Goal: Task Accomplishment & Management: Manage account settings

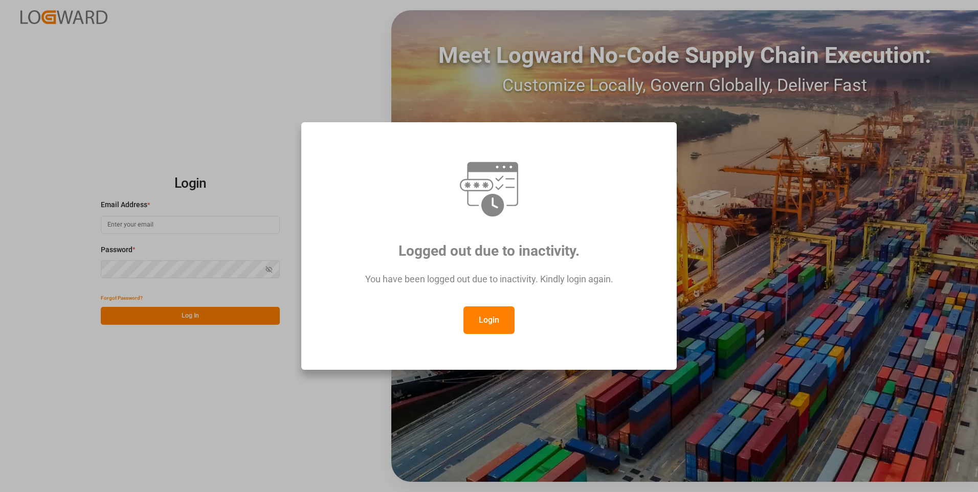
type input "chefequipe.fr.mse@melitta.fr"
click at [504, 312] on button "Login" at bounding box center [488, 320] width 51 height 28
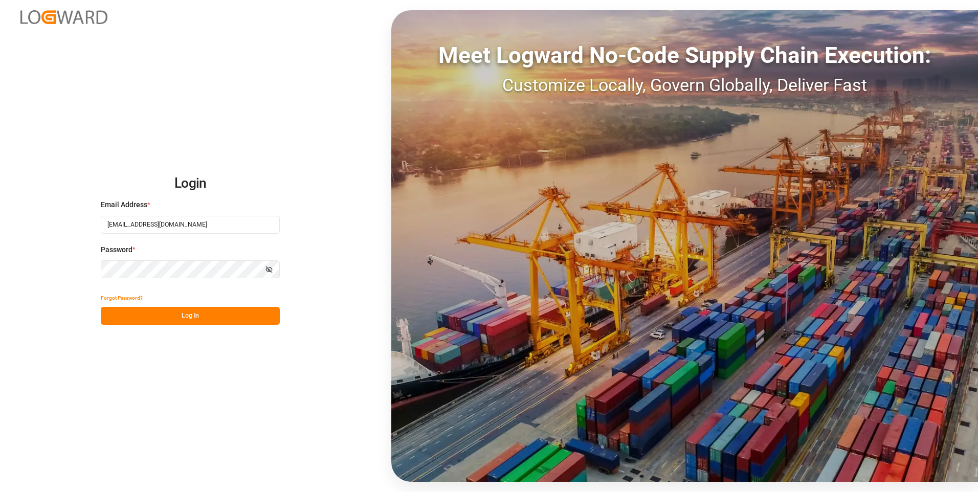
click at [235, 316] on button "Log In" at bounding box center [190, 316] width 179 height 18
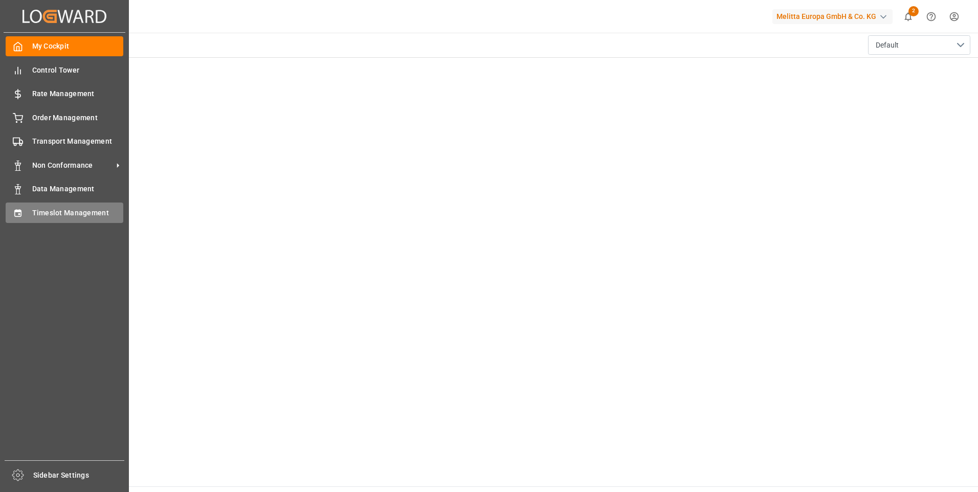
click at [82, 212] on span "Timeslot Management" at bounding box center [78, 213] width 92 height 11
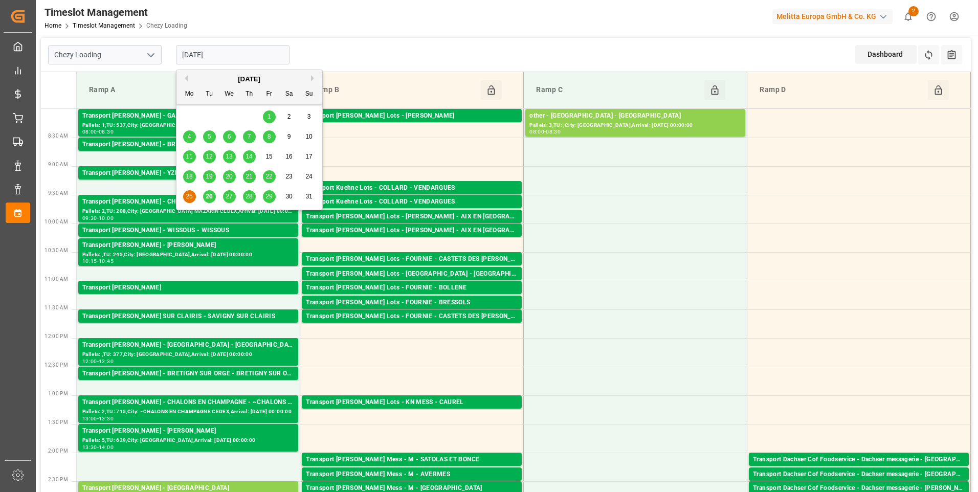
click at [249, 51] on input "[DATE]" at bounding box center [233, 54] width 114 height 19
click at [208, 196] on span "26" at bounding box center [209, 196] width 7 height 7
type input "[DATE]"
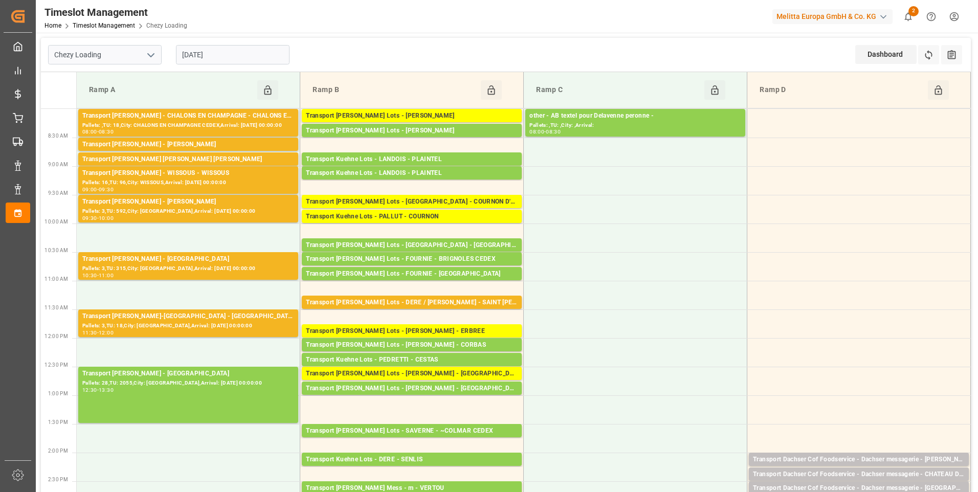
click at [153, 52] on icon "open menu" at bounding box center [151, 55] width 12 height 12
click at [84, 105] on div "Chezy Unloading" at bounding box center [105, 100] width 113 height 23
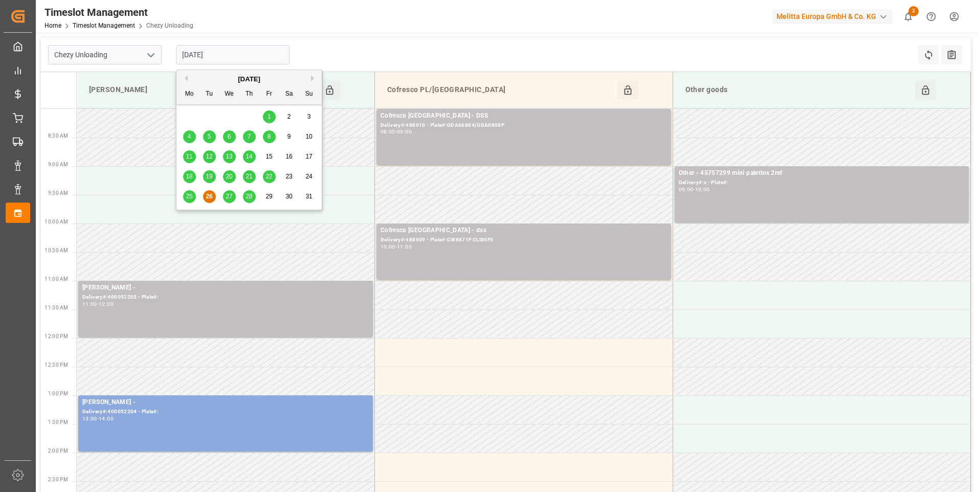
click at [231, 56] on input "[DATE]" at bounding box center [233, 54] width 114 height 19
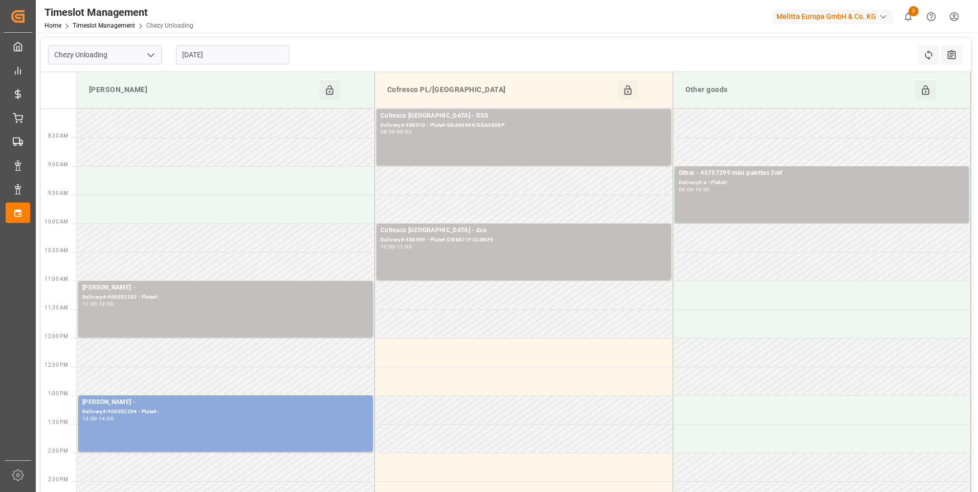
click at [151, 57] on icon "open menu" at bounding box center [151, 55] width 12 height 12
click at [99, 78] on div "Chezy Loading" at bounding box center [105, 77] width 113 height 23
type input "Chezy Loading"
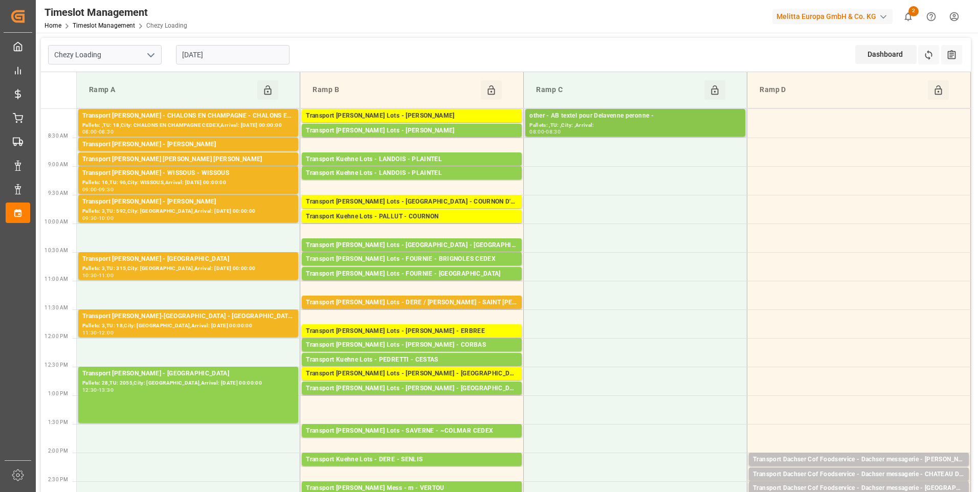
click at [598, 120] on div "other - AB textel pour Delavenne peronne -" at bounding box center [635, 116] width 212 height 10
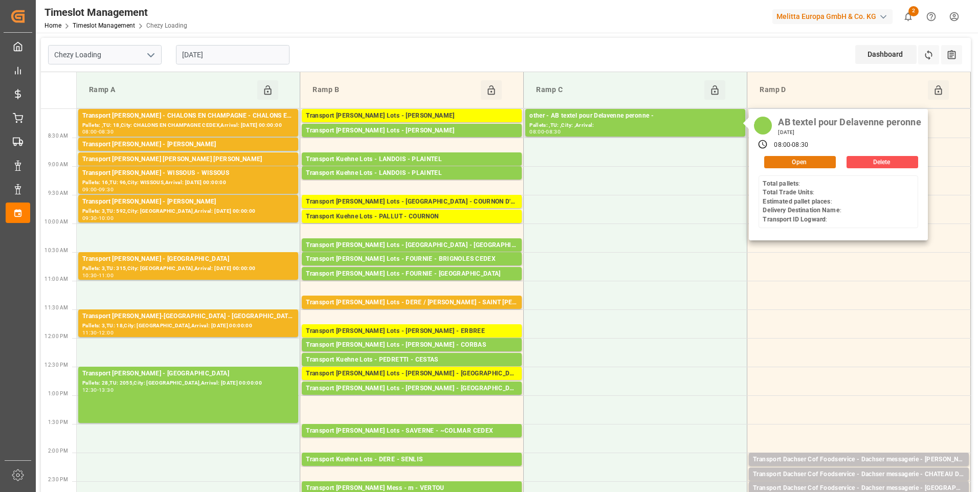
click at [784, 162] on button "Open" at bounding box center [800, 162] width 72 height 12
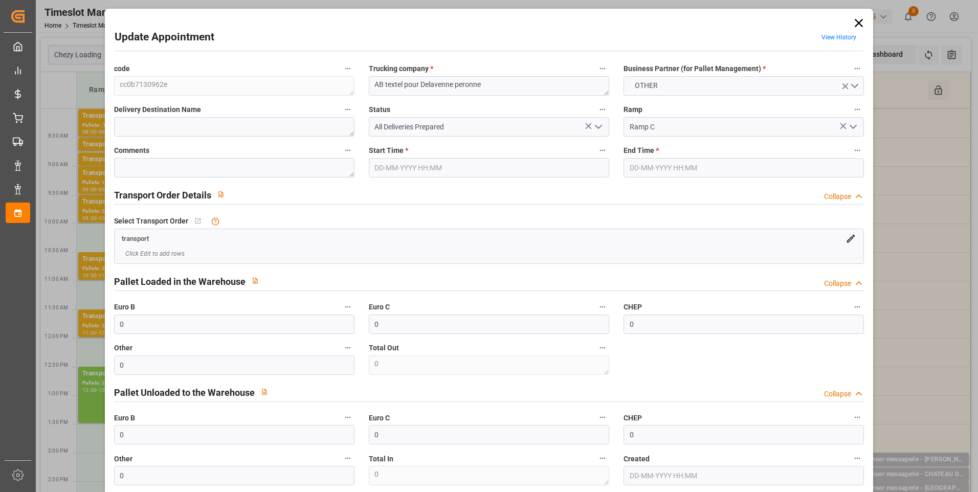
type input "[DATE] 08:00"
type input "[DATE] 08:30"
type input "22-08-2025 14:18"
click at [600, 124] on icon "open menu" at bounding box center [598, 127] width 12 height 12
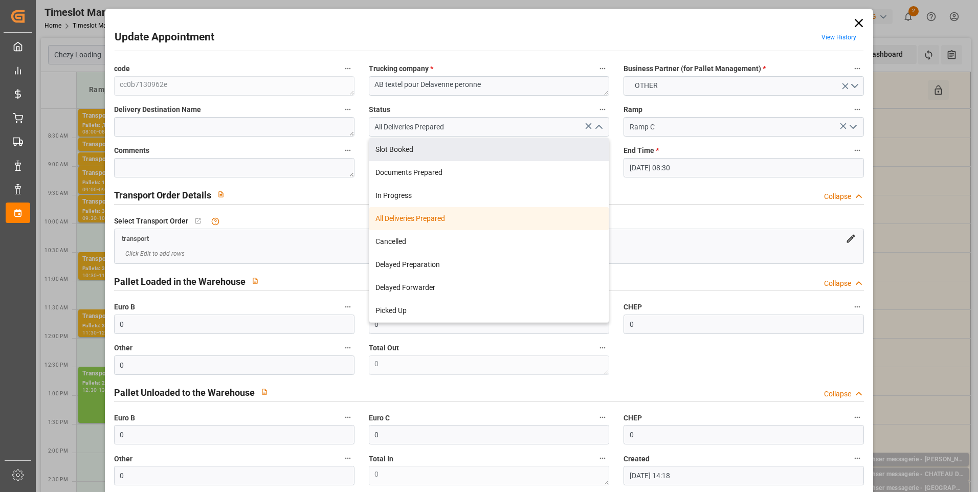
click at [540, 21] on div "Update Appointment View History code cc0b7130962e Trucking company * AB textel …" at bounding box center [489, 272] width 764 height 522
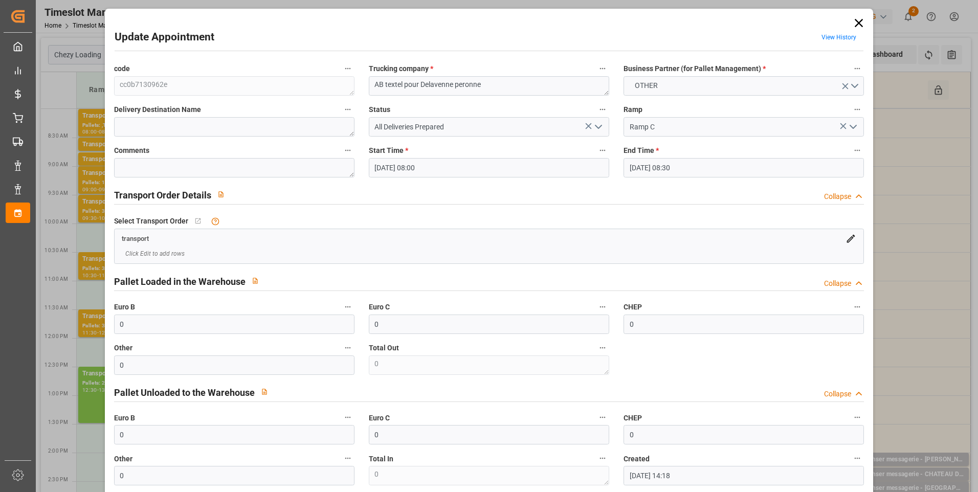
click at [596, 126] on icon "open menu" at bounding box center [598, 127] width 12 height 12
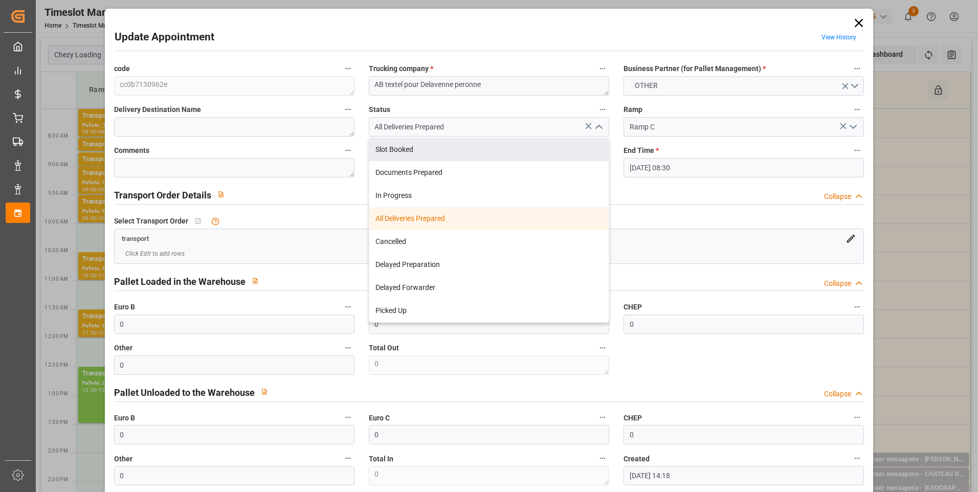
click at [857, 21] on icon at bounding box center [859, 23] width 8 height 8
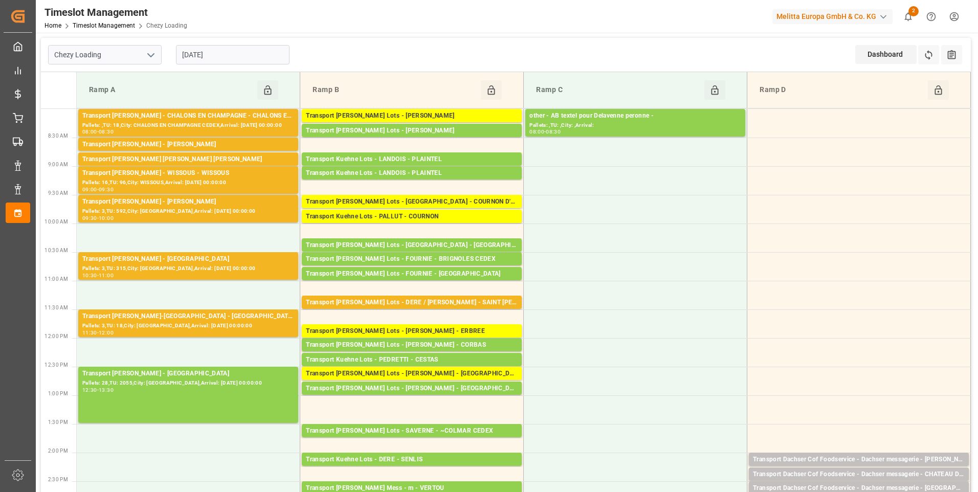
click at [221, 54] on input "[DATE]" at bounding box center [233, 54] width 114 height 19
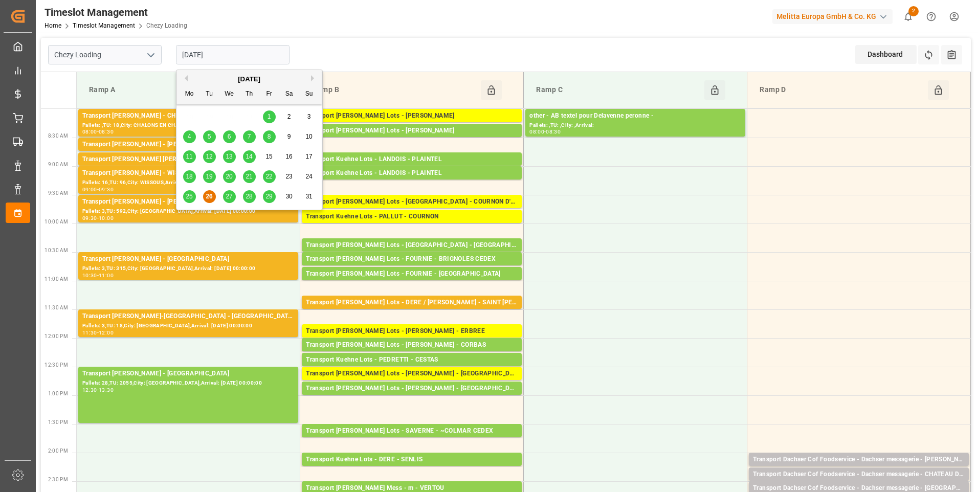
click at [191, 196] on span "25" at bounding box center [189, 196] width 7 height 7
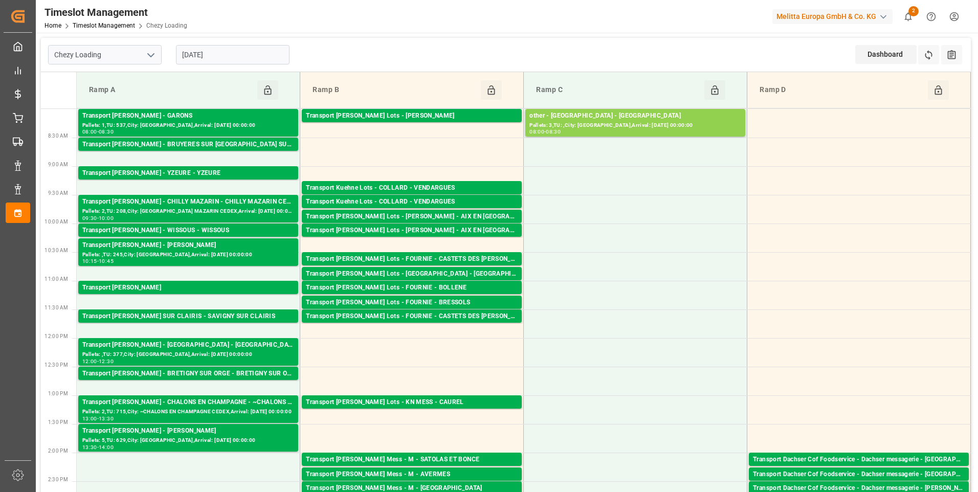
click at [239, 51] on input "[DATE]" at bounding box center [233, 54] width 114 height 19
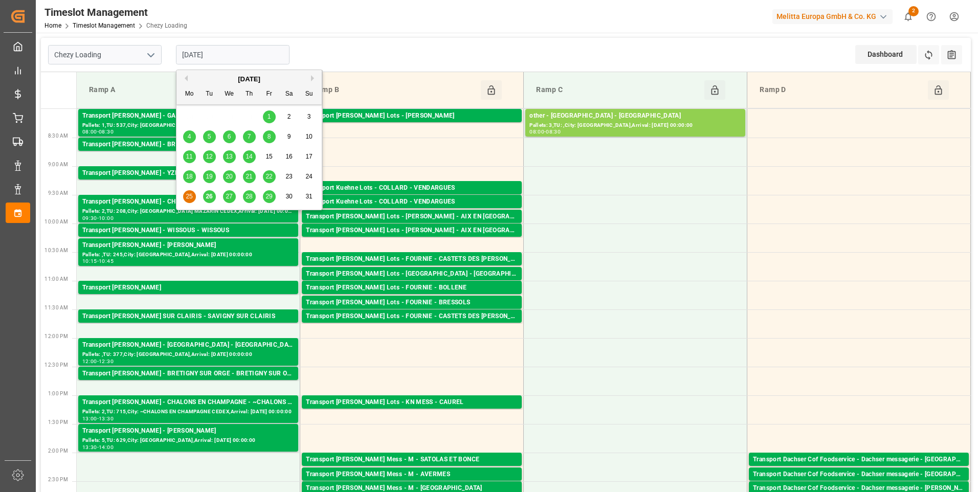
click at [207, 202] on div "26" at bounding box center [209, 197] width 13 height 12
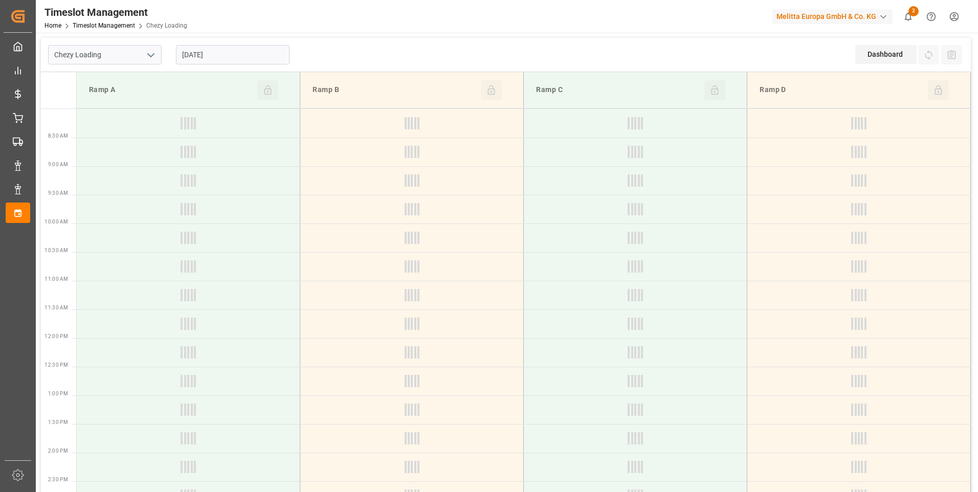
click at [228, 61] on input "[DATE]" at bounding box center [233, 54] width 114 height 19
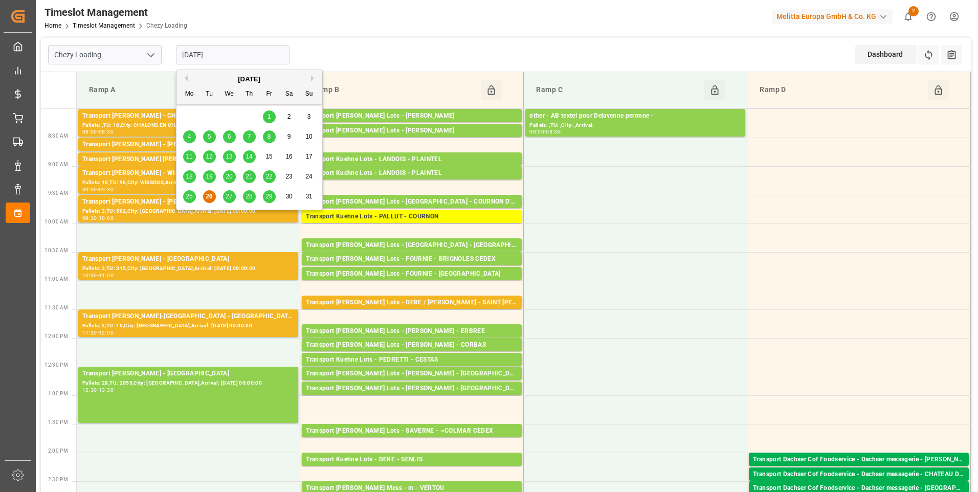
click at [189, 200] on span "25" at bounding box center [189, 196] width 7 height 7
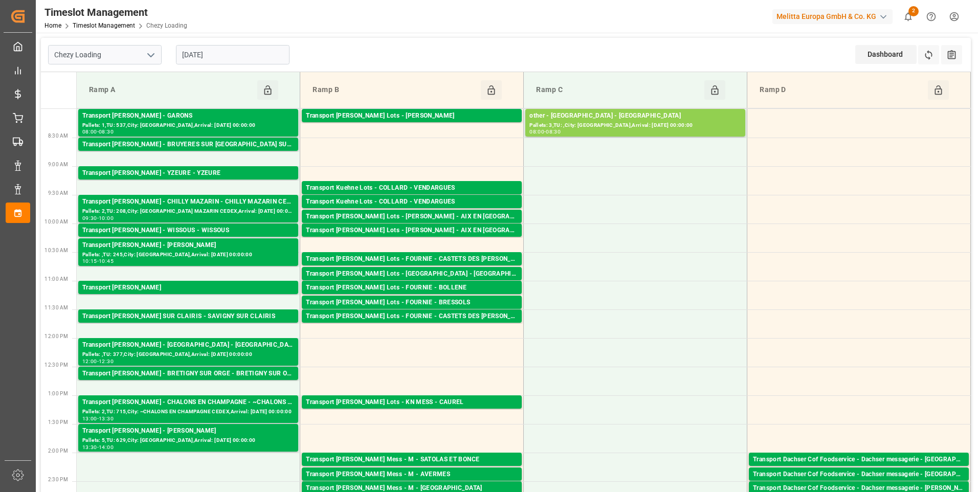
click at [233, 53] on input "[DATE]" at bounding box center [233, 54] width 114 height 19
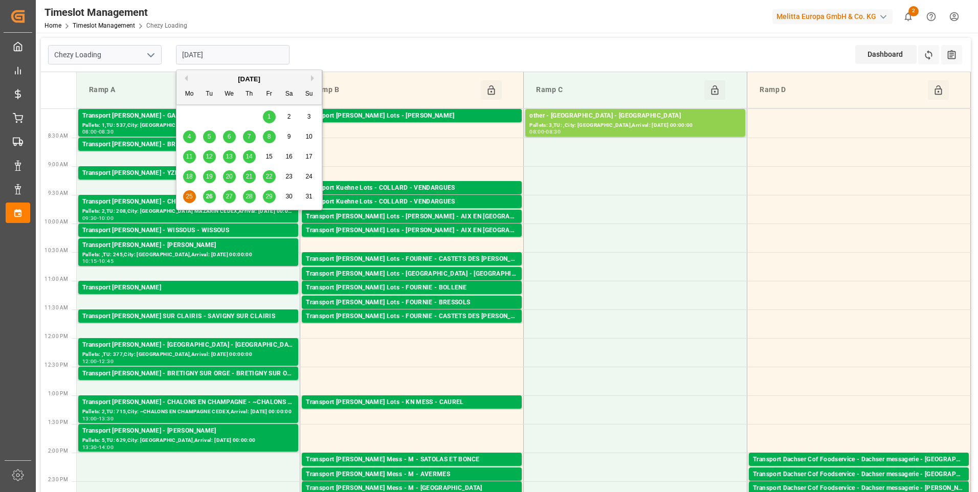
click at [211, 193] on span "26" at bounding box center [209, 196] width 7 height 7
type input "[DATE]"
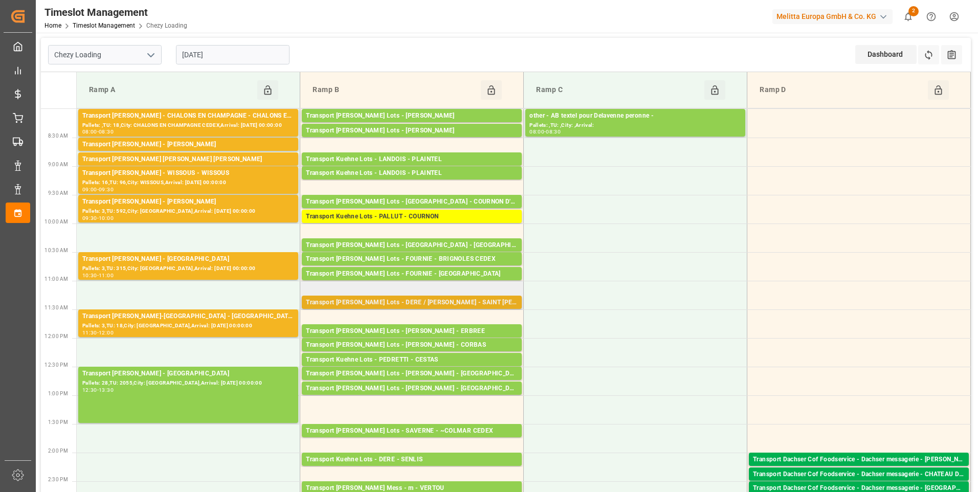
click at [476, 300] on div "Transport [PERSON_NAME] Lots - DERE / [PERSON_NAME] - SAINT [PERSON_NAME] DU CR…" at bounding box center [412, 303] width 212 height 10
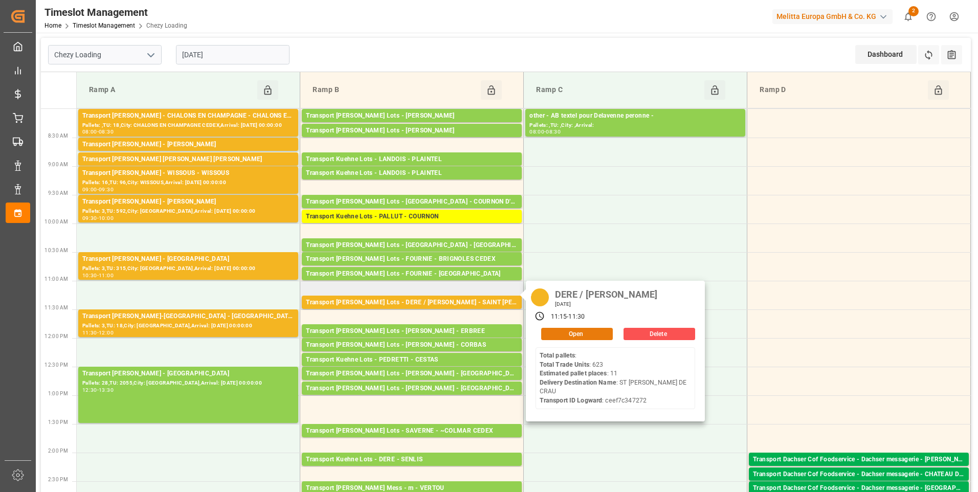
click at [566, 332] on button "Open" at bounding box center [577, 334] width 72 height 12
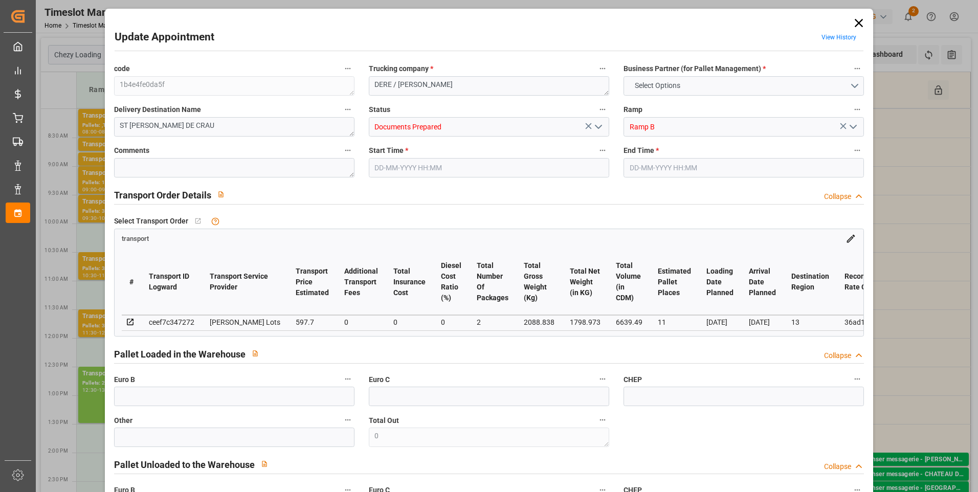
type input "11"
type input "597.7"
type input "0"
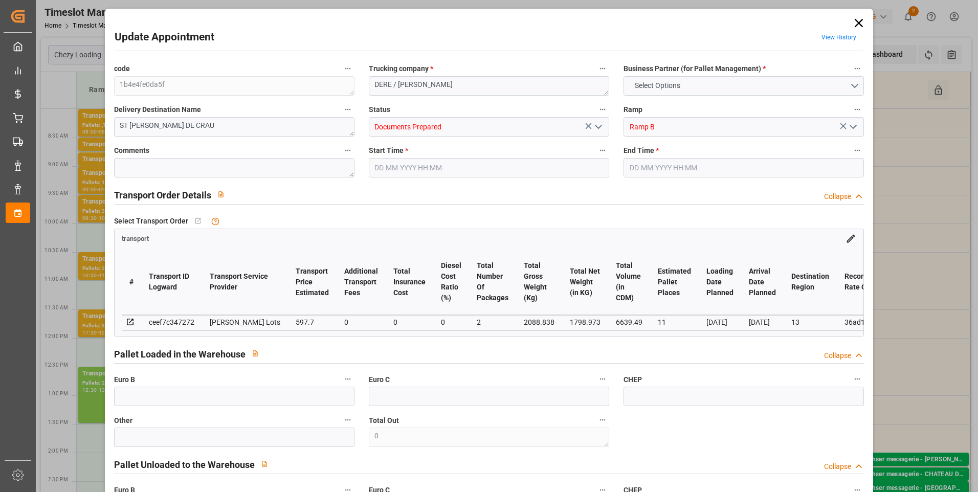
type input "597.7"
type input "0"
type input "2"
type input "1798.973"
type input "3192.838"
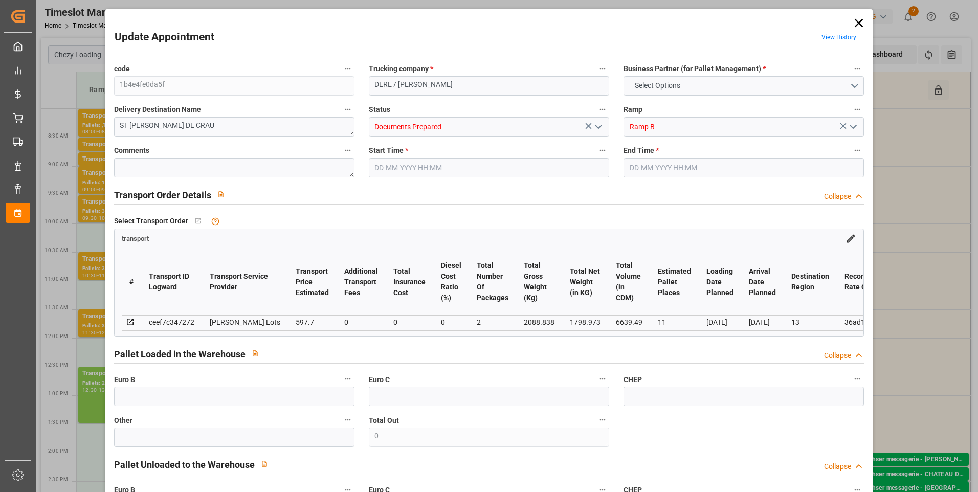
type input "6639.49"
type input "13"
type input "0"
type input "623"
type input "48"
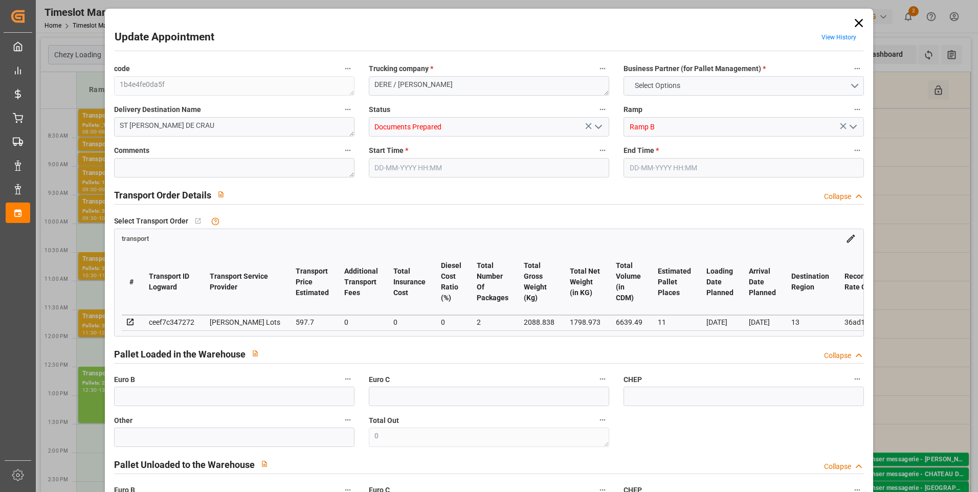
type input "101"
type input "2088.838"
type input "0"
type input "4710.8598"
type input "0"
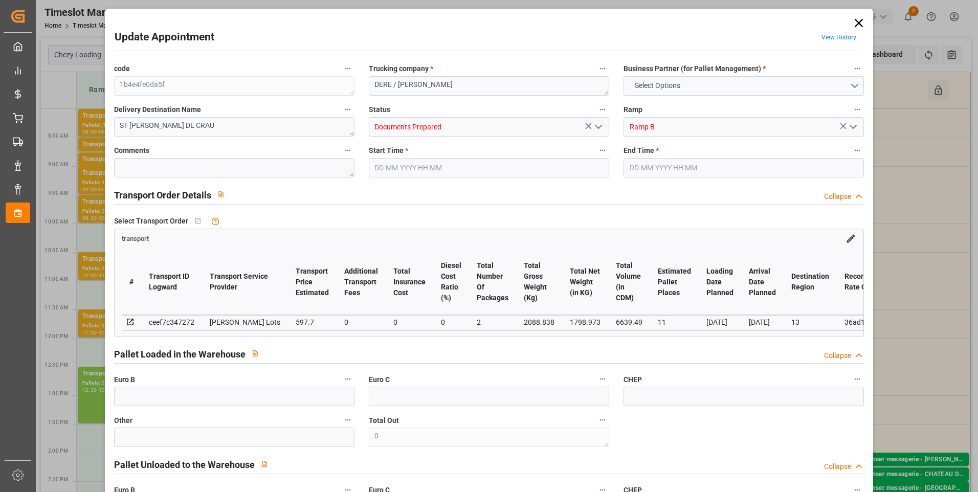
type input "0"
type input "21"
type input "35"
type input "26-08-2025 11:15"
type input "26-08-2025 11:30"
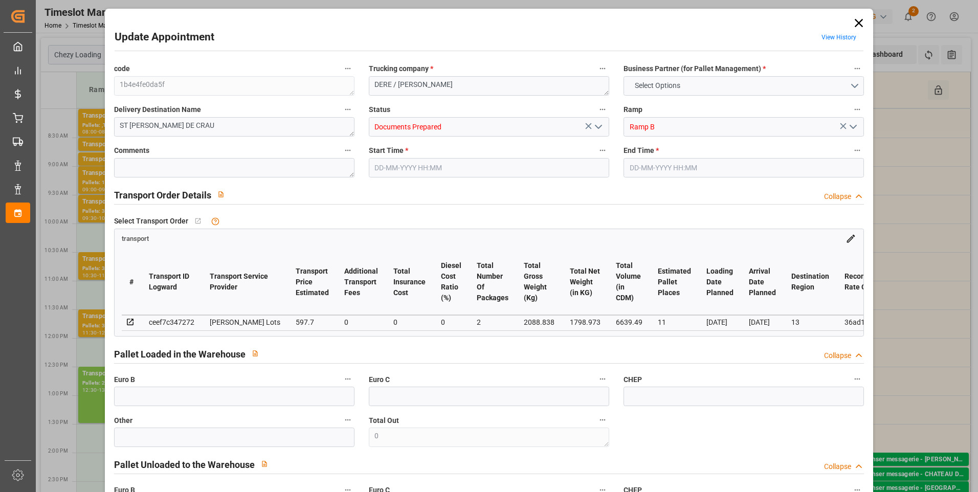
type input "25-08-2025 12:34"
type input "25-08-2025 11:34"
type input "02-09-2025"
type input "[DATE]"
click at [598, 123] on icon "open menu" at bounding box center [598, 127] width 12 height 12
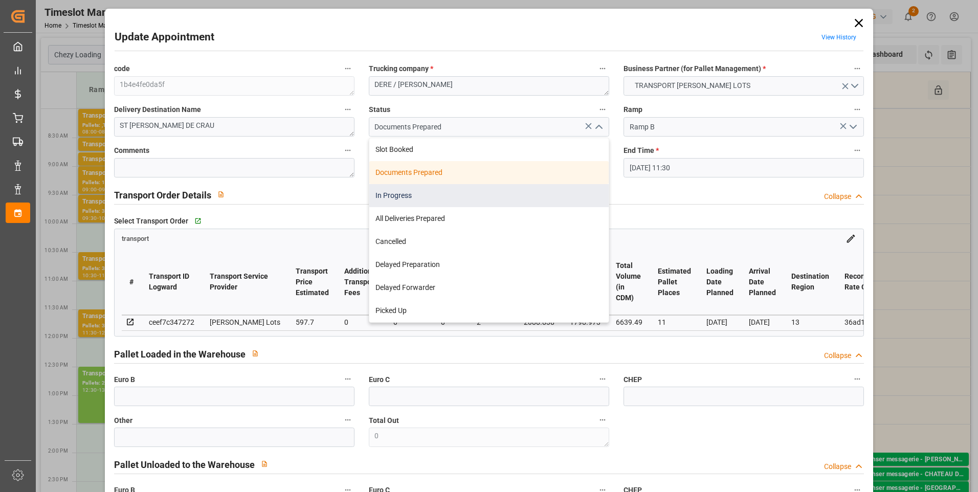
click at [403, 197] on div "In Progress" at bounding box center [488, 195] width 239 height 23
type input "In Progress"
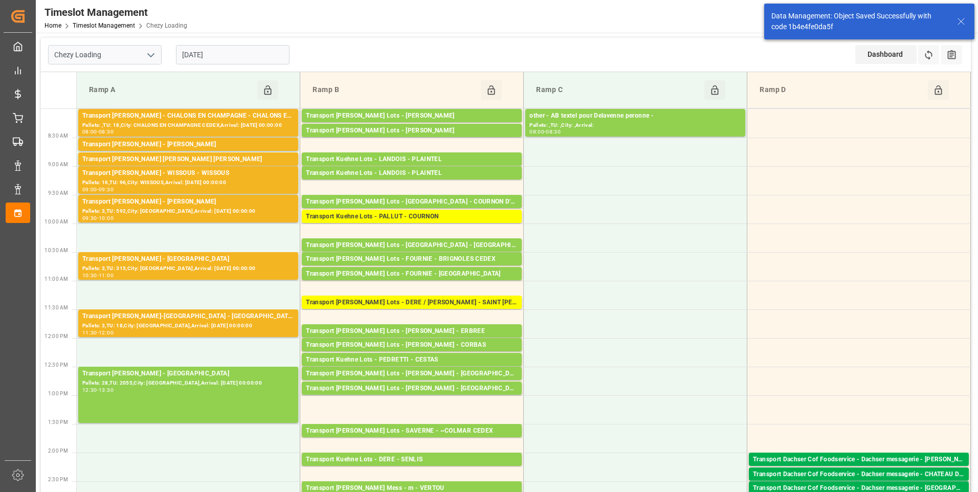
click at [238, 55] on input "[DATE]" at bounding box center [233, 54] width 114 height 19
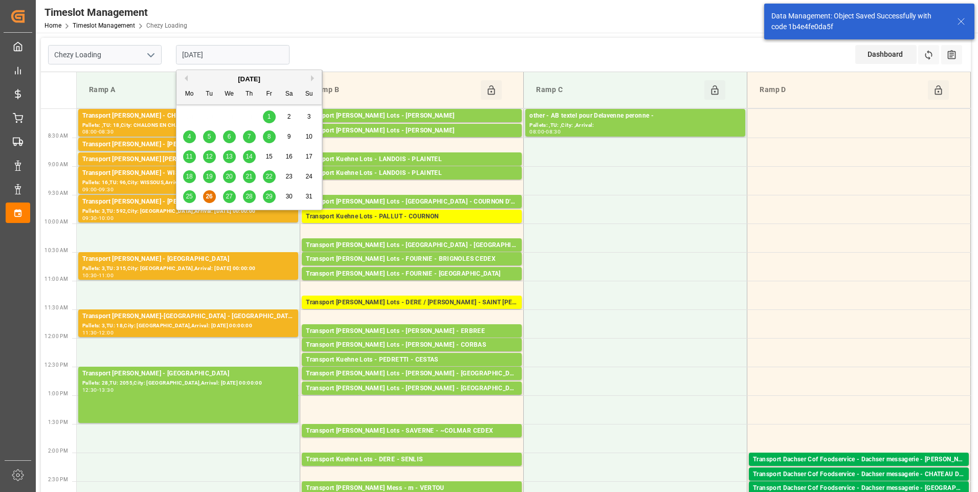
click at [230, 198] on span "27" at bounding box center [229, 196] width 7 height 7
type input "[DATE]"
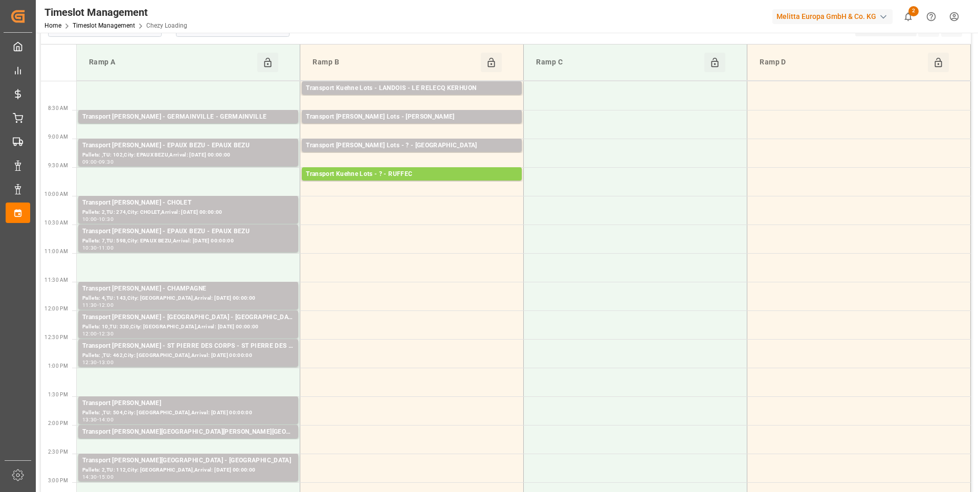
scroll to position [51, 0]
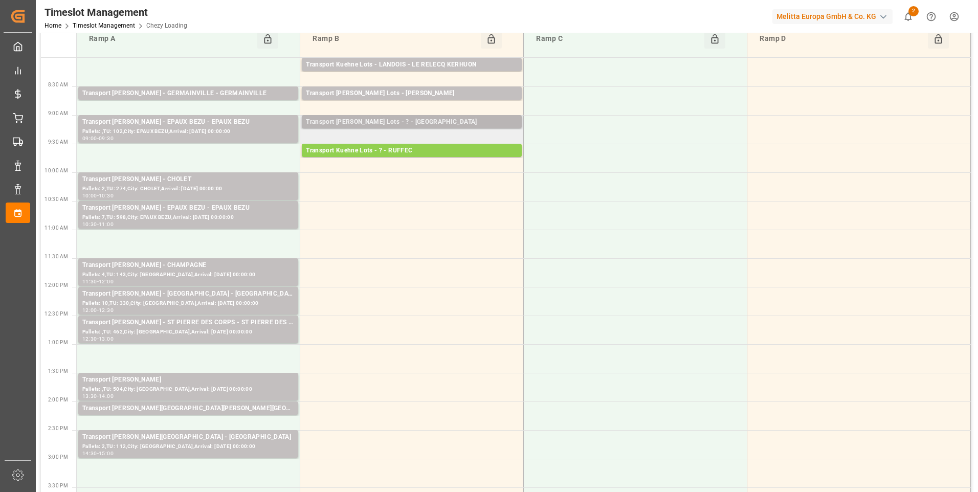
click at [438, 124] on div "Transport Kuehne Lots - ? - MAUCHAMPS" at bounding box center [412, 122] width 212 height 10
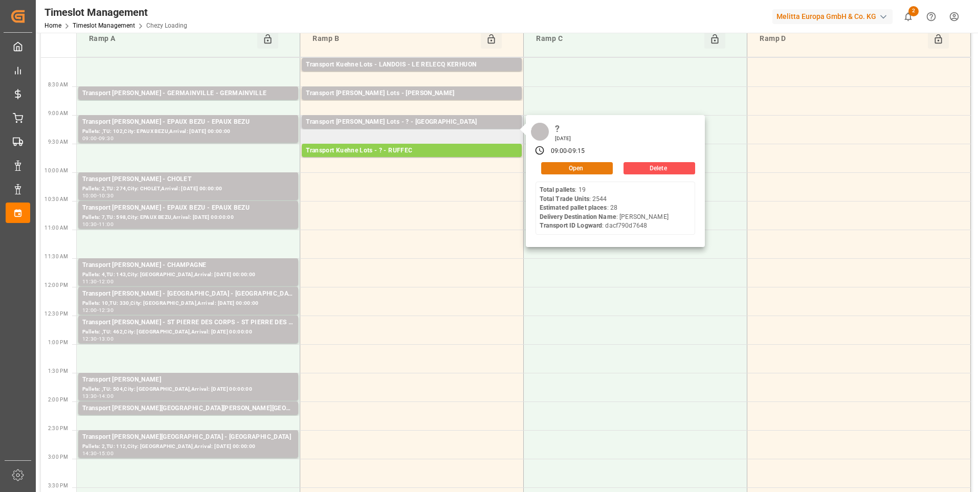
click at [555, 165] on button "Open" at bounding box center [577, 168] width 72 height 12
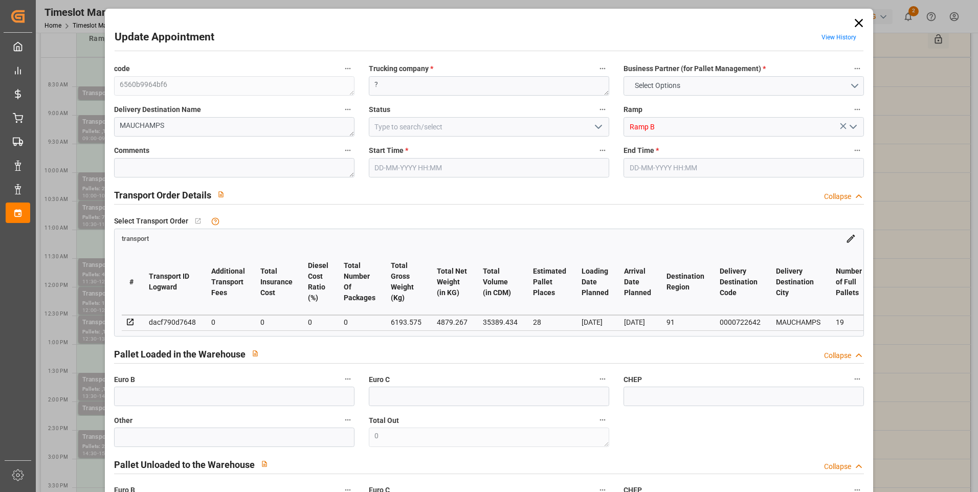
type input "28"
type input "0"
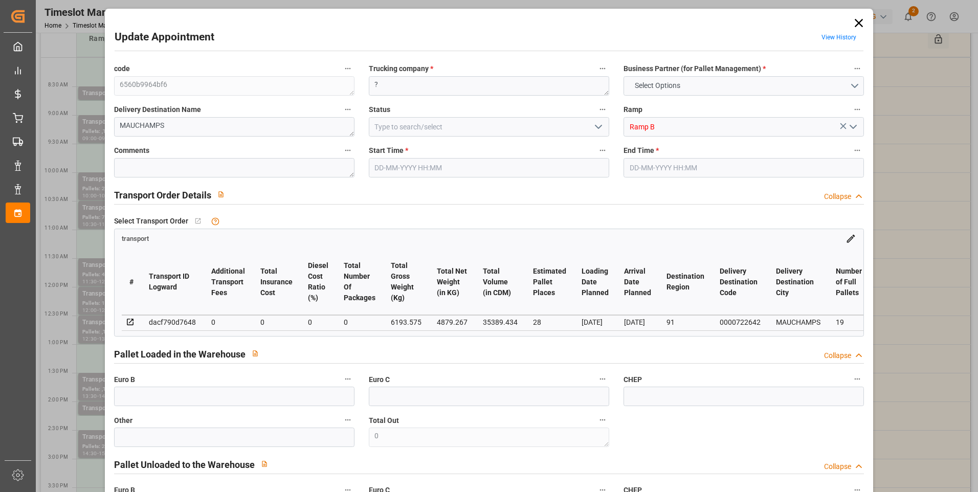
type input "0"
type input "4879.267"
type input "7630.507"
type input "35389.434"
type input "91"
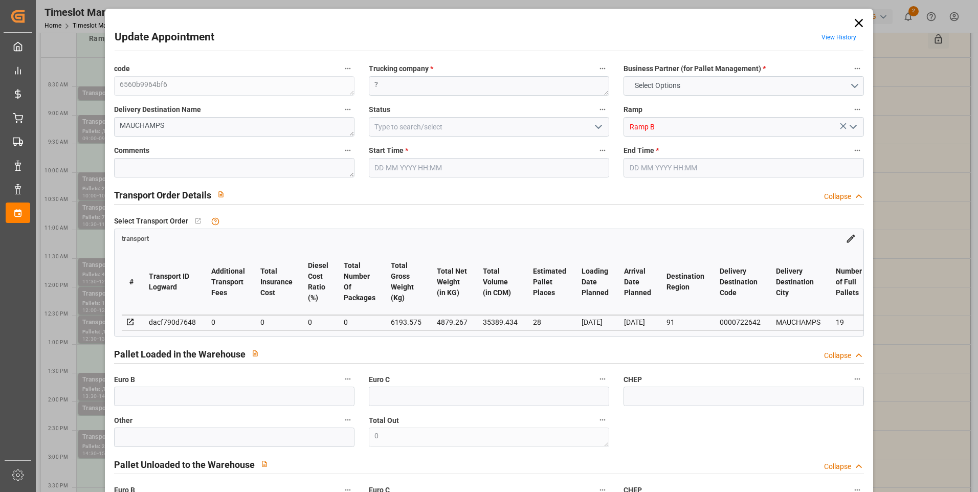
type input "19"
type input "2544"
type input "50"
type input "101"
type input "6193.575"
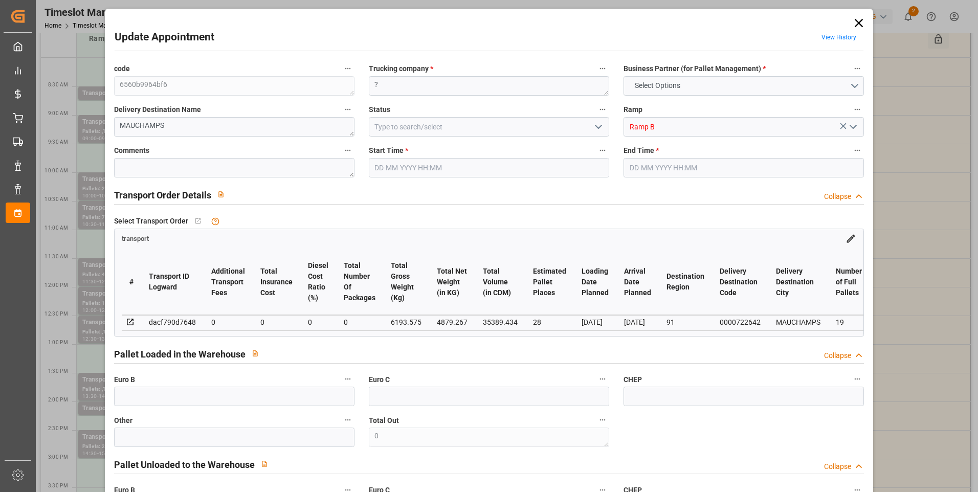
type input "0"
type input "4710.8598"
type input "0"
type input "21"
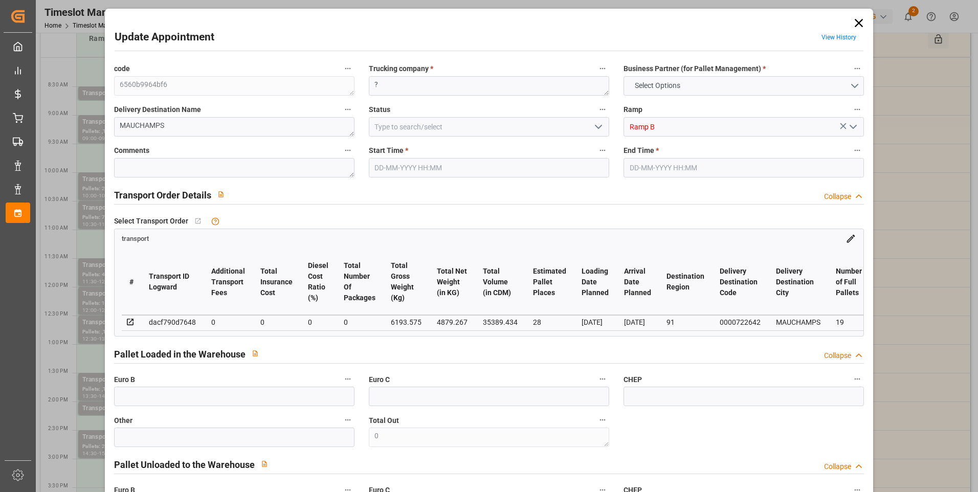
type input "35"
type input "27-08-2025 09:00"
type input "27-08-2025 09:15"
type input "25-08-2025 12:43"
type input "25-08-2025 11:31"
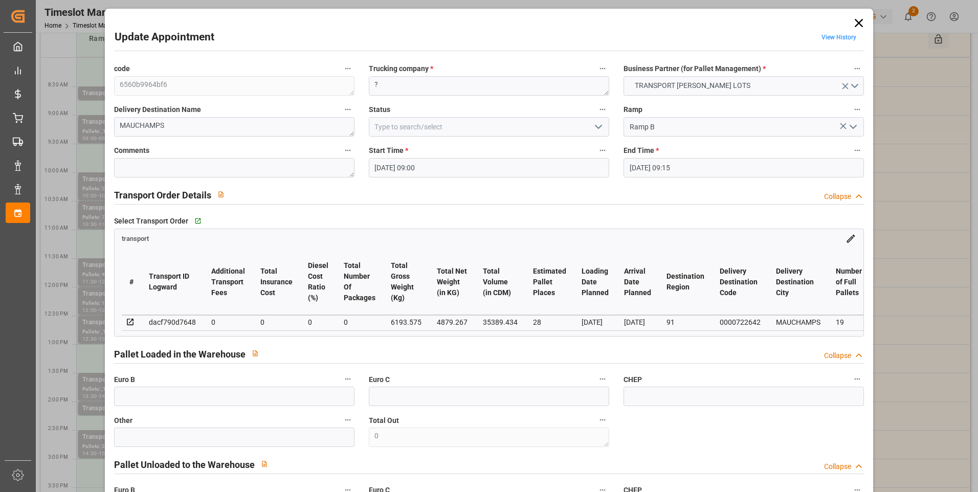
type input "[DATE]"
click at [599, 126] on icon "open menu" at bounding box center [598, 127] width 12 height 12
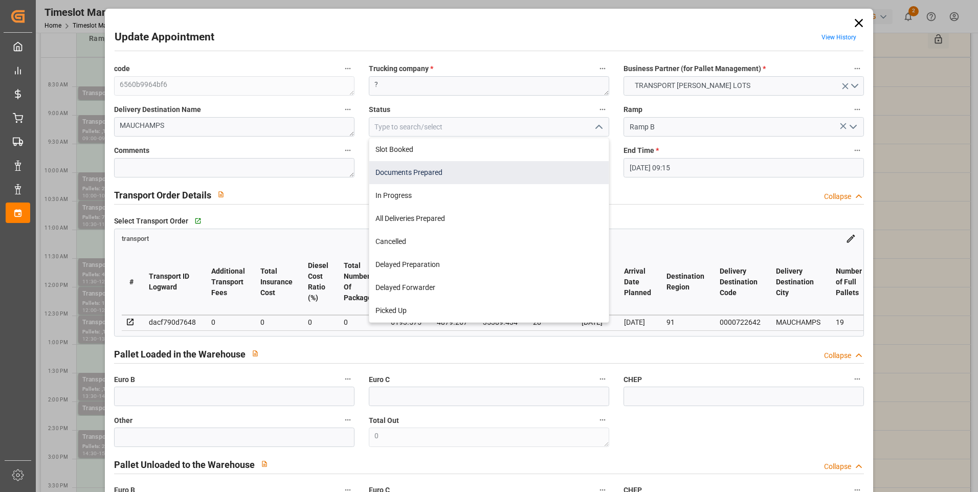
click at [418, 169] on div "Documents Prepared" at bounding box center [488, 172] width 239 height 23
type input "Documents Prepared"
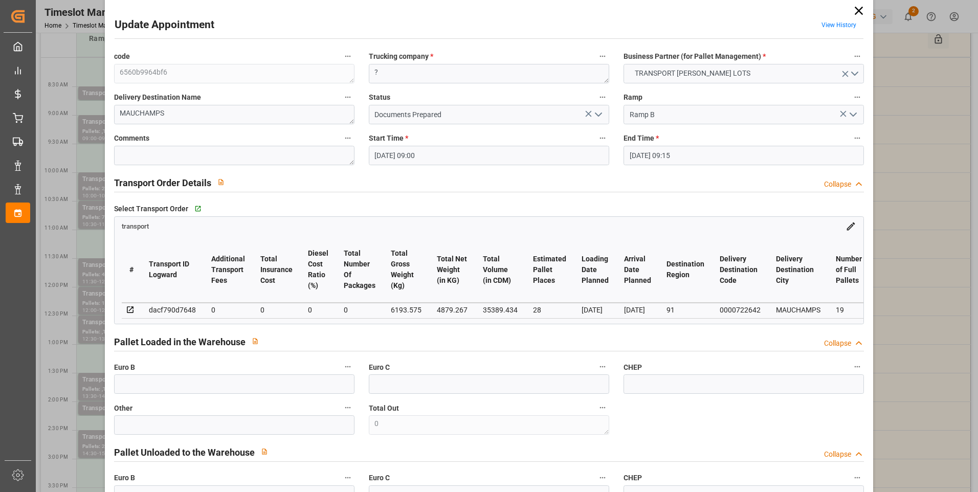
scroll to position [0, 0]
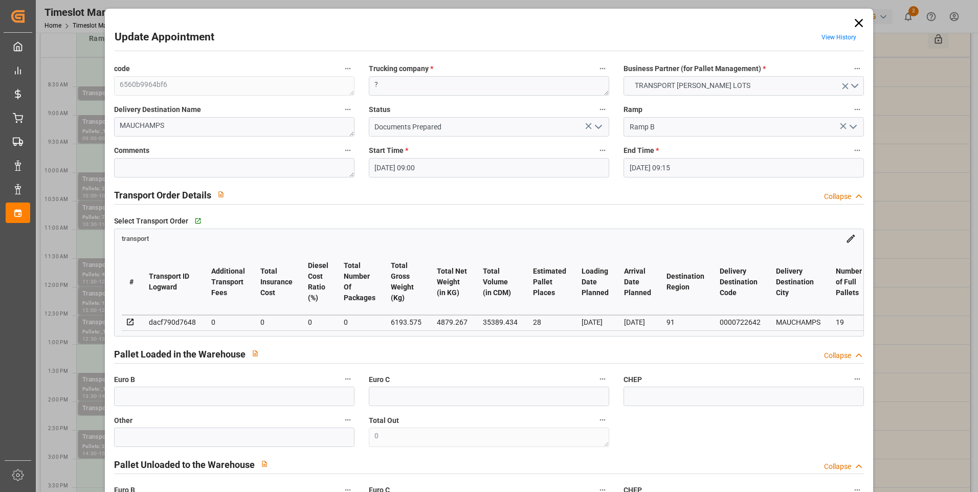
click at [598, 128] on icon "open menu" at bounding box center [598, 127] width 12 height 12
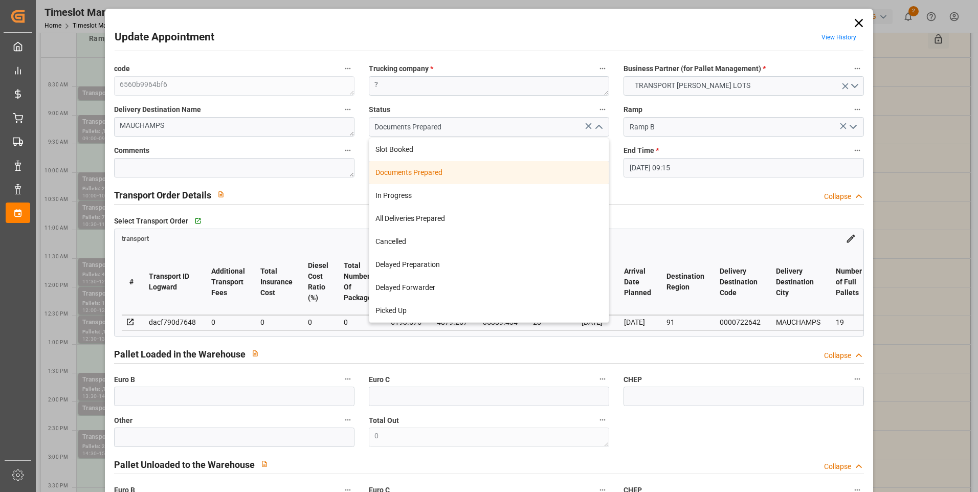
click at [452, 172] on div "Documents Prepared" at bounding box center [488, 172] width 239 height 23
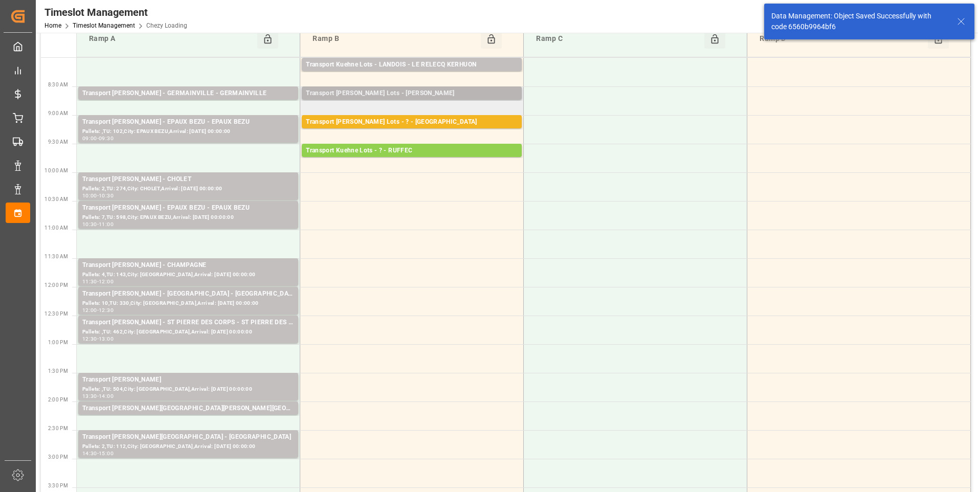
click at [442, 93] on div "Transport Kuehne Lots - GAVIGNET - CHOISEY" at bounding box center [412, 93] width 212 height 10
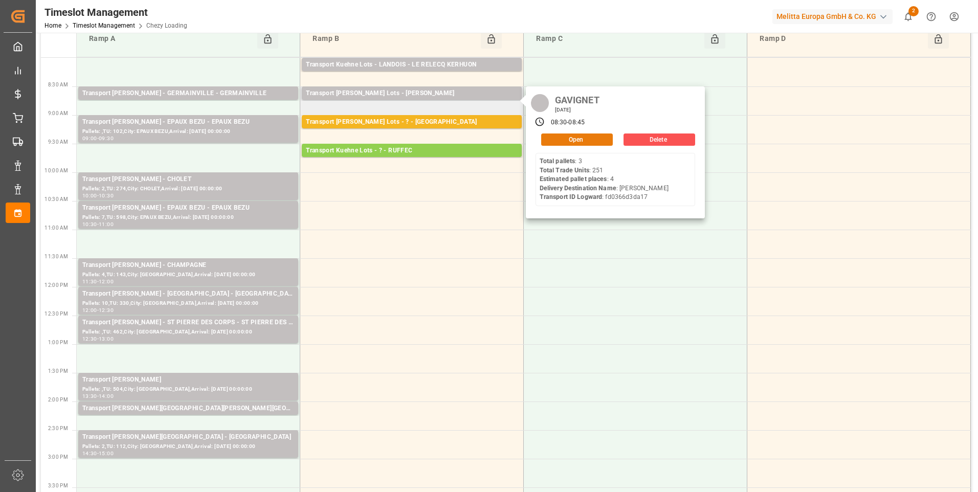
click at [575, 140] on button "Open" at bounding box center [577, 139] width 72 height 12
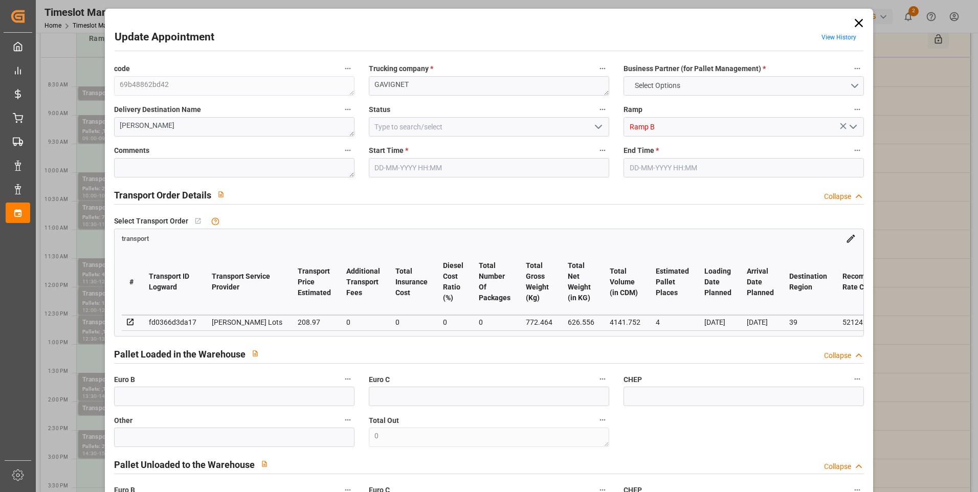
type input "4"
type input "208.97"
type input "0"
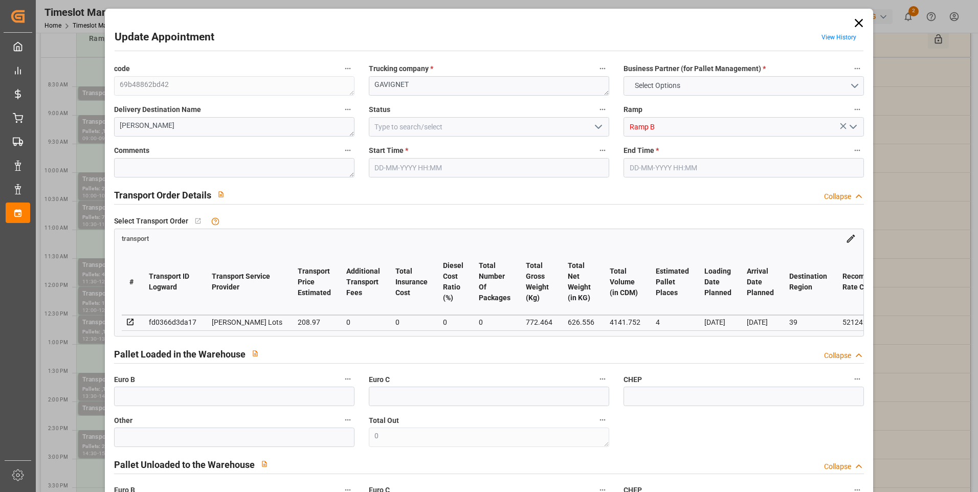
type input "208.97"
type input "0"
type input "626.556"
type input "1002.928"
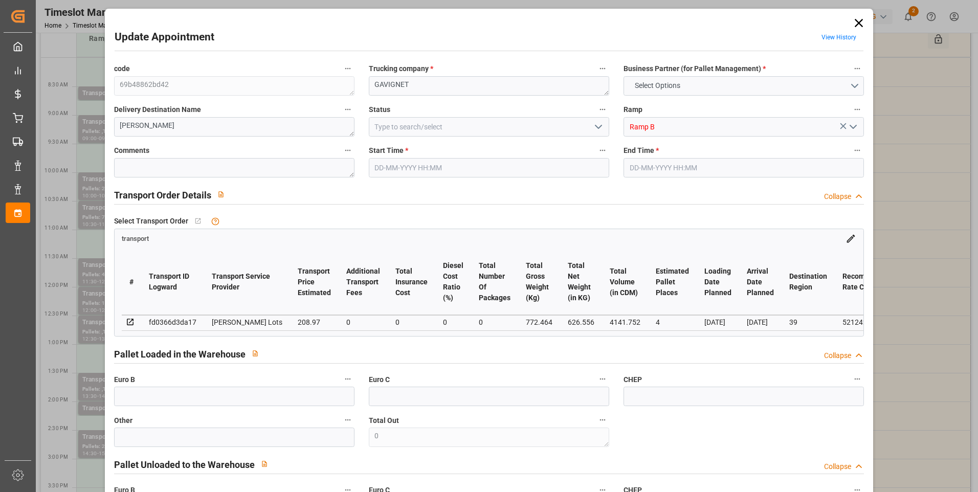
type input "4141.752"
type input "39"
type input "3"
type input "251"
type input "9"
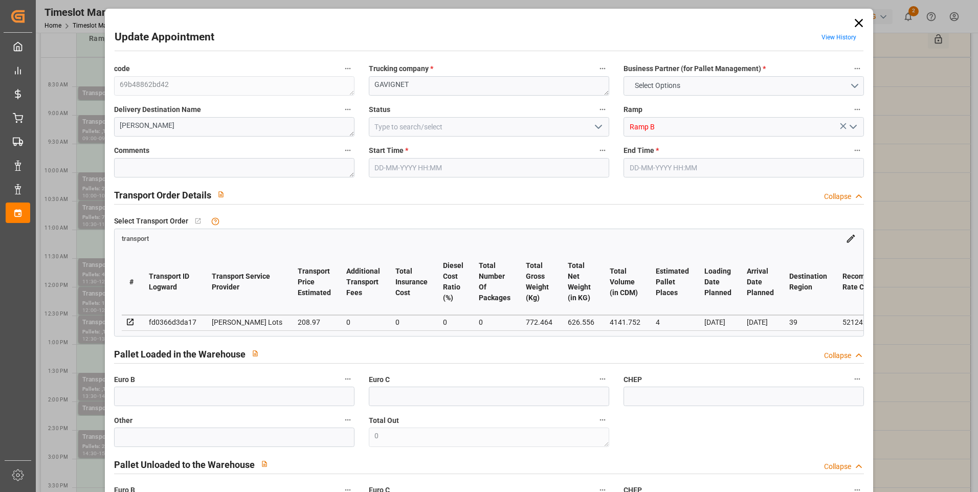
type input "101"
type input "772.464"
type input "0"
type input "4710.8598"
type input "0"
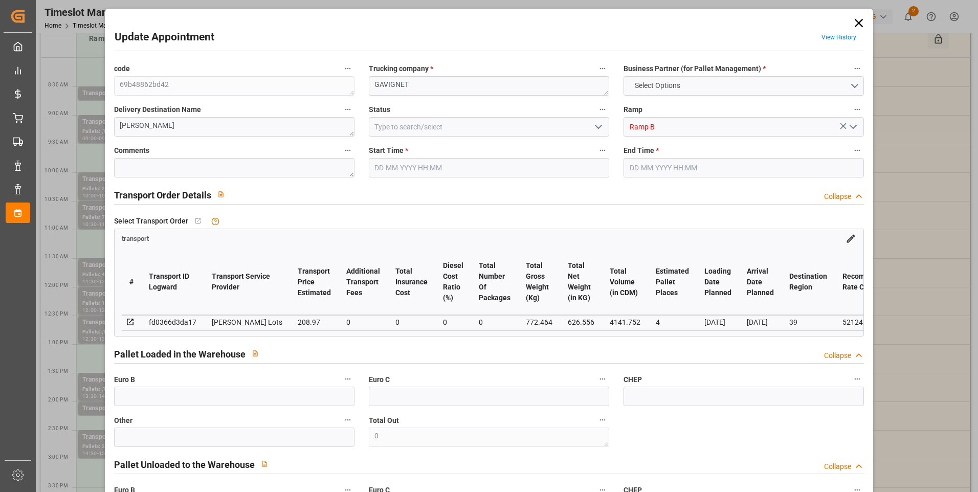
type input "0"
type input "21"
type input "35"
type input "27-08-2025 08:30"
type input "27-08-2025 08:45"
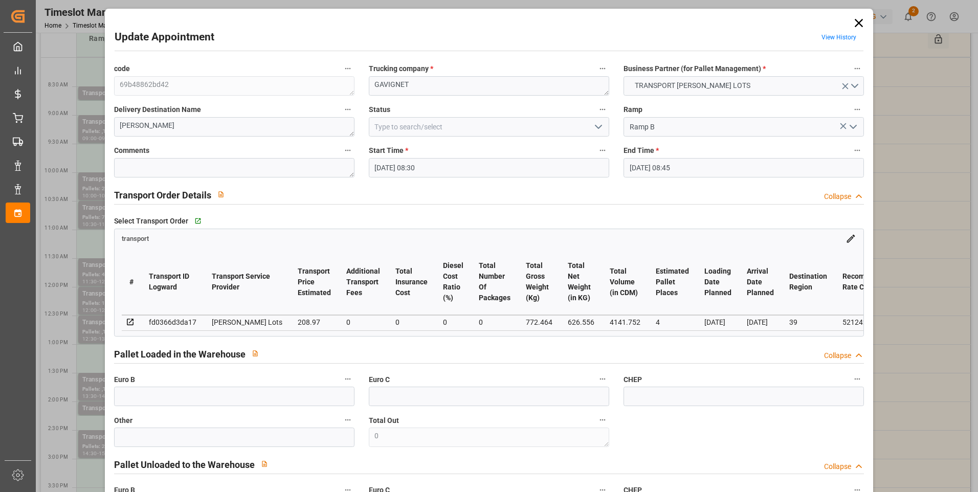
type input "25-08-2025 12:36"
type input "25-08-2025 11:30"
type input "[DATE]"
click at [599, 126] on polyline "open menu" at bounding box center [598, 126] width 6 height 3
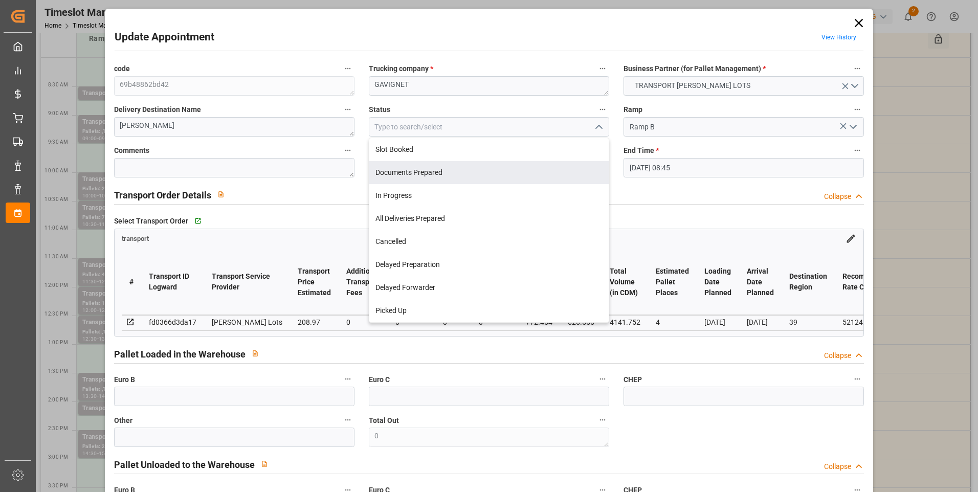
click at [423, 172] on div "Documents Prepared" at bounding box center [488, 172] width 239 height 23
type input "Documents Prepared"
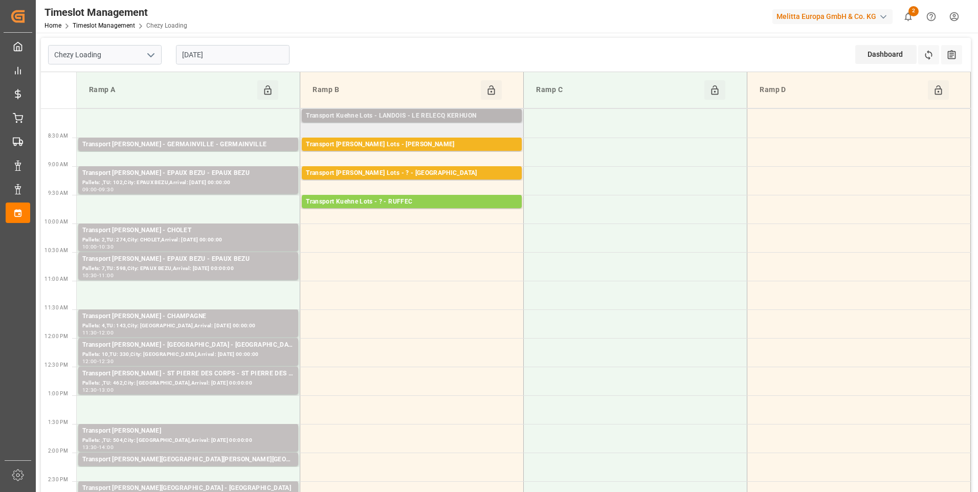
click at [460, 113] on div "Transport Kuehne Lots - LANDOIS - LE RELECQ KERHUON" at bounding box center [412, 116] width 212 height 10
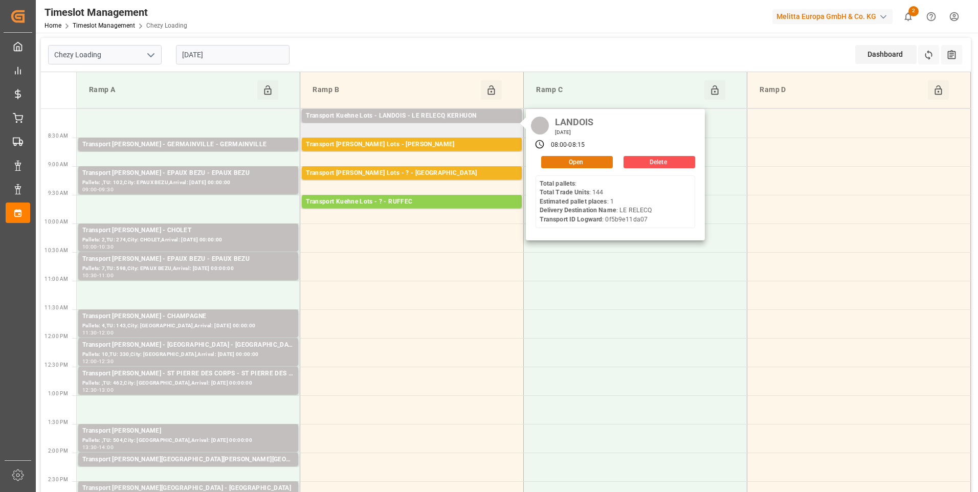
click at [562, 161] on button "Open" at bounding box center [577, 162] width 72 height 12
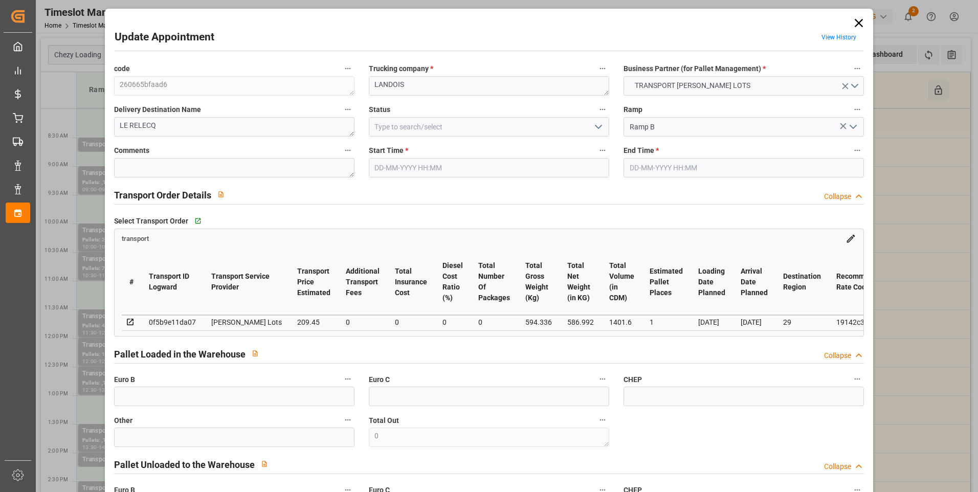
type input "27-08-2025 08:00"
type input "27-08-2025 08:15"
type input "22-08-2025 12:39"
type input "22-08-2025 11:25"
type input "[DATE]"
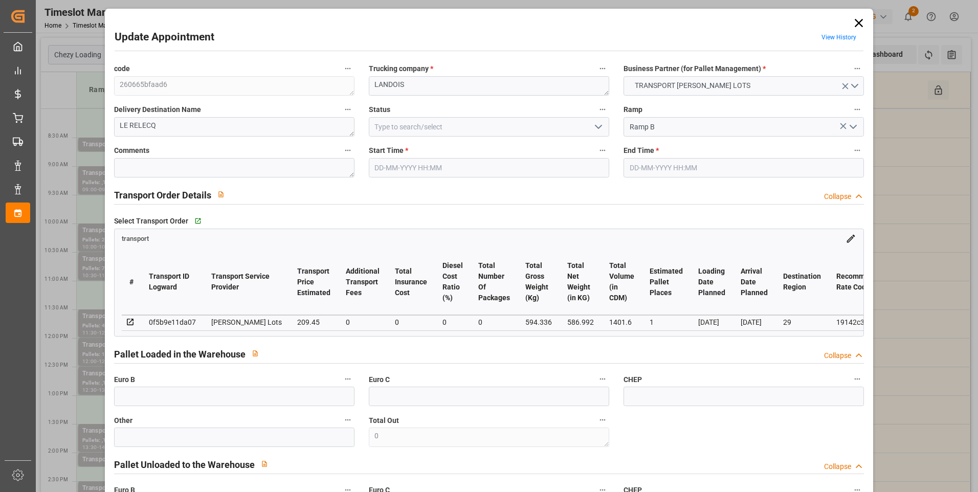
type input "[DATE]"
click at [599, 127] on icon "open menu" at bounding box center [598, 127] width 12 height 12
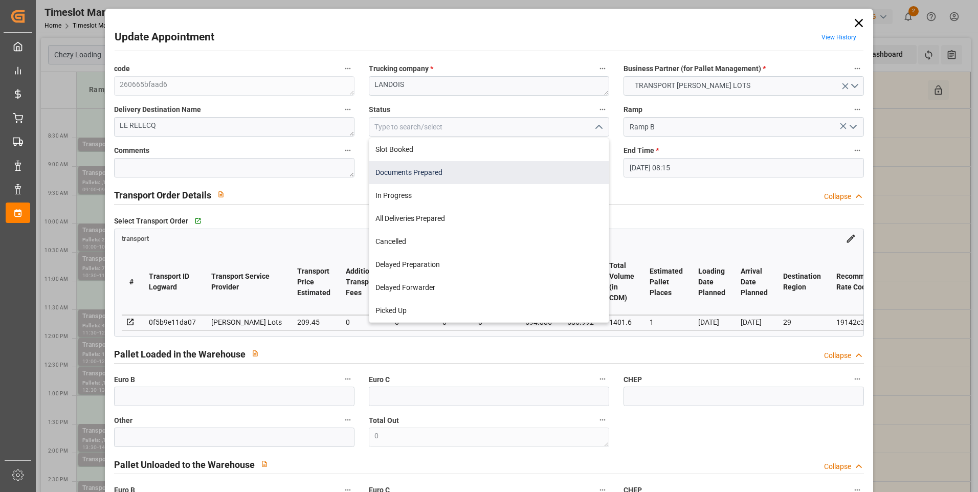
click at [432, 173] on div "Documents Prepared" at bounding box center [488, 172] width 239 height 23
type input "Documents Prepared"
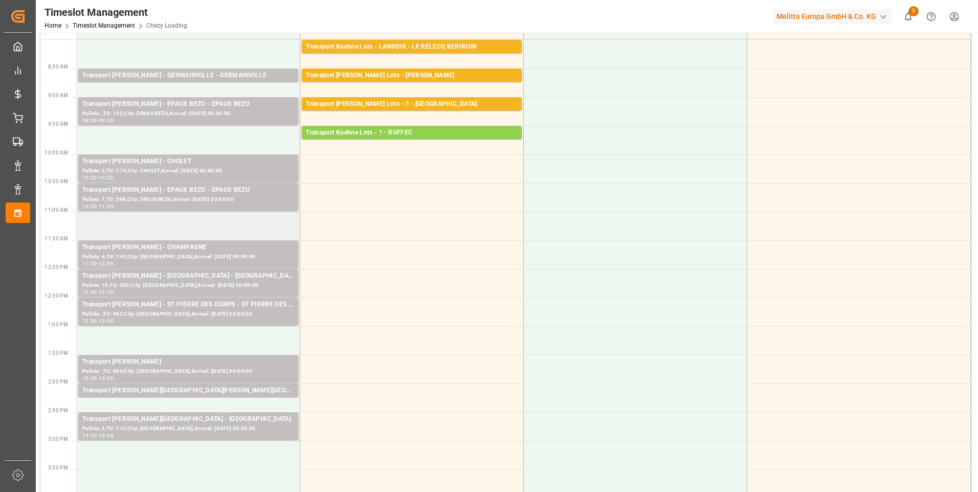
scroll to position [51, 0]
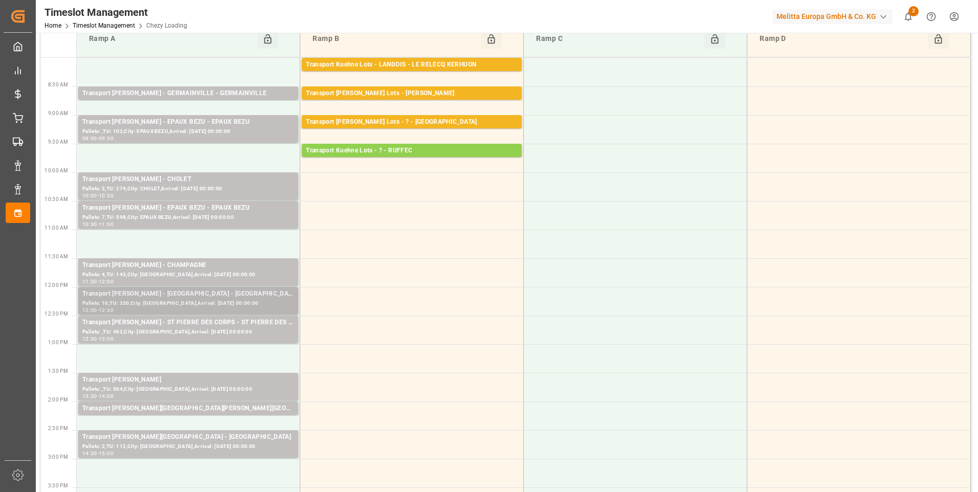
click at [202, 297] on div "Transport [PERSON_NAME] - [GEOGRAPHIC_DATA] - [GEOGRAPHIC_DATA]" at bounding box center [188, 294] width 212 height 10
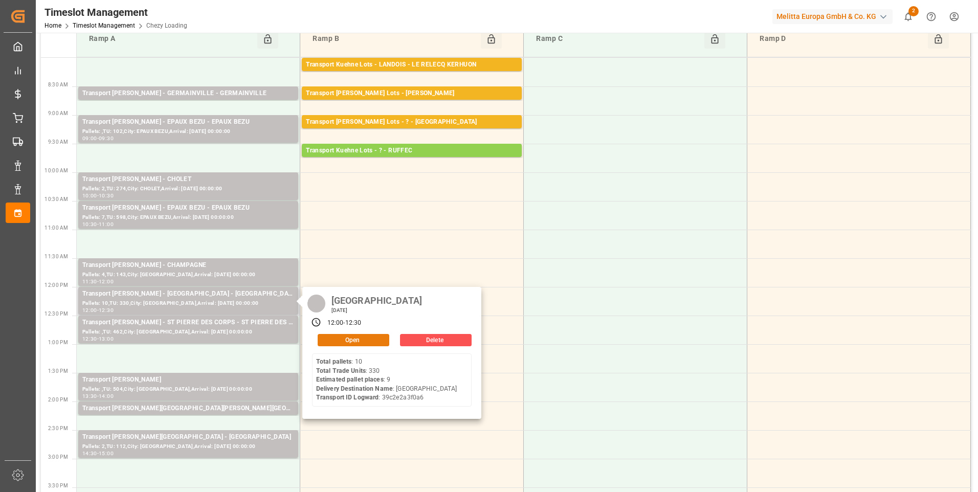
click at [346, 340] on button "Open" at bounding box center [354, 340] width 72 height 12
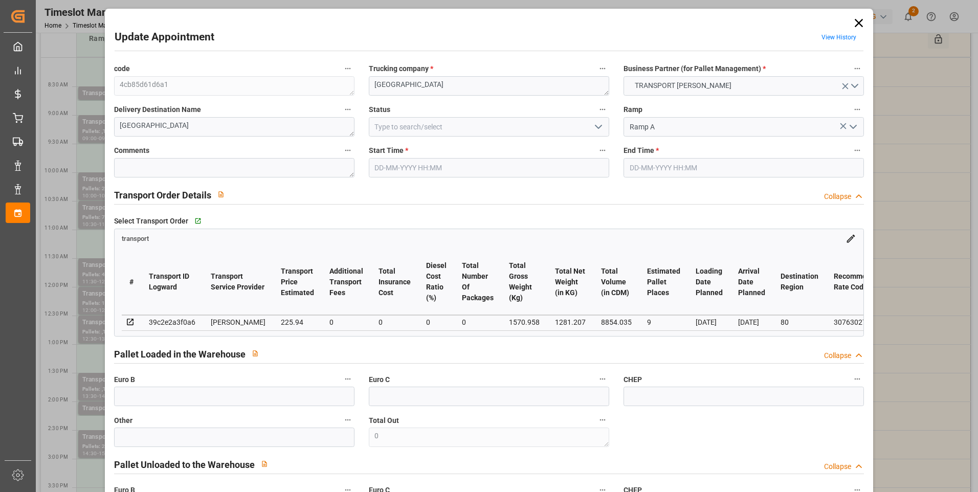
type input "9"
type input "225.94"
type input "0"
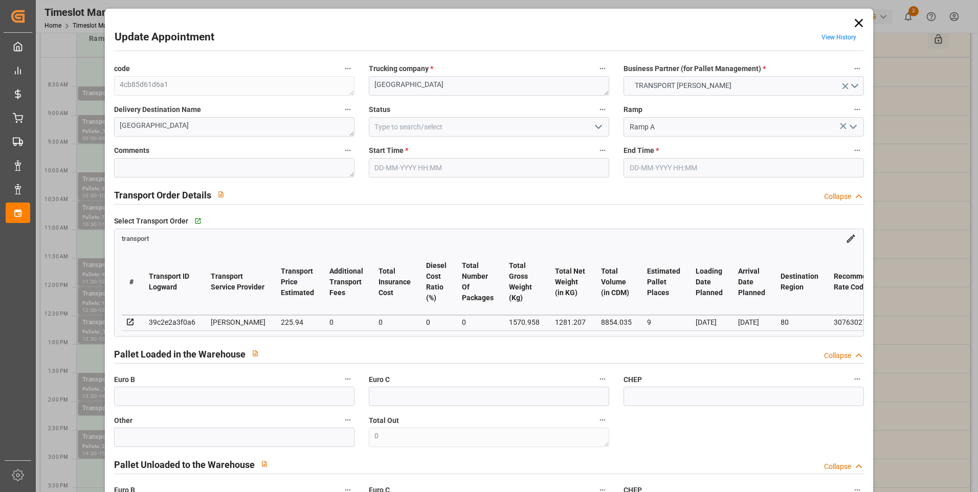
type input "216.7894"
type input "-9.1506"
type input "0"
type input "1281.207"
type input "2075.27"
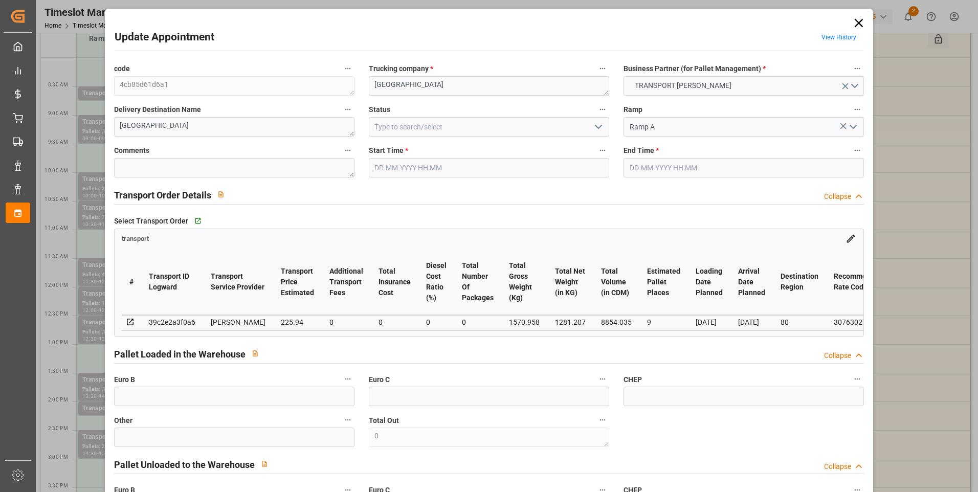
type input "8854.035"
type input "80"
type input "10"
type input "330"
type input "20"
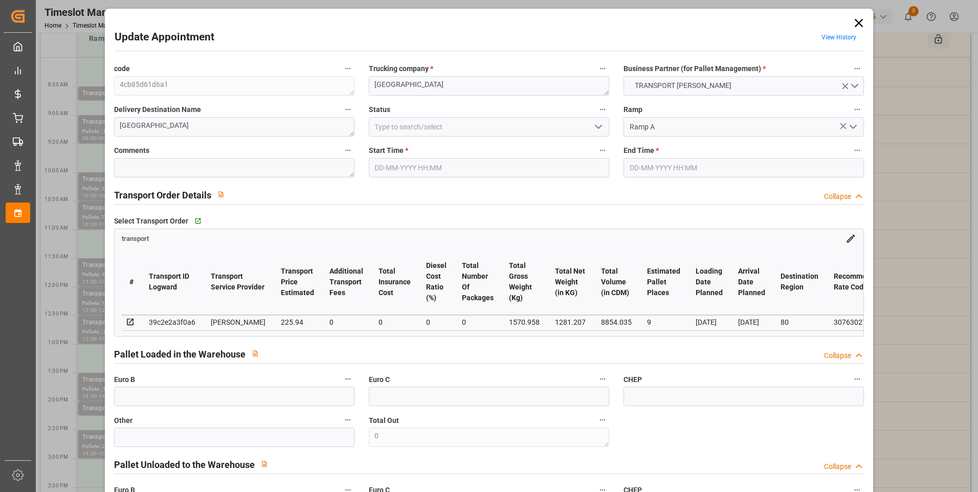
type input "101"
type input "1570.958"
type input "0"
type input "4710.8598"
type input "0"
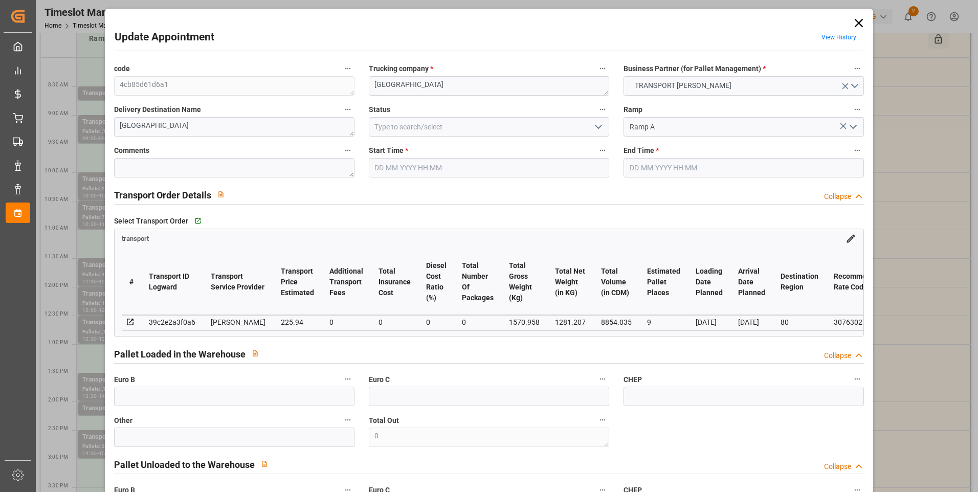
type input "0"
type input "21"
type input "35"
type input "27-08-2025 12:00"
type input "27-08-2025 12:30"
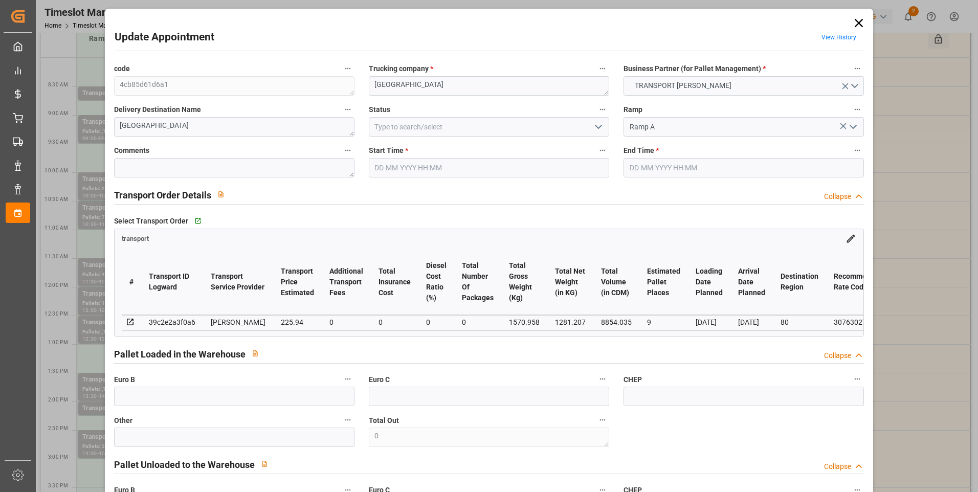
type input "22-08-2025 15:20"
type input "22-08-2025 11:28"
type input "[DATE]"
click at [596, 127] on icon "open menu" at bounding box center [598, 127] width 12 height 12
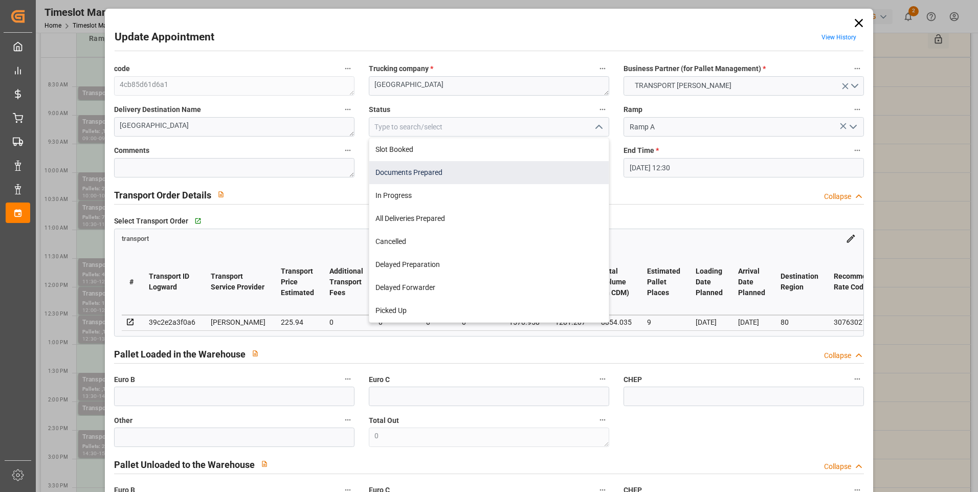
click at [400, 174] on div "Documents Prepared" at bounding box center [488, 172] width 239 height 23
type input "Documents Prepared"
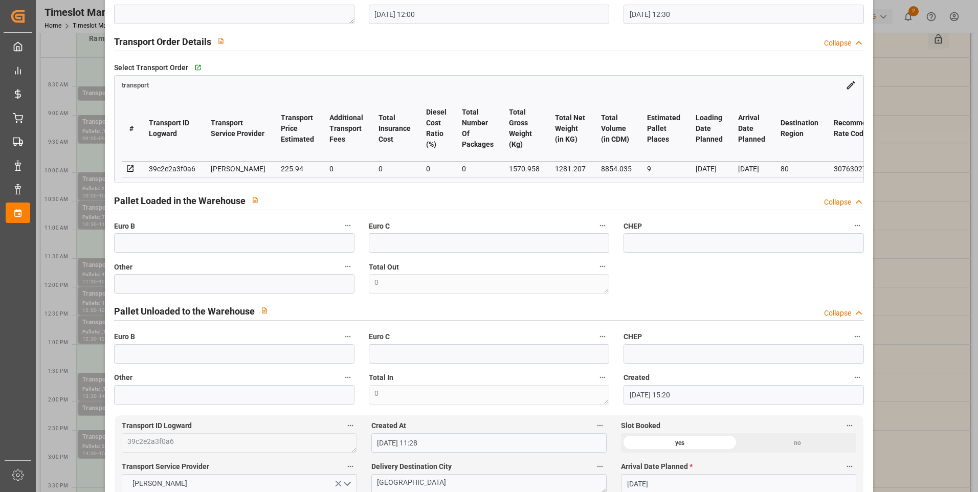
scroll to position [0, 0]
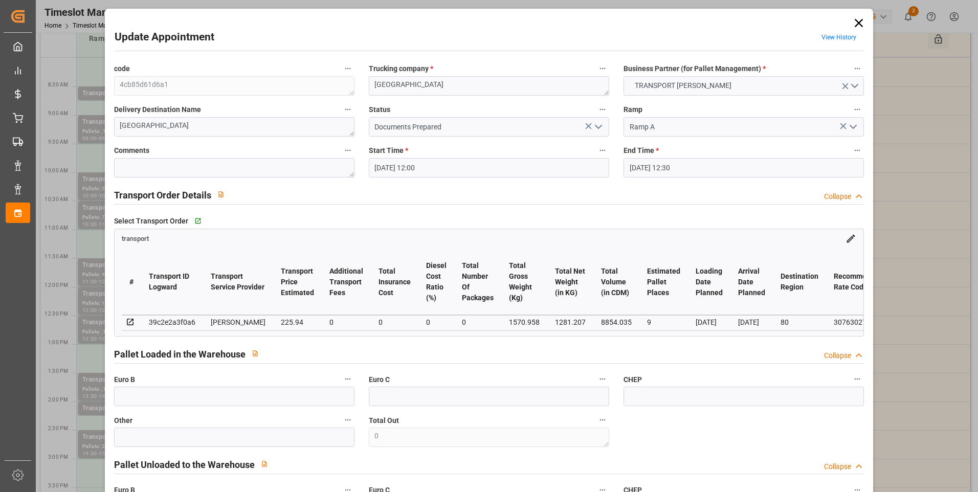
click at [596, 128] on polyline "open menu" at bounding box center [598, 126] width 6 height 3
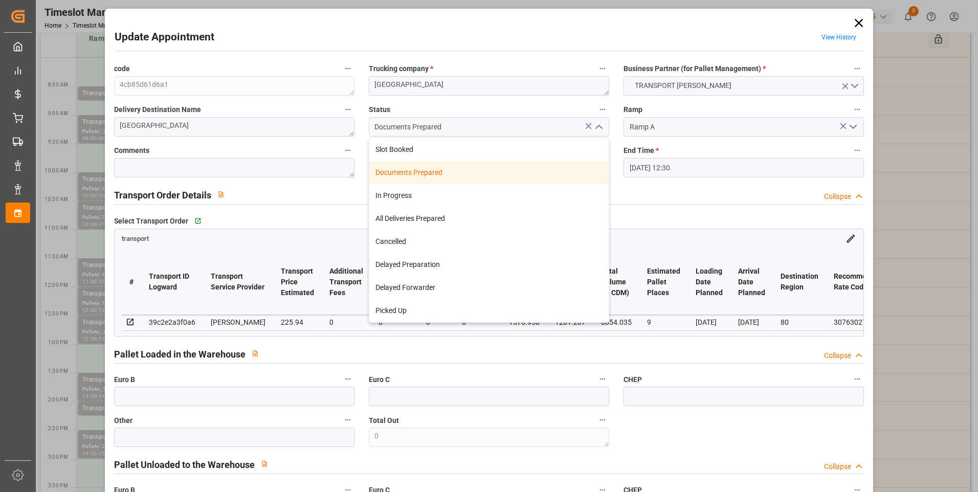
click at [424, 174] on div "Documents Prepared" at bounding box center [488, 172] width 239 height 23
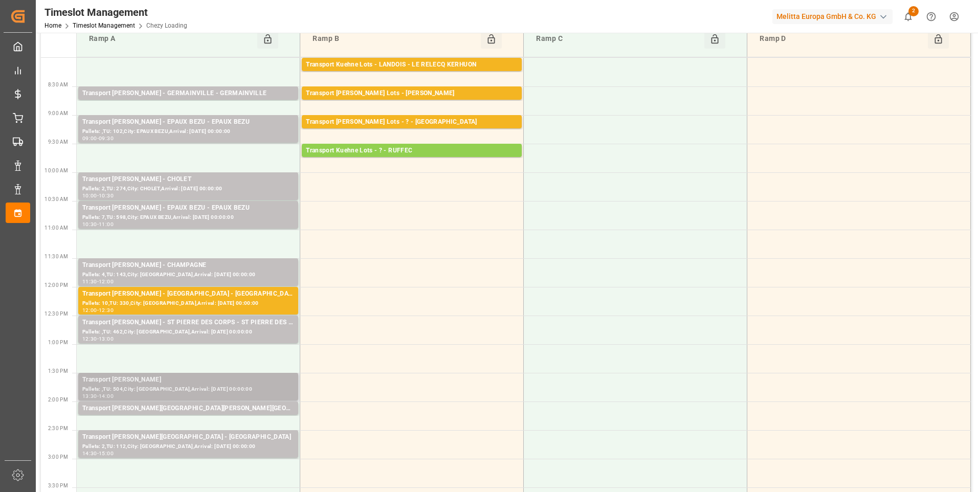
click at [177, 384] on div "Transport [PERSON_NAME]" at bounding box center [188, 380] width 212 height 10
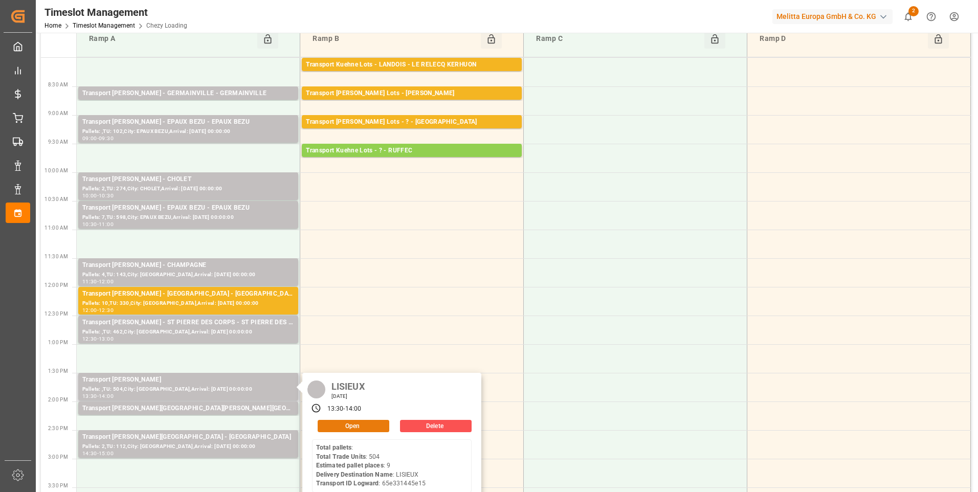
click at [348, 428] on button "Open" at bounding box center [354, 426] width 72 height 12
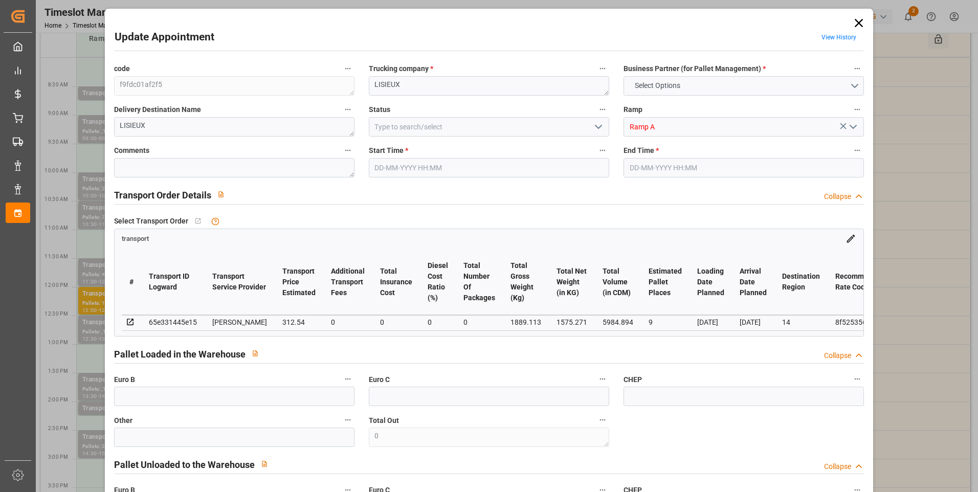
type input "9"
type input "312.54"
type input "0"
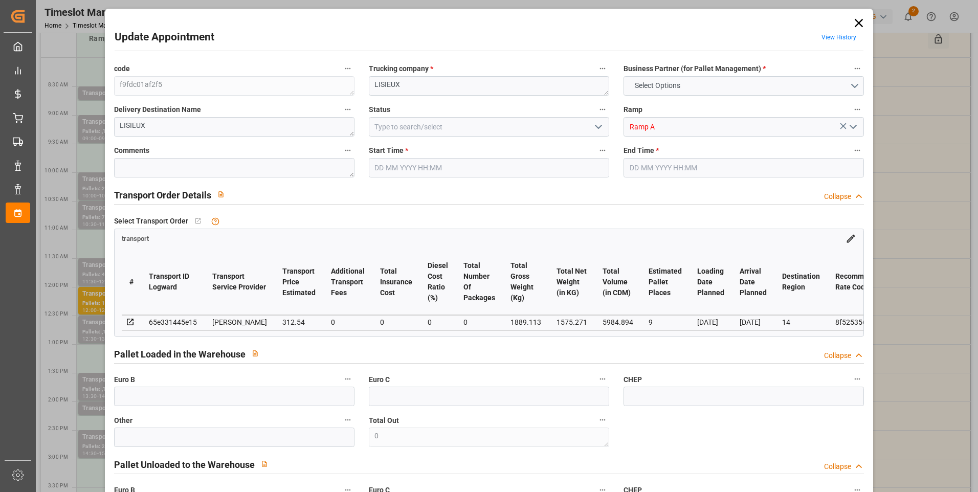
type input "299.8821"
type input "-12.6579"
type input "0"
type input "1575.271"
type input "2763.113"
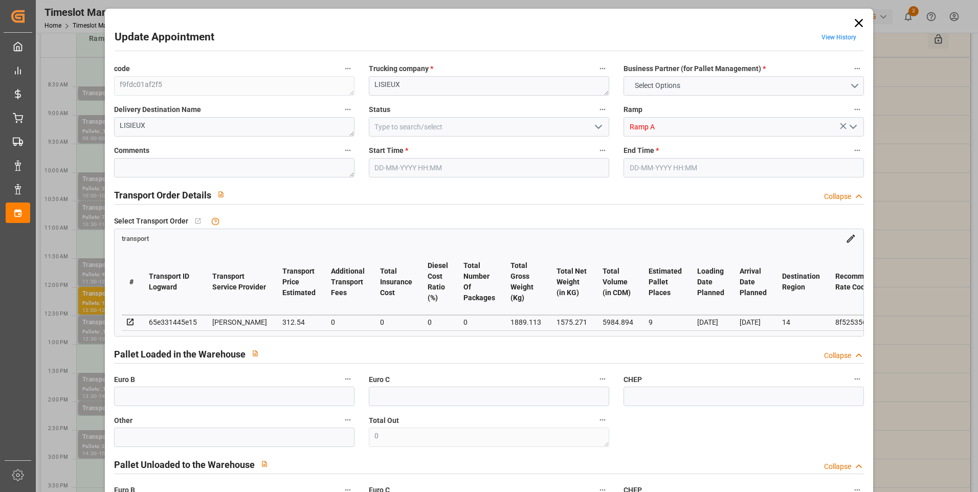
type input "5984.894"
type input "14"
type input "0"
type input "504"
type input "38"
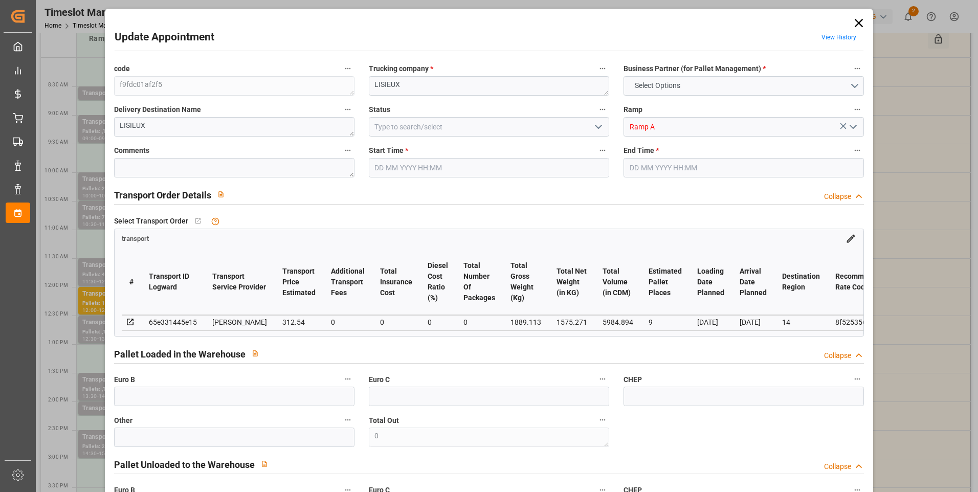
type input "101"
type input "1889.113"
type input "0"
type input "4710.8598"
type input "0"
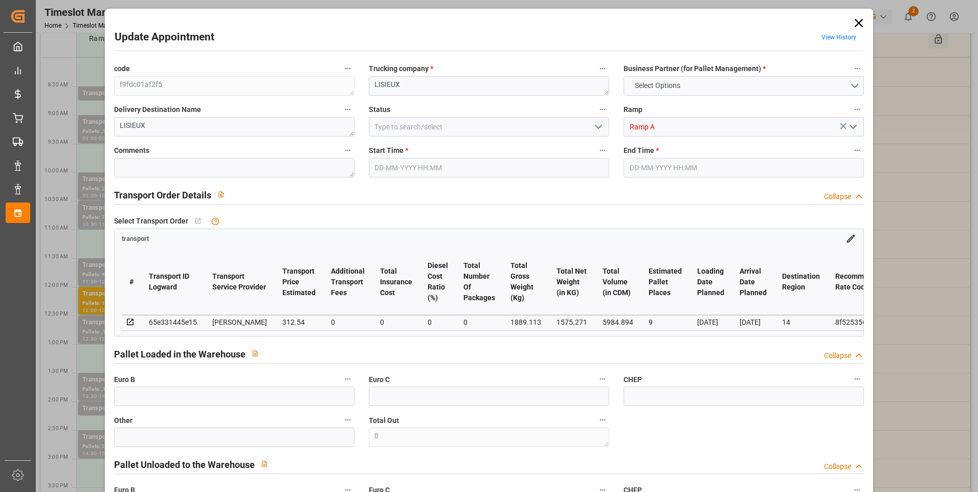
type input "0"
type input "21"
type input "35"
type input "27-08-2025 13:30"
type input "27-08-2025 14:00"
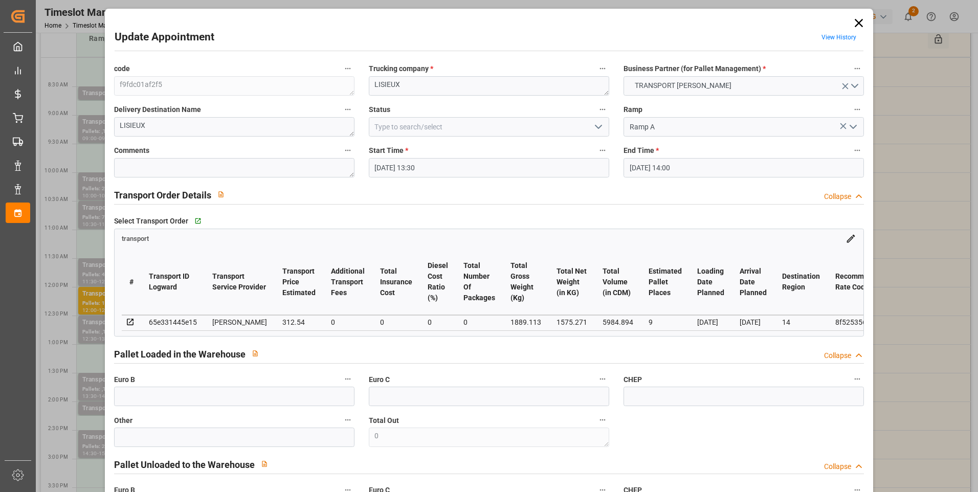
type input "22-08-2025 15:27"
type input "22-08-2025 11:28"
type input "[DATE]"
click at [600, 124] on icon "open menu" at bounding box center [598, 127] width 12 height 12
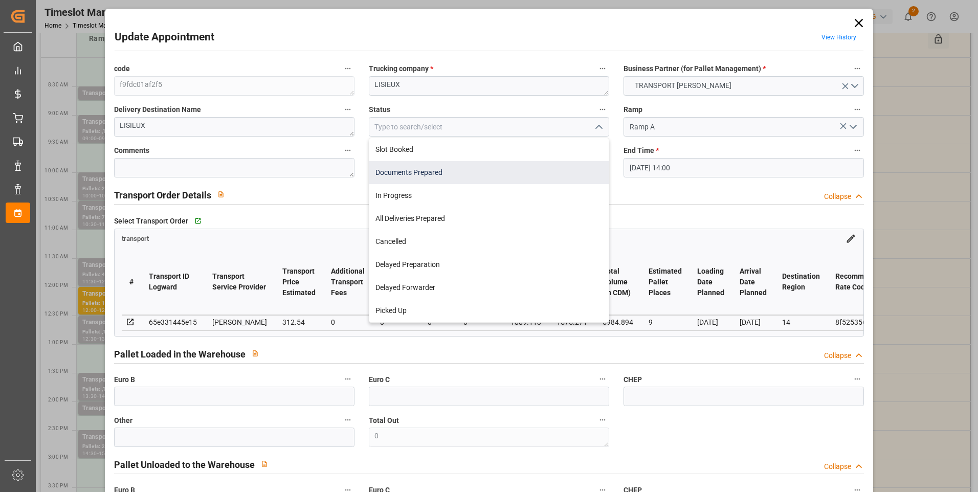
click at [410, 168] on div "Documents Prepared" at bounding box center [488, 172] width 239 height 23
type input "Documents Prepared"
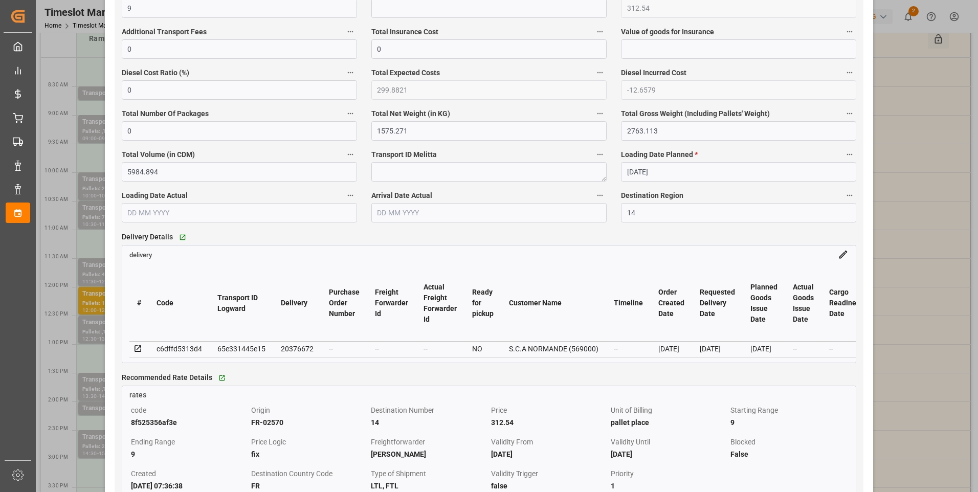
scroll to position [716, 0]
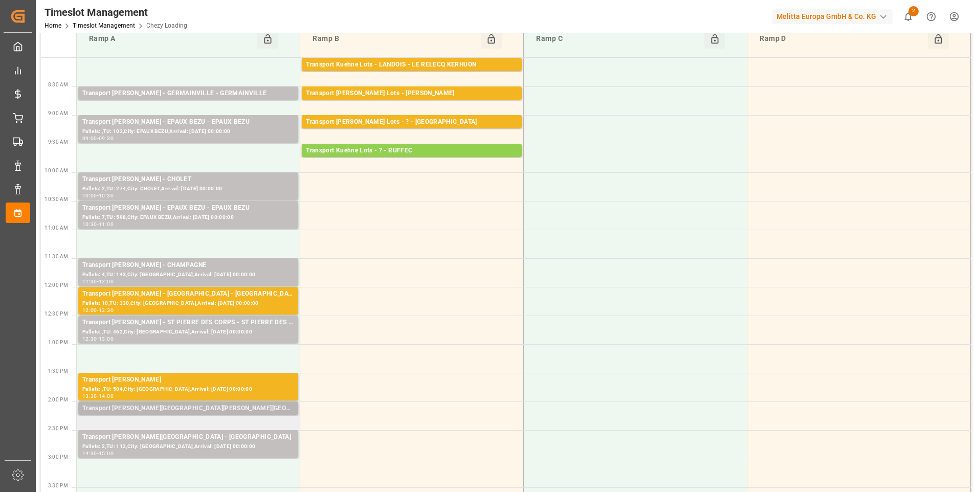
click at [216, 407] on div "Transport Delisle - VILLERS BOCAGE - VILLERS BOCAGE" at bounding box center [188, 409] width 212 height 10
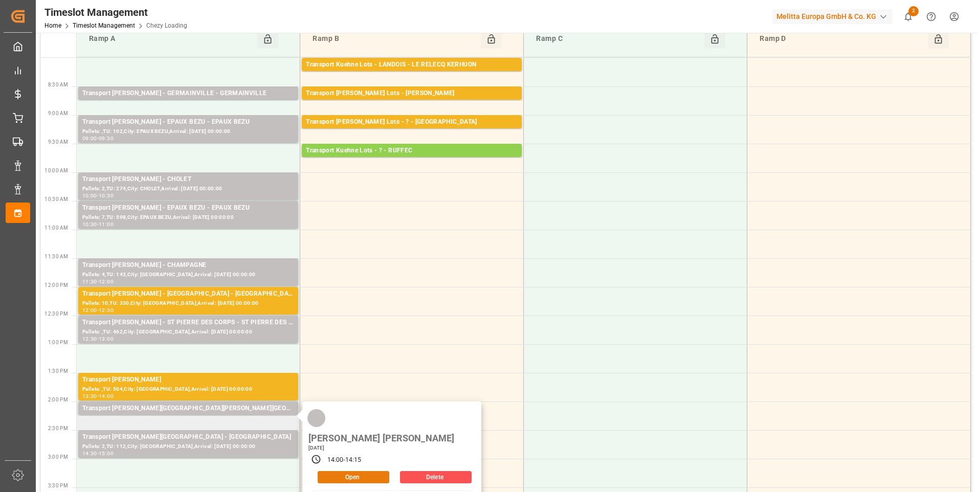
click at [356, 471] on button "Open" at bounding box center [354, 477] width 72 height 12
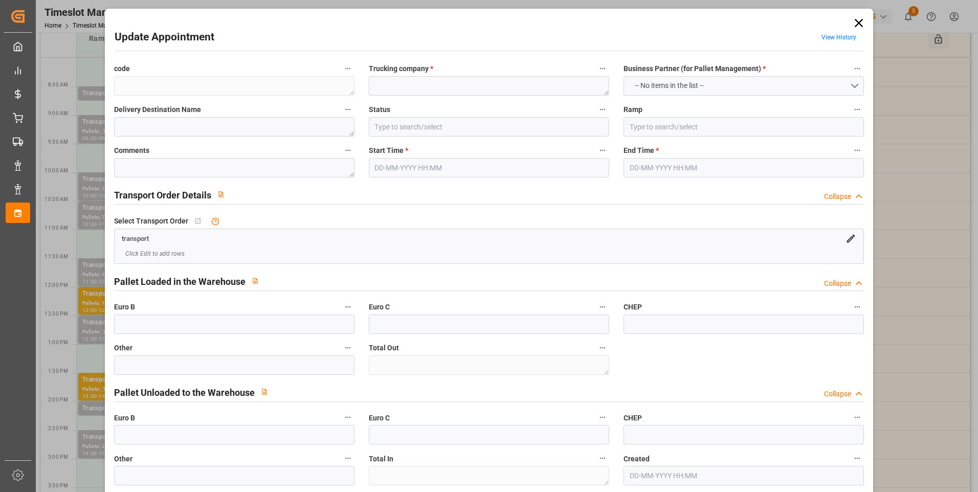
type textarea "4262492243db"
type textarea "VILLERS BOCAGE"
type input "Ramp A"
type textarea "0"
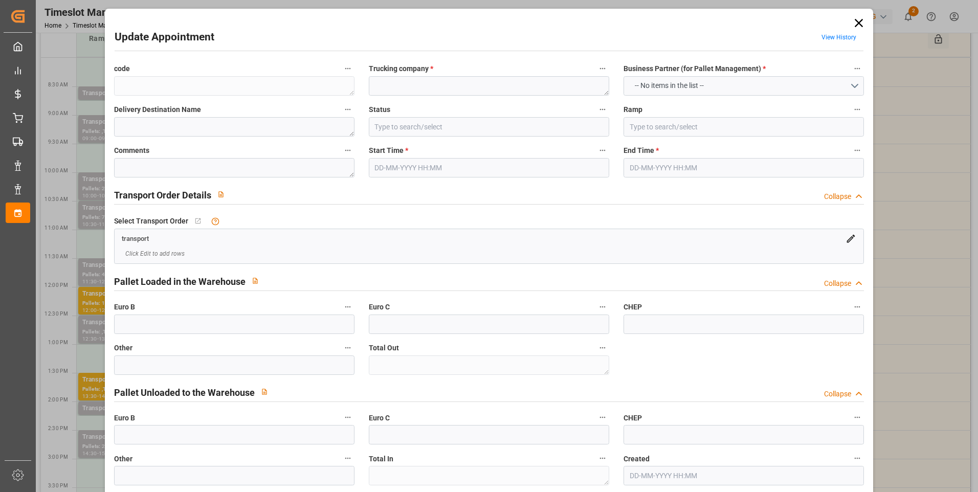
type textarea "0"
type textarea "d312d7a81393"
type textarea "VILLERS BOCAGE"
type textarea "0000709939"
type textarea "4262492243db"
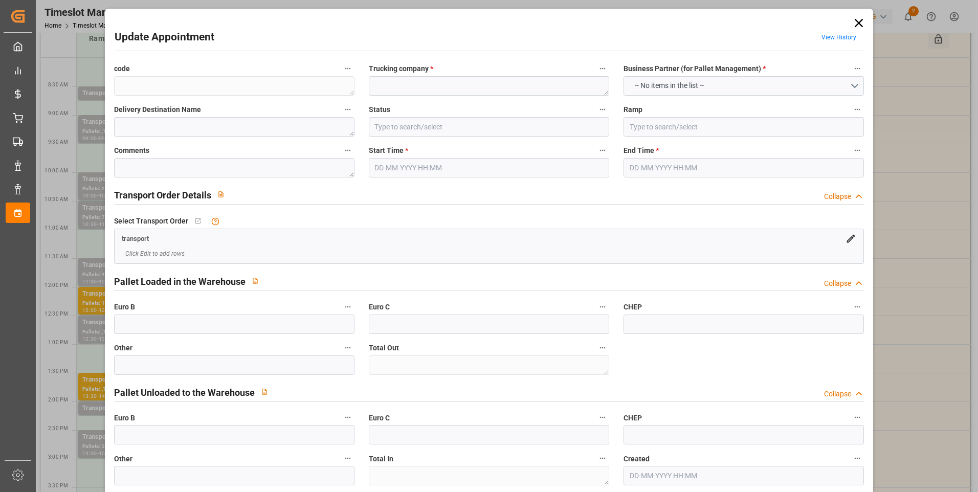
type textarea "FR-02570"
type textarea "FR"
type input "Road"
type input "FR"
type input "02570"
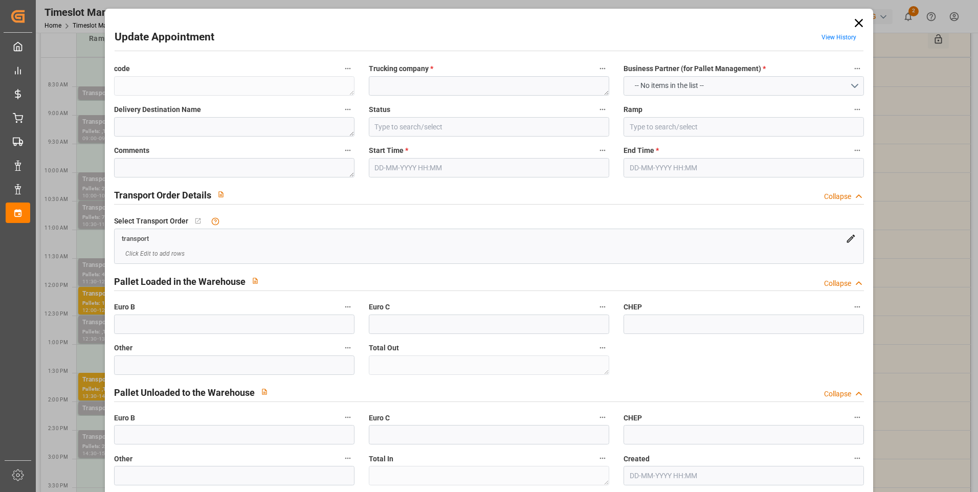
type input "FR"
type input "14310"
type input "Small Shipment"
type input "3.5-7.5 t"
type input "EURO 6"
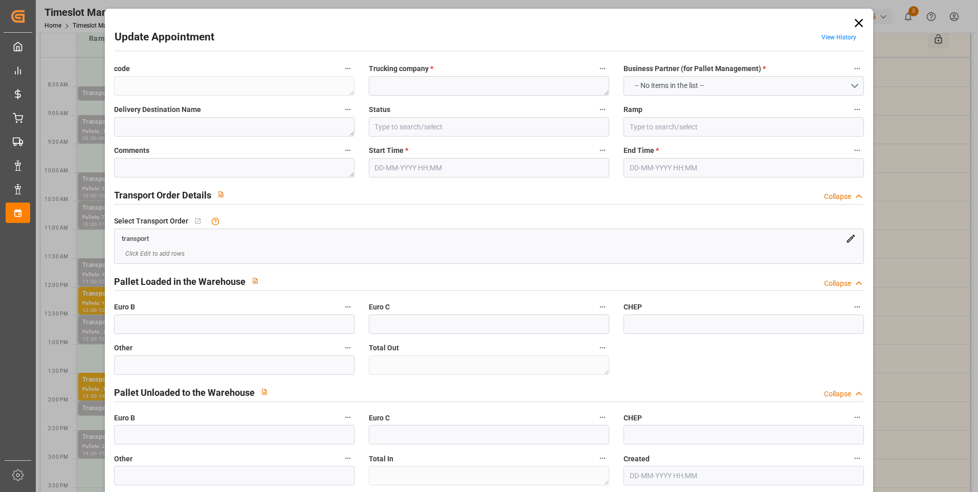
type input "Diesel"
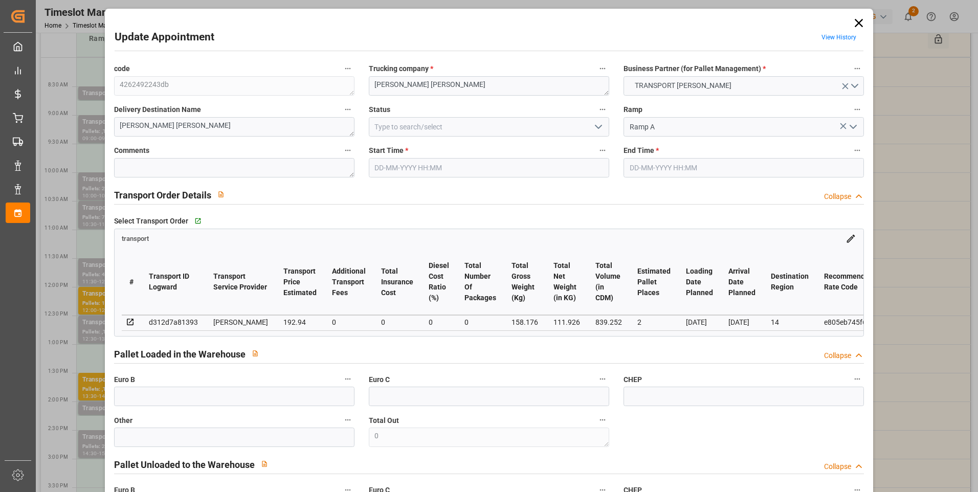
type input "2"
type input "192.94"
type input "0"
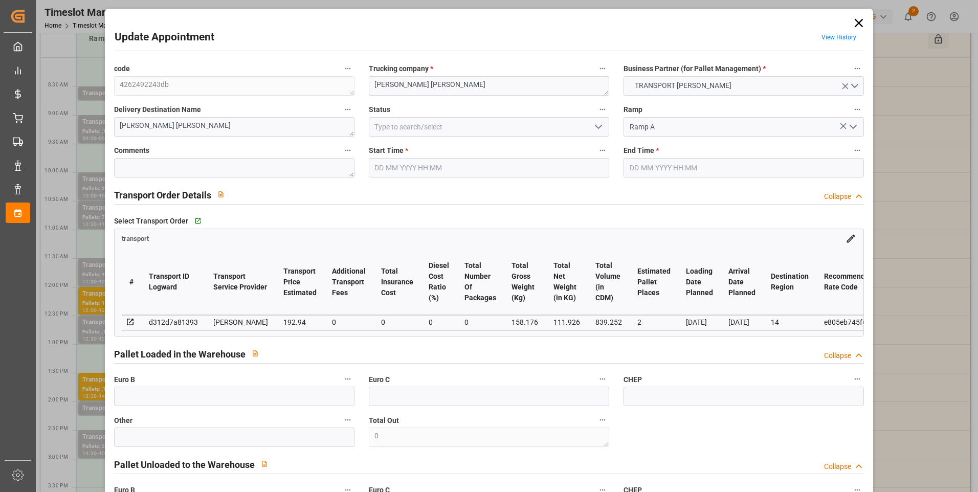
type input "185.1259"
type input "-7.8141"
type input "0"
type input "111.926"
click at [598, 126] on icon "open menu" at bounding box center [598, 127] width 12 height 12
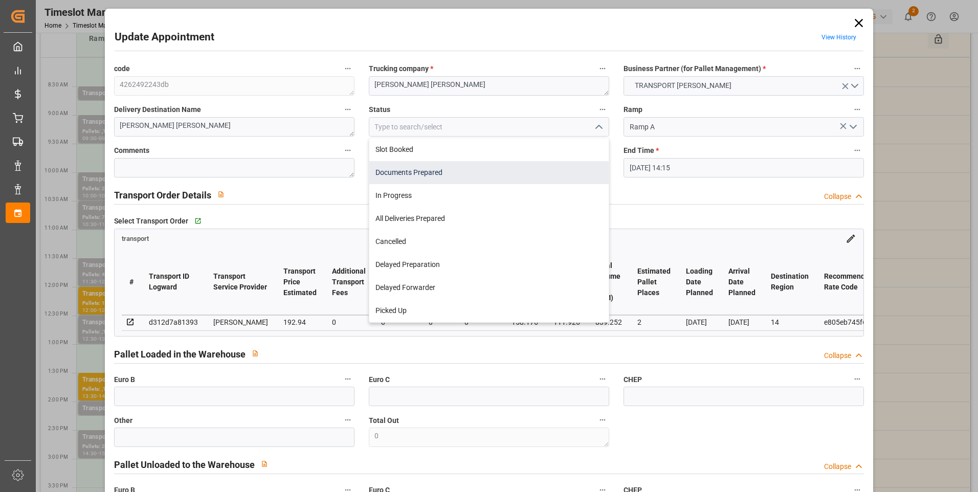
click at [416, 175] on div "Documents Prepared" at bounding box center [488, 172] width 239 height 23
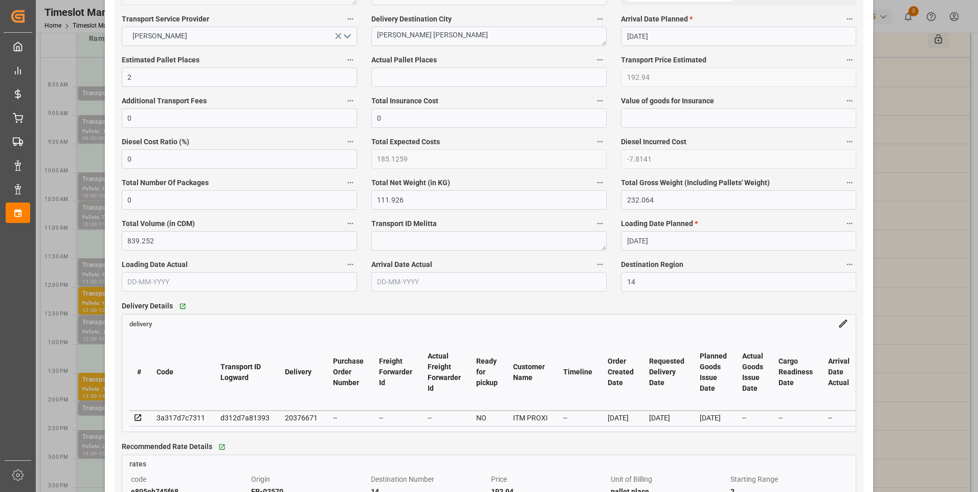
scroll to position [614, 0]
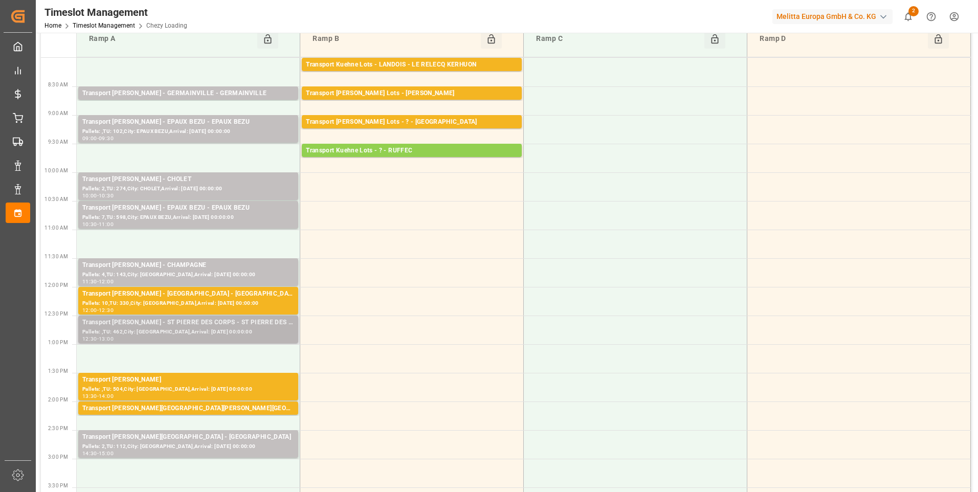
click at [206, 332] on div "Pallets: ,TU: 462,City: ST PIERRE DES CORPS,Arrival: 2025-08-28 00:00:00" at bounding box center [188, 332] width 212 height 9
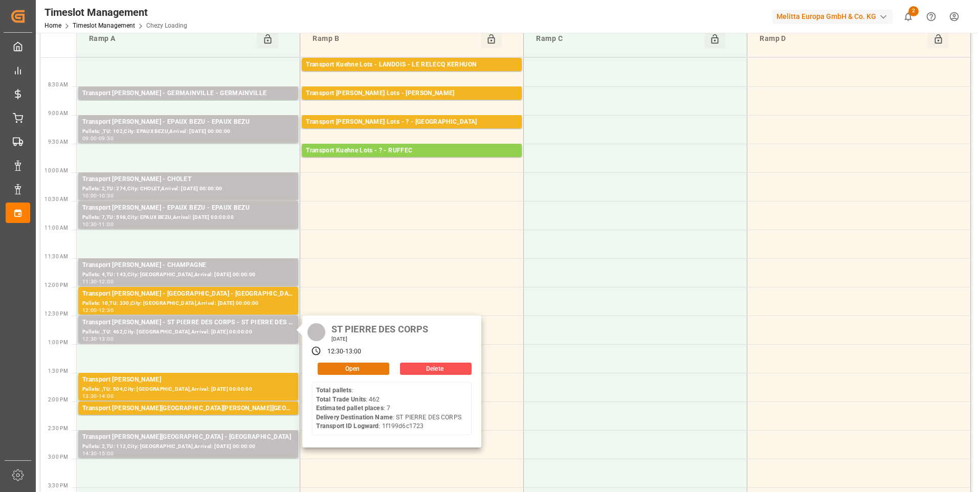
click at [357, 367] on button "Open" at bounding box center [354, 369] width 72 height 12
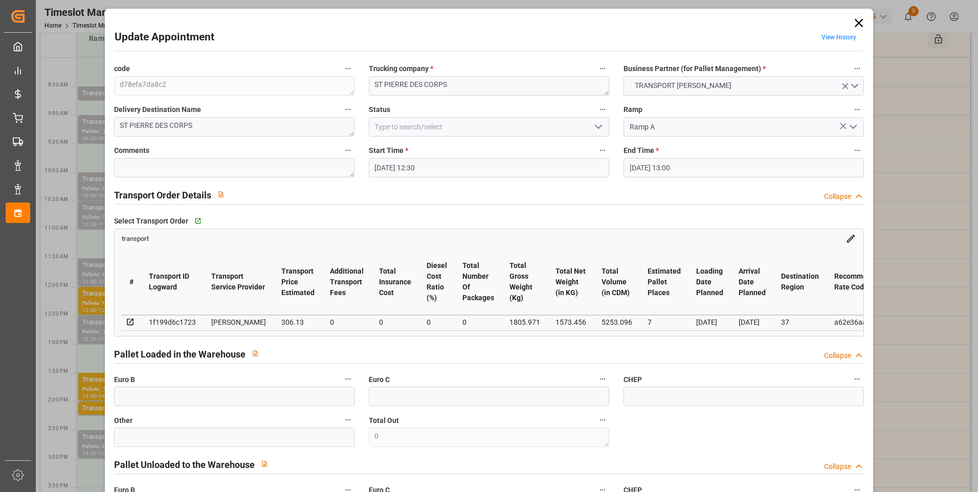
drag, startPoint x: 598, startPoint y: 125, endPoint x: 594, endPoint y: 128, distance: 5.5
click at [597, 126] on icon "open menu" at bounding box center [598, 127] width 12 height 12
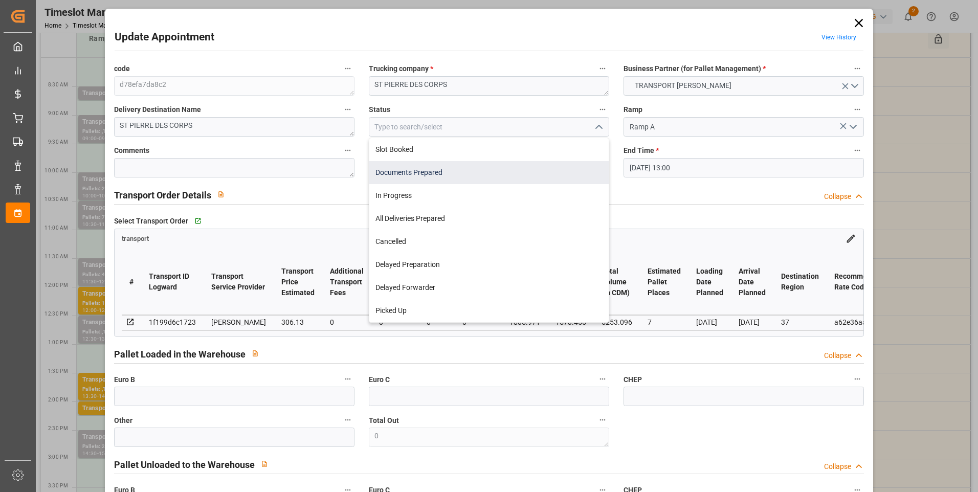
click at [416, 174] on div "Documents Prepared" at bounding box center [488, 172] width 239 height 23
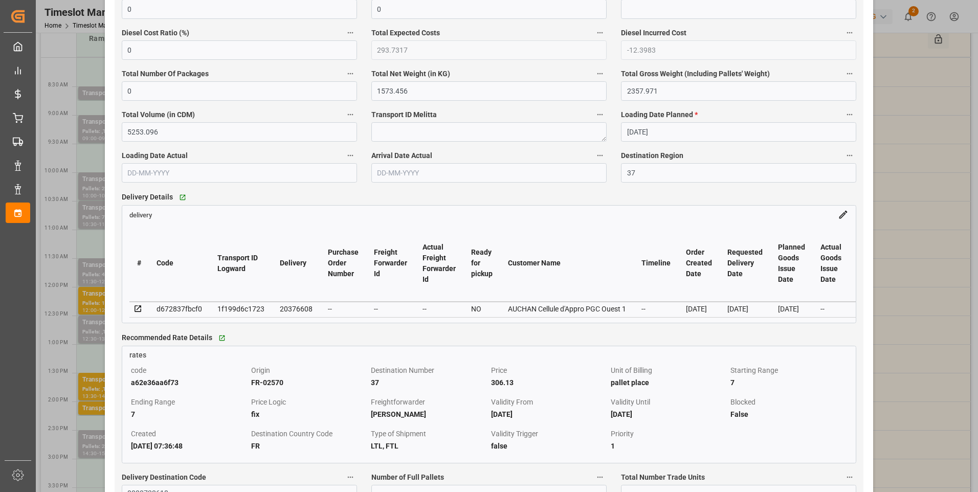
scroll to position [818, 0]
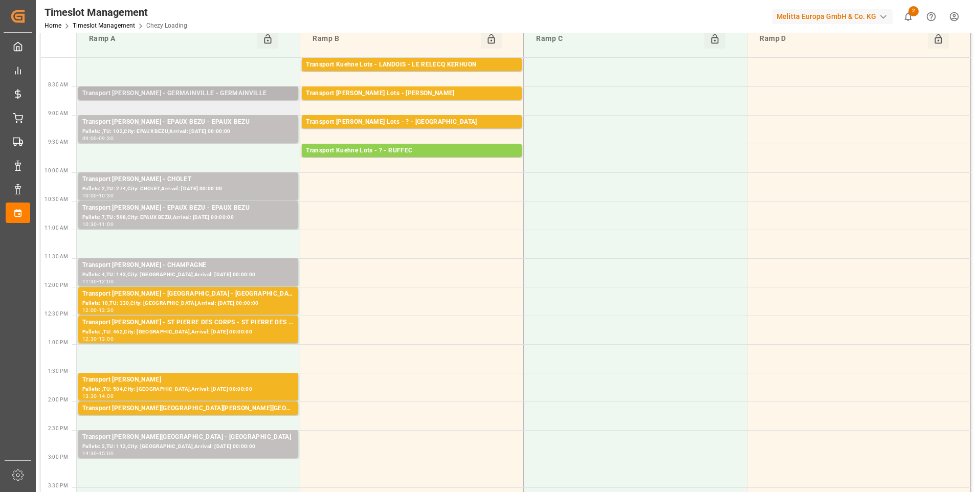
click at [241, 92] on div "Transport Delisle - GERMAINVILLE - GERMAINVILLE" at bounding box center [188, 93] width 212 height 10
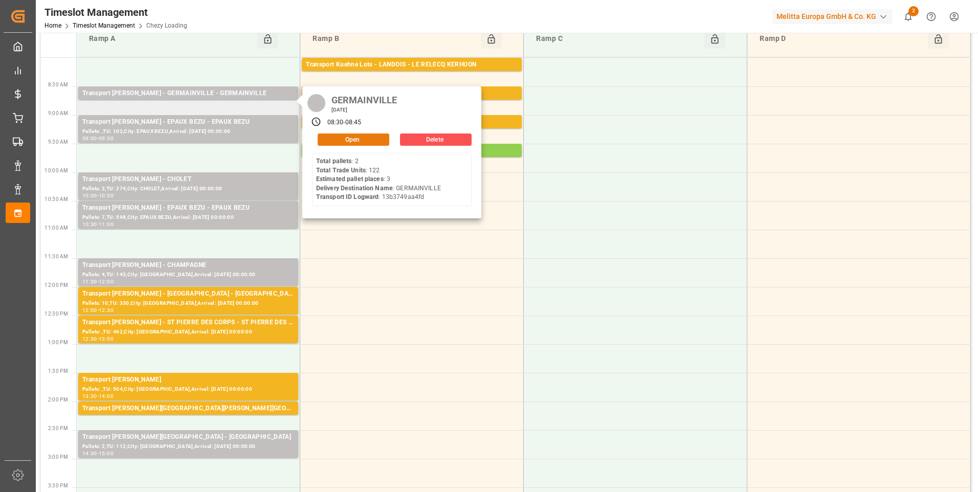
click at [350, 137] on button "Open" at bounding box center [354, 139] width 72 height 12
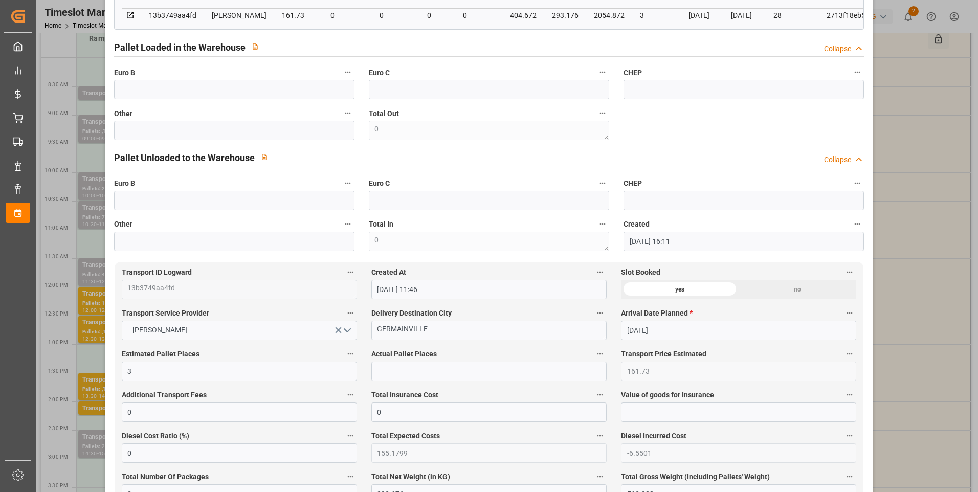
scroll to position [51, 0]
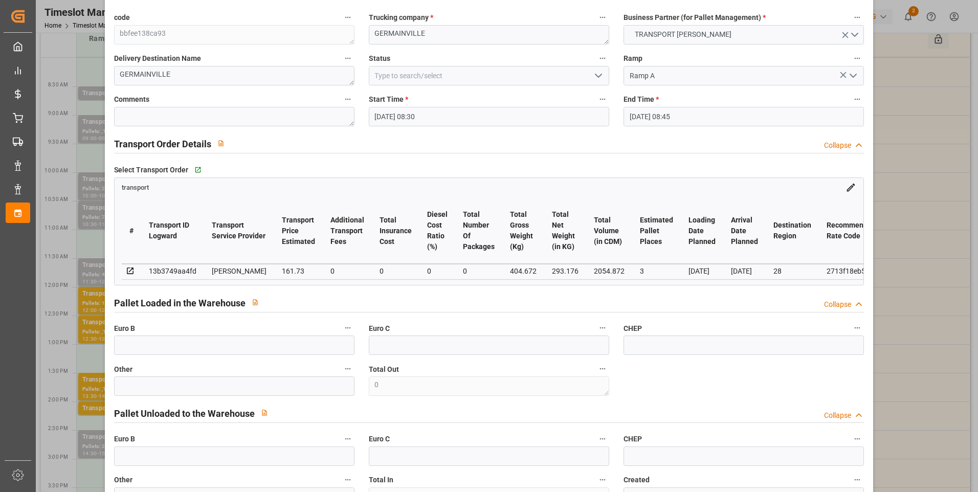
click at [597, 72] on icon "open menu" at bounding box center [598, 76] width 12 height 12
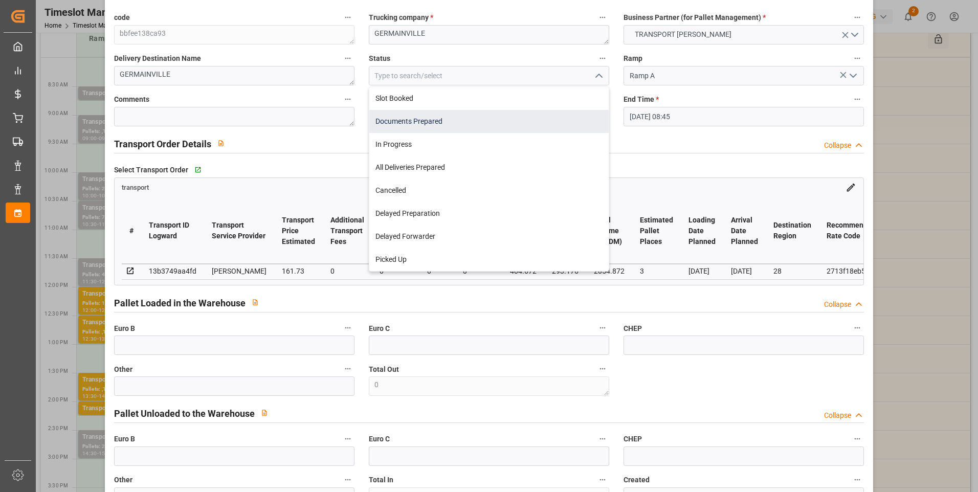
click at [440, 125] on div "Documents Prepared" at bounding box center [488, 121] width 239 height 23
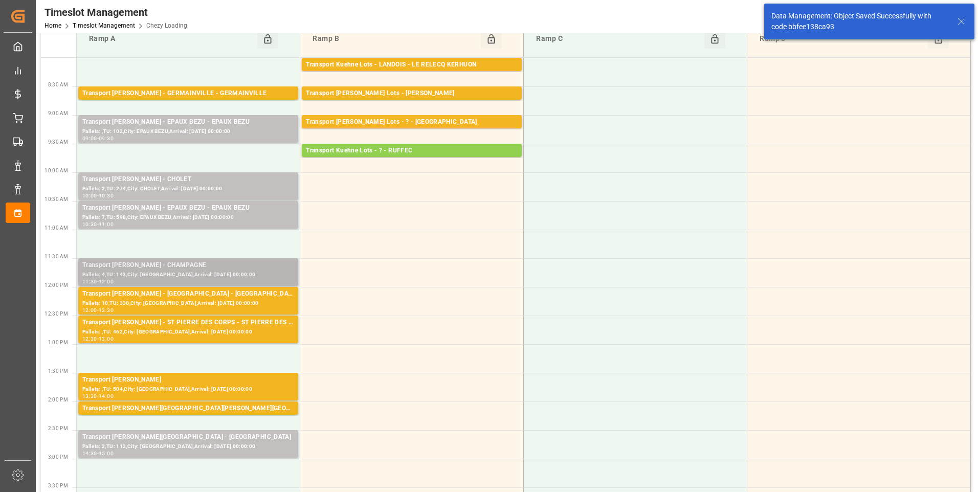
click at [194, 266] on div "Transport Delisle - CHAMPAGNE - CHAMPAGNE" at bounding box center [188, 265] width 212 height 10
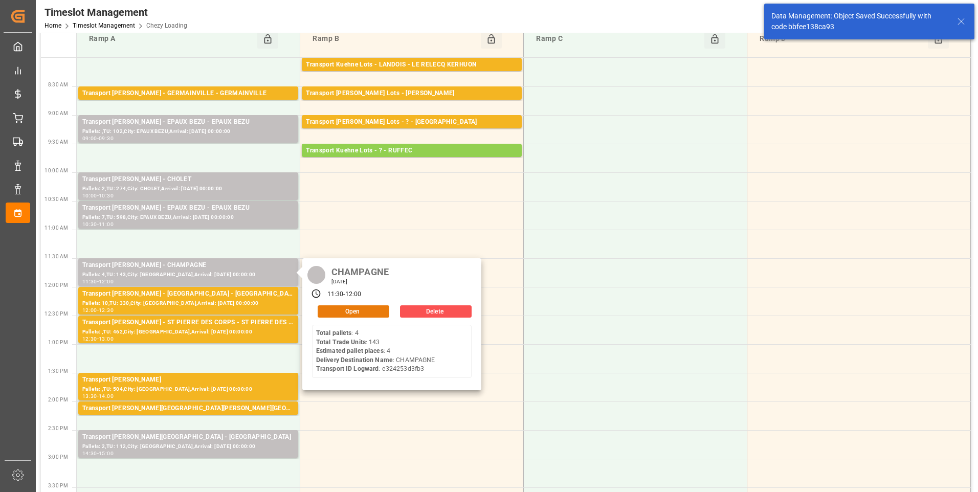
click at [343, 313] on button "Open" at bounding box center [354, 311] width 72 height 12
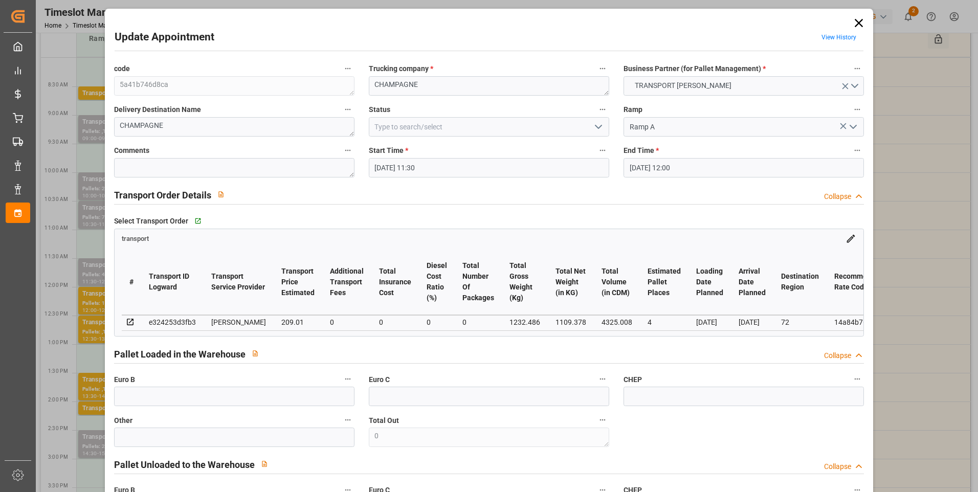
click at [595, 125] on icon "open menu" at bounding box center [598, 127] width 12 height 12
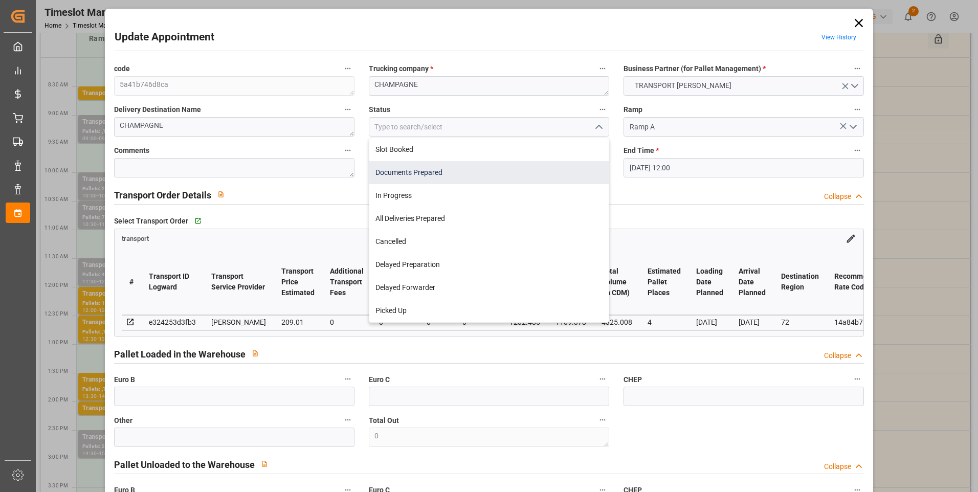
click at [414, 169] on div "Documents Prepared" at bounding box center [488, 172] width 239 height 23
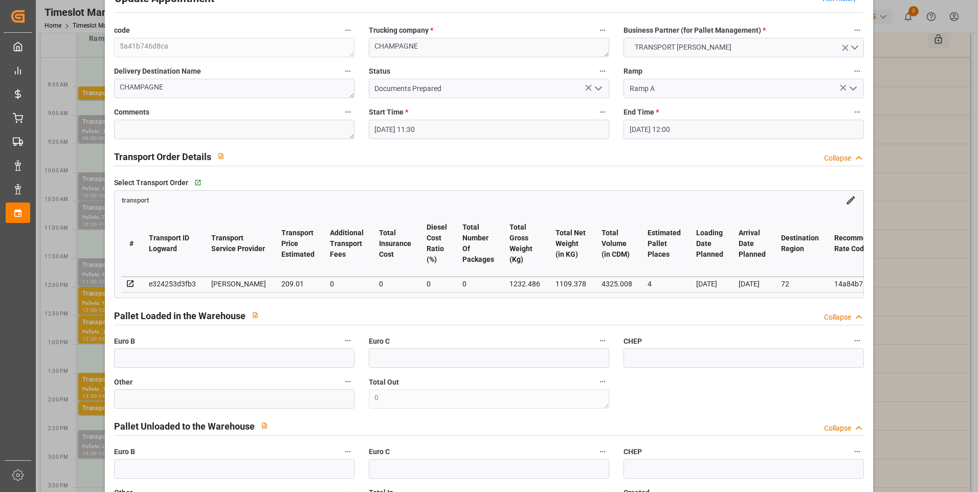
scroll to position [0, 0]
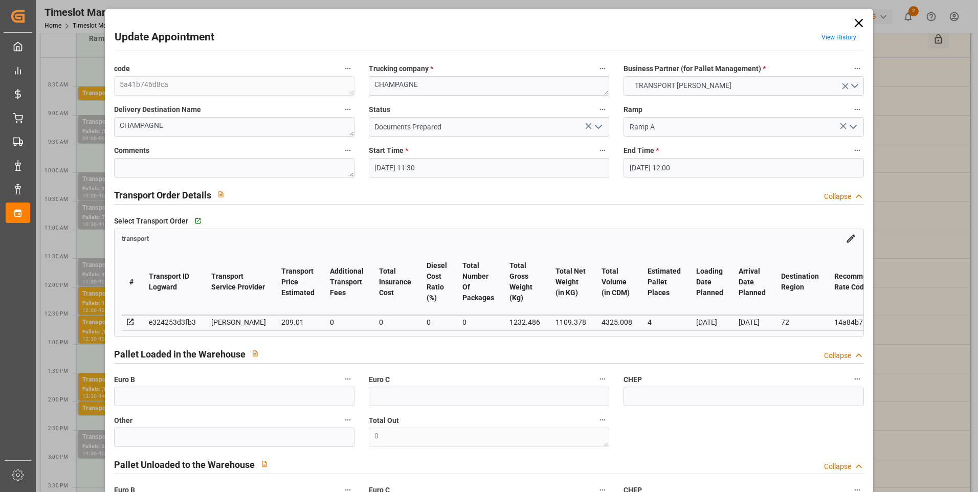
click at [600, 125] on icon "open menu" at bounding box center [598, 127] width 12 height 12
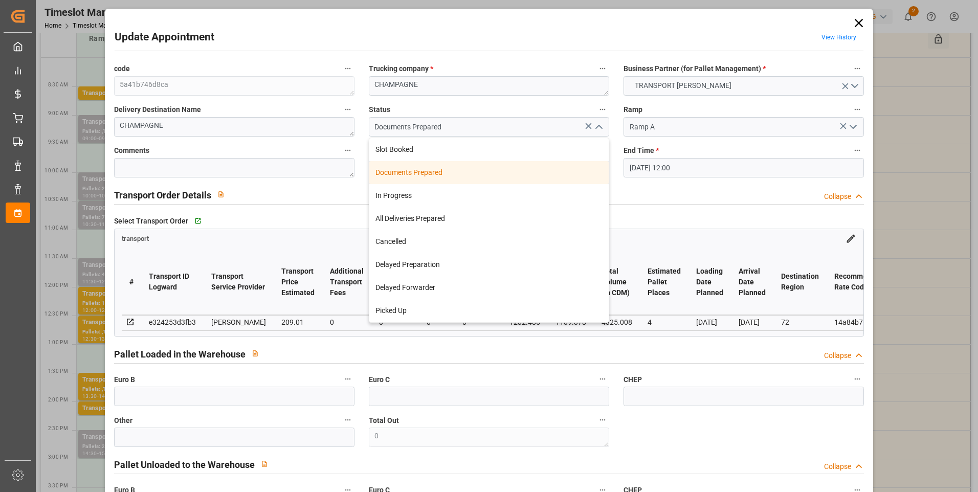
click at [437, 173] on div "Documents Prepared" at bounding box center [488, 172] width 239 height 23
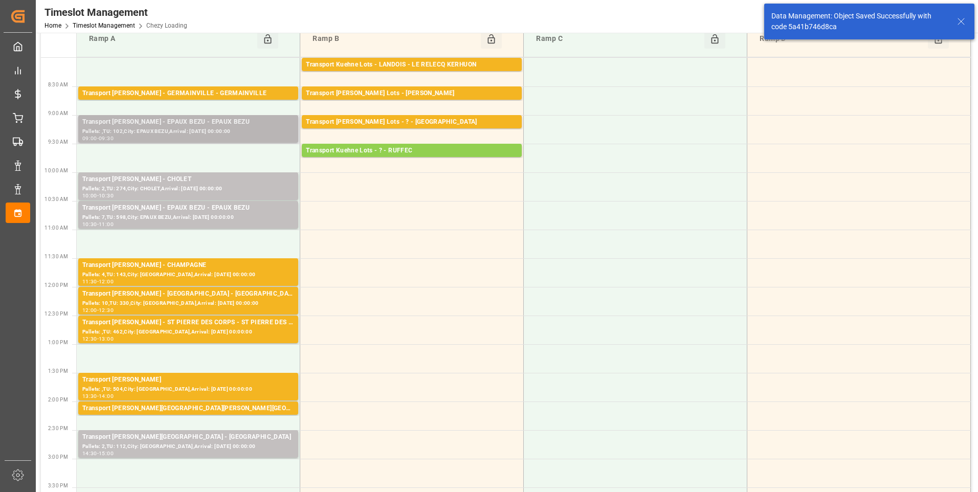
click at [211, 130] on div "Pallets: ,TU: 102,City: EPAUX BEZU,Arrival: 2025-08-28 00:00:00" at bounding box center [188, 131] width 212 height 9
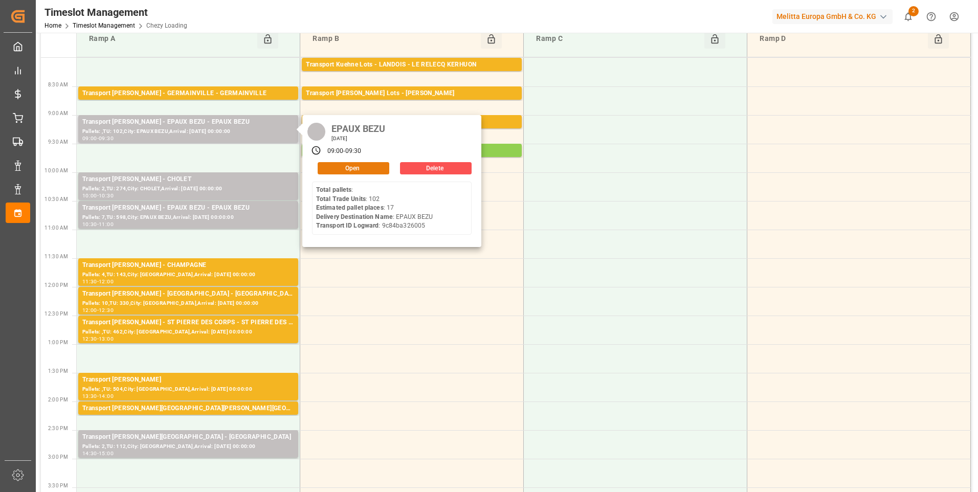
click at [344, 168] on button "Open" at bounding box center [354, 168] width 72 height 12
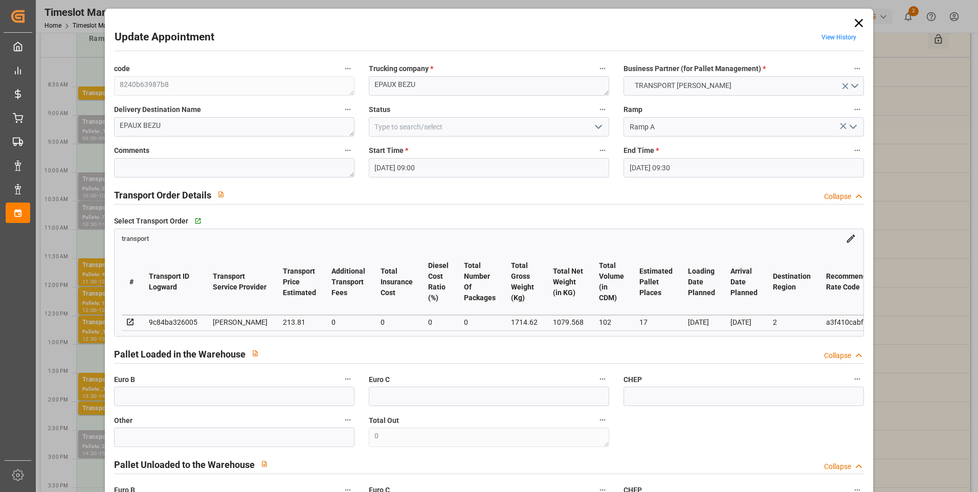
click at [593, 126] on icon "open menu" at bounding box center [598, 127] width 12 height 12
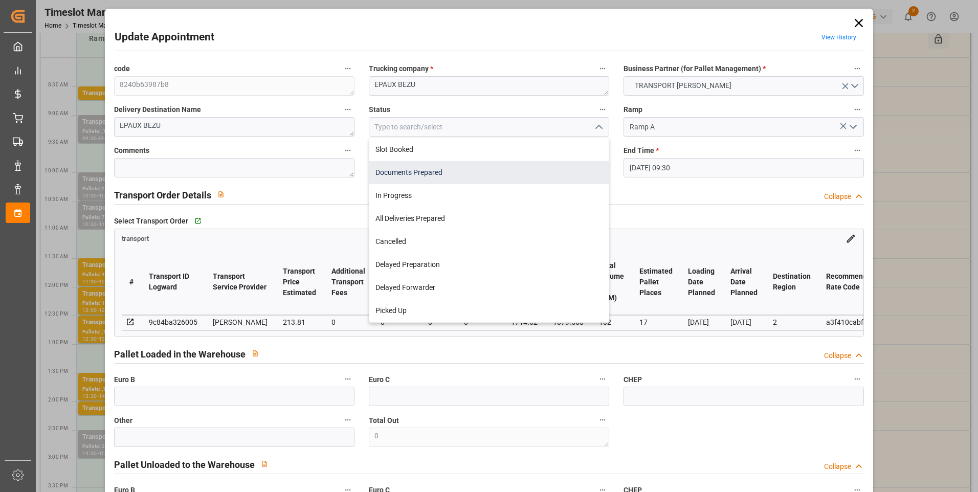
click at [427, 173] on div "Documents Prepared" at bounding box center [488, 172] width 239 height 23
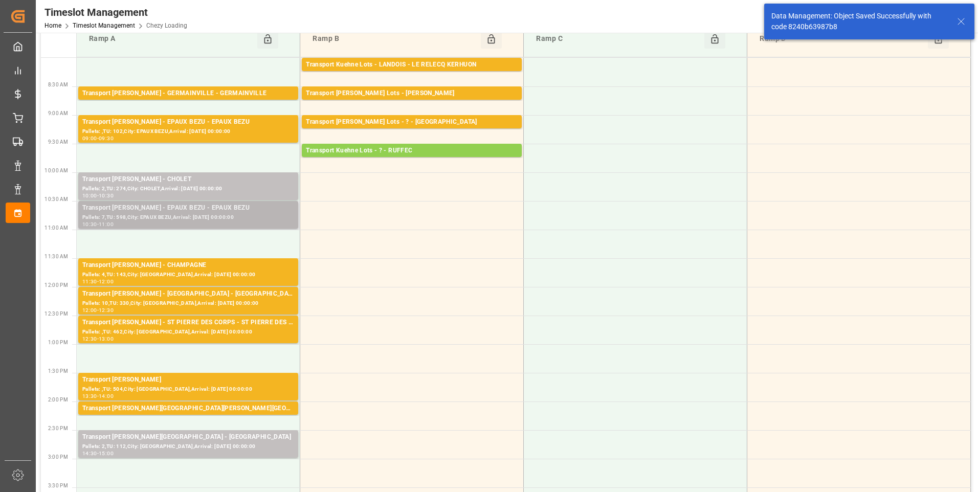
click at [180, 214] on div "Pallets: 7,TU: 598,City: EPAUX BEZU,Arrival: 2025-08-28 00:00:00" at bounding box center [188, 217] width 212 height 9
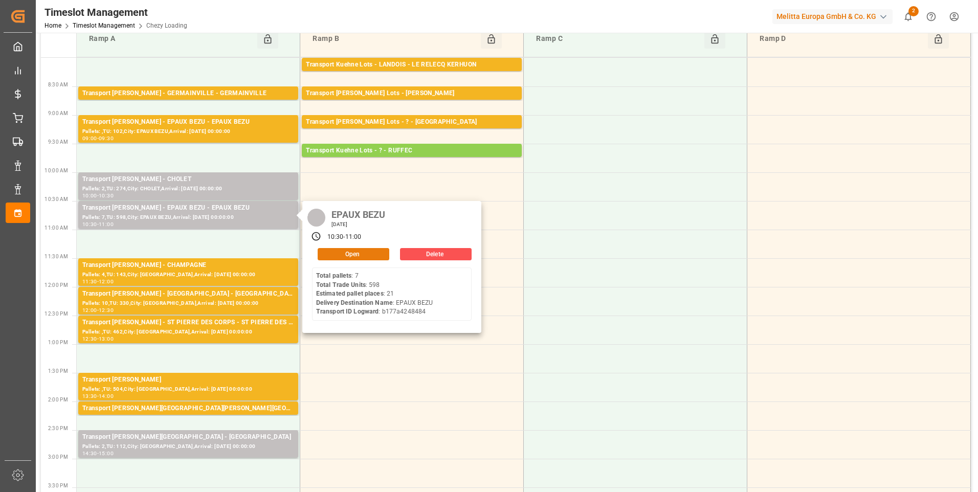
click at [352, 254] on button "Open" at bounding box center [354, 254] width 72 height 12
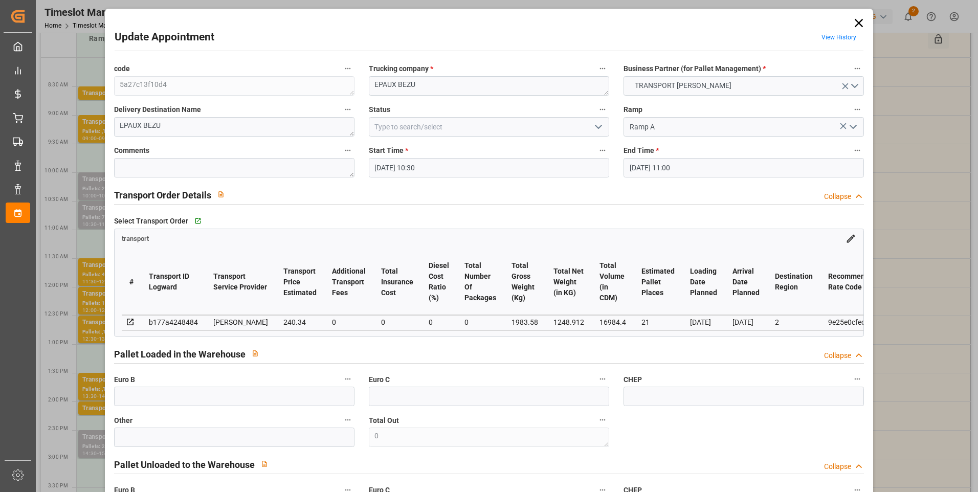
click at [595, 124] on icon "open menu" at bounding box center [598, 127] width 12 height 12
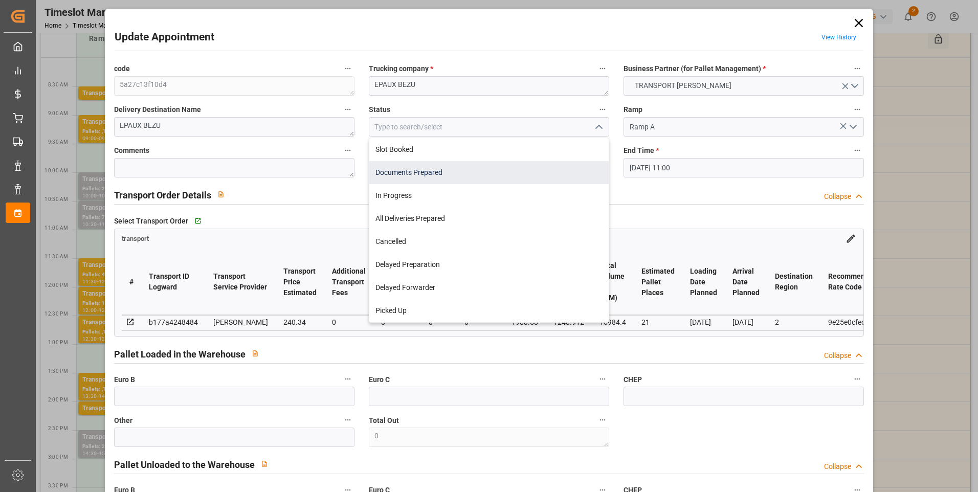
click at [432, 174] on div "Documents Prepared" at bounding box center [488, 172] width 239 height 23
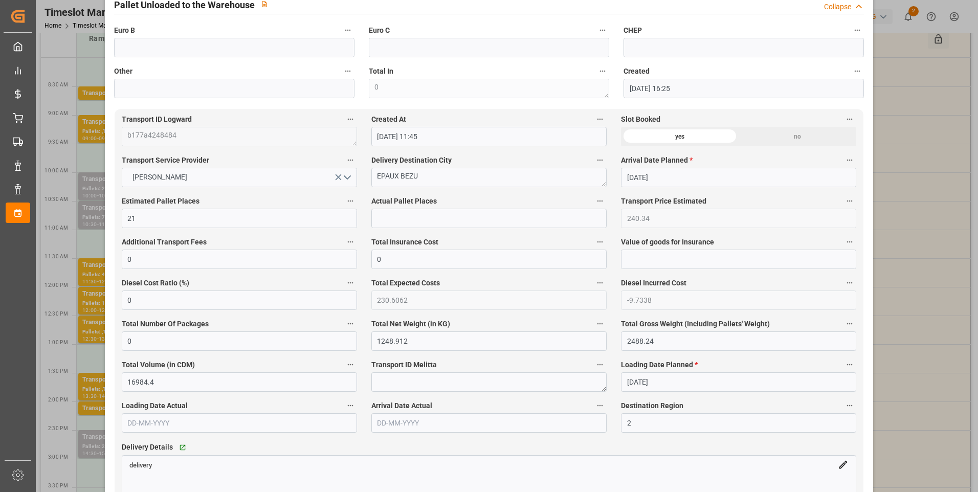
scroll to position [563, 0]
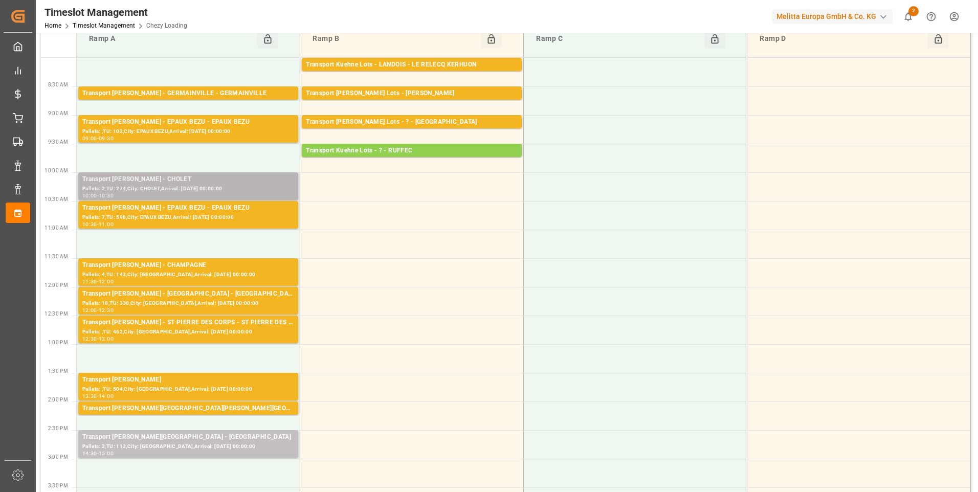
click at [204, 181] on div "Transport [PERSON_NAME] - CHOLET" at bounding box center [188, 179] width 212 height 10
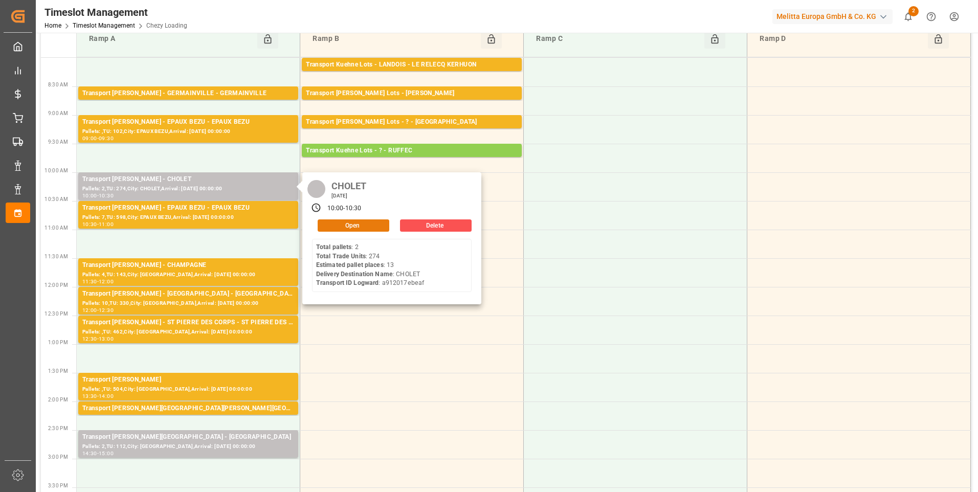
click at [344, 225] on button "Open" at bounding box center [354, 225] width 72 height 12
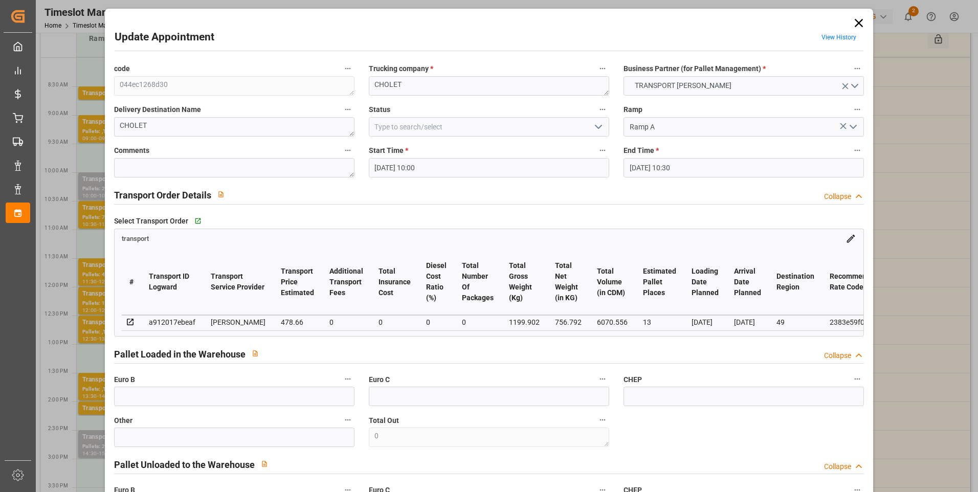
click at [596, 127] on icon "open menu" at bounding box center [598, 127] width 12 height 12
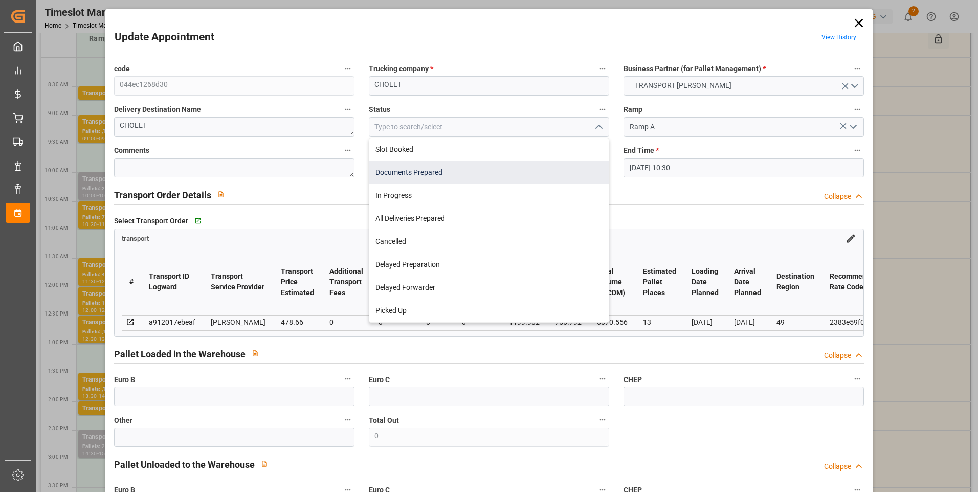
click at [423, 172] on div "Documents Prepared" at bounding box center [488, 172] width 239 height 23
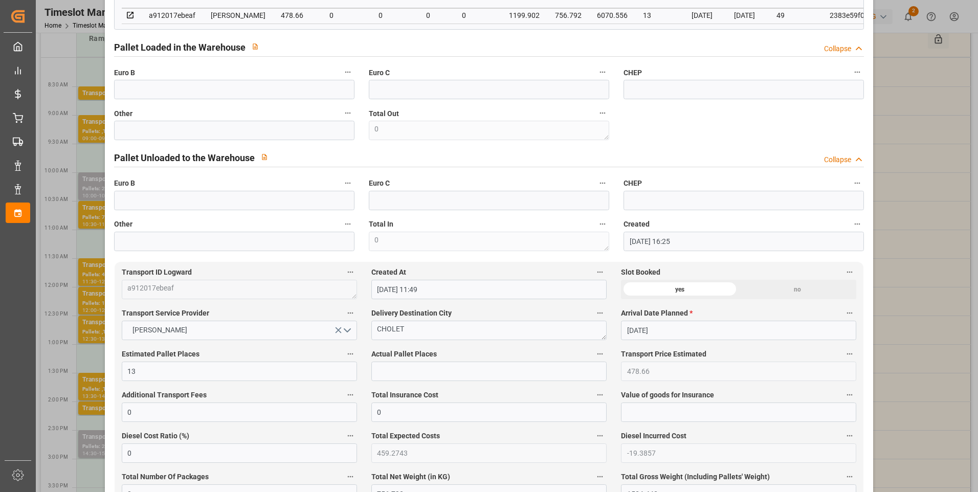
scroll to position [51, 0]
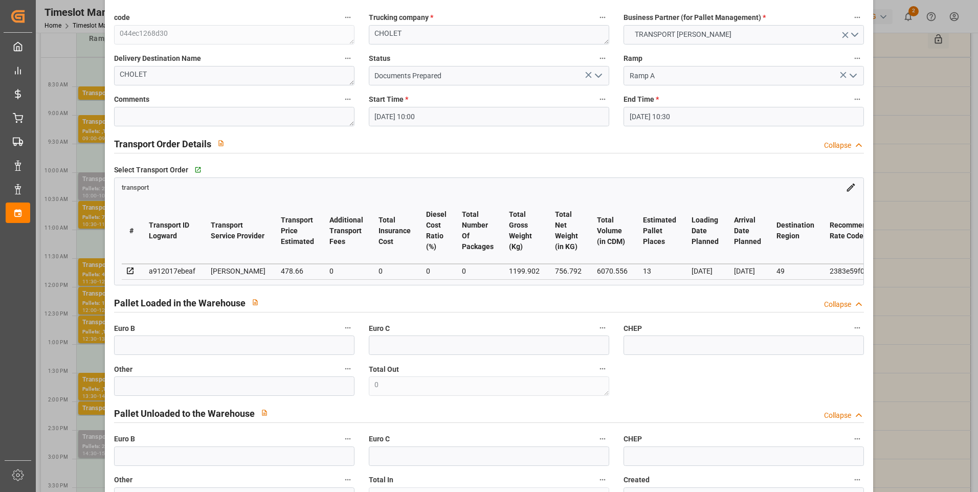
click at [600, 73] on icon "open menu" at bounding box center [598, 76] width 12 height 12
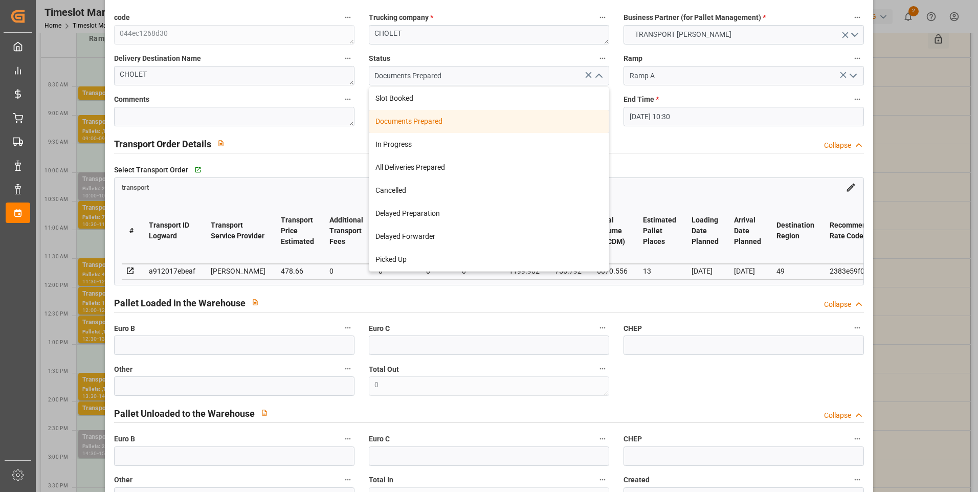
click at [450, 118] on div "Documents Prepared" at bounding box center [488, 121] width 239 height 23
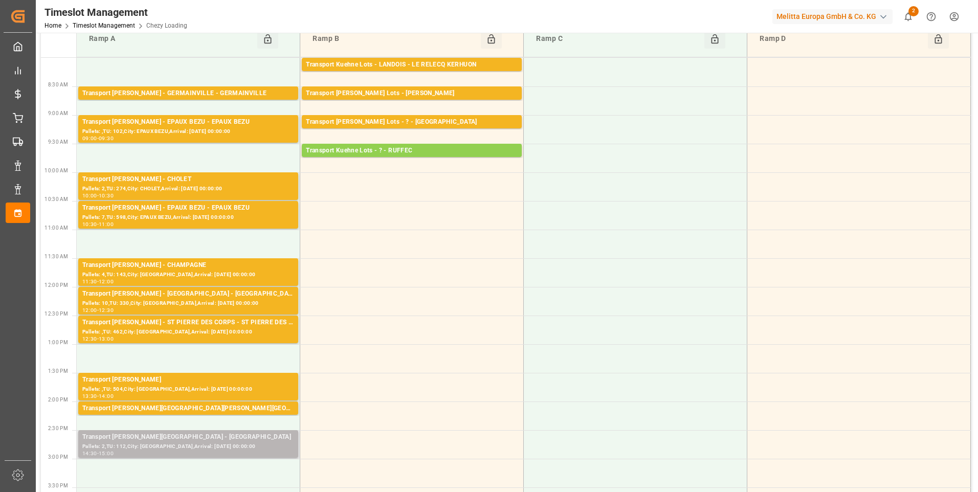
click at [214, 449] on div "Pallets: 2,TU: 112,City: BOURGES,Arrival: 2025-08-29 00:00:00" at bounding box center [188, 446] width 212 height 9
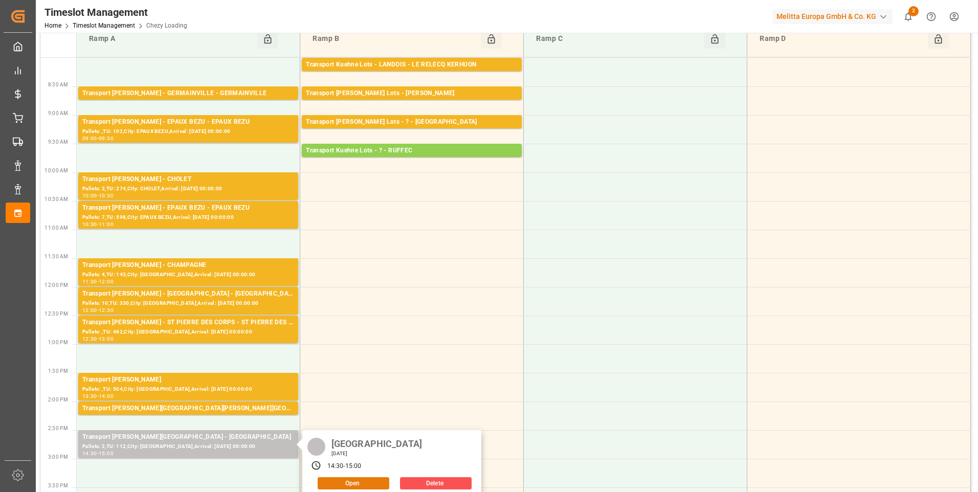
click at [350, 486] on button "Open" at bounding box center [354, 483] width 72 height 12
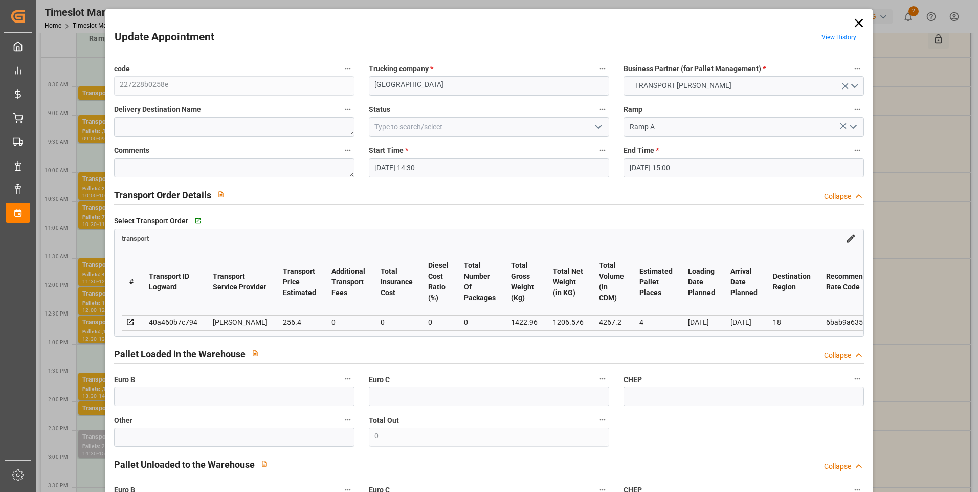
click at [597, 124] on icon "open menu" at bounding box center [598, 127] width 12 height 12
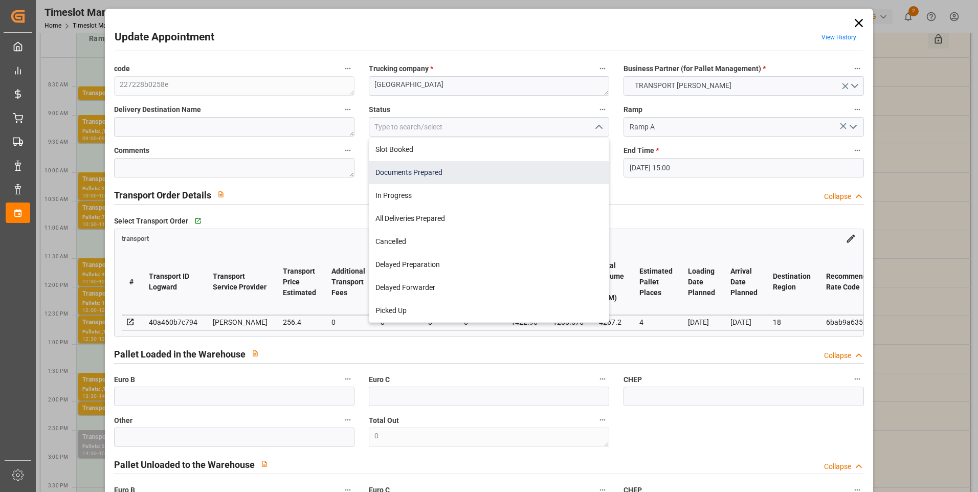
click at [415, 172] on div "Documents Prepared" at bounding box center [488, 172] width 239 height 23
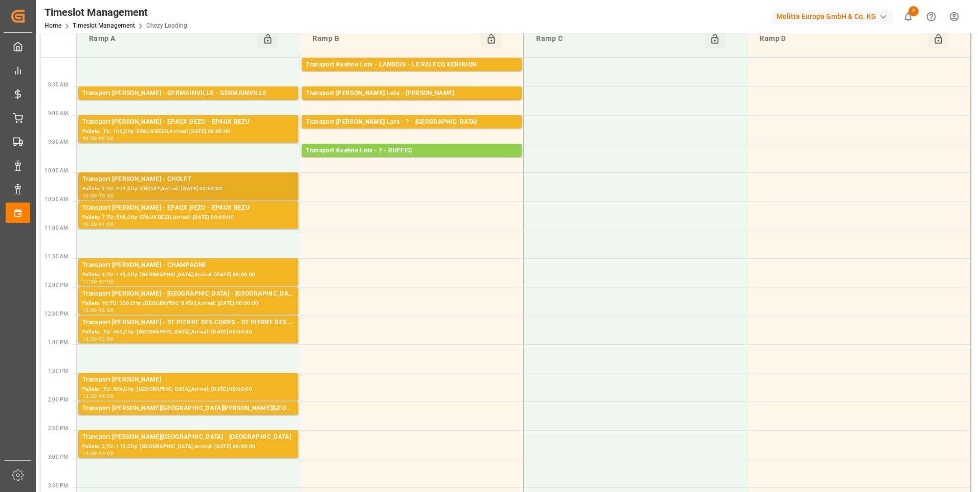
scroll to position [0, 0]
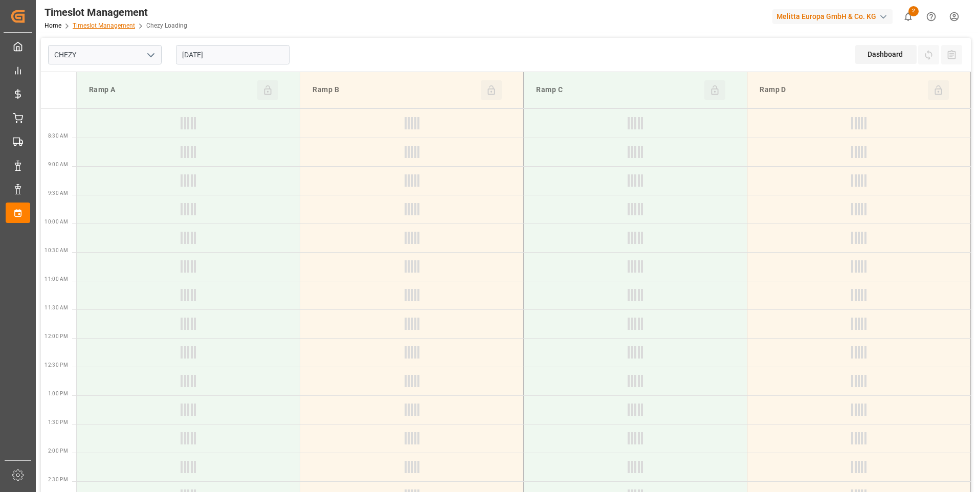
type input "Chezy Loading"
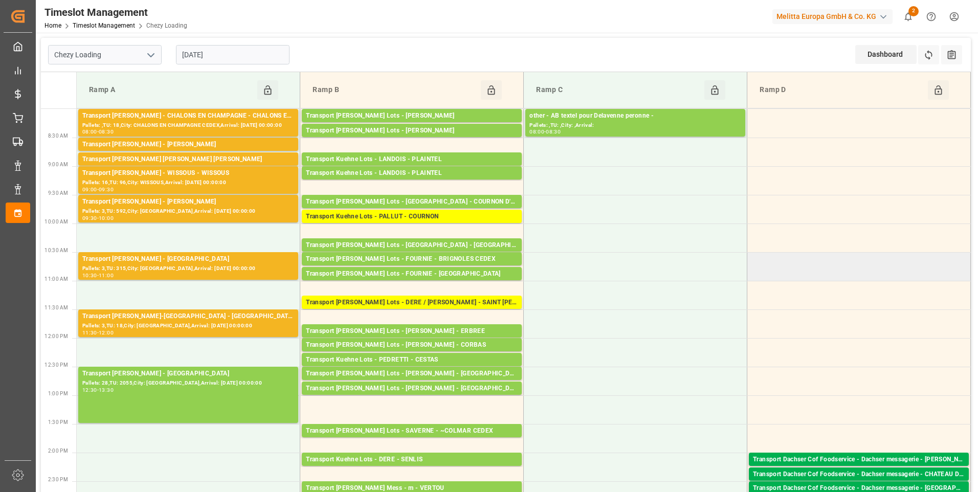
click at [807, 273] on td at bounding box center [859, 266] width 224 height 29
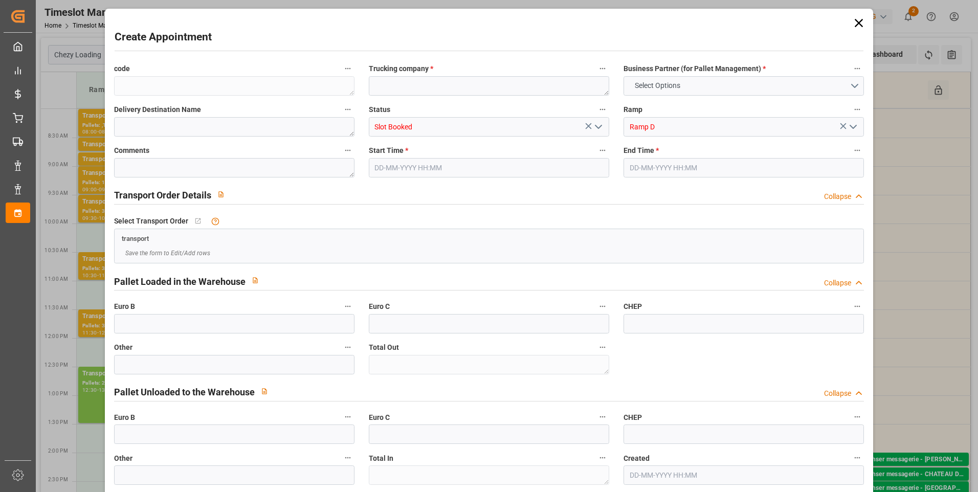
type input "0"
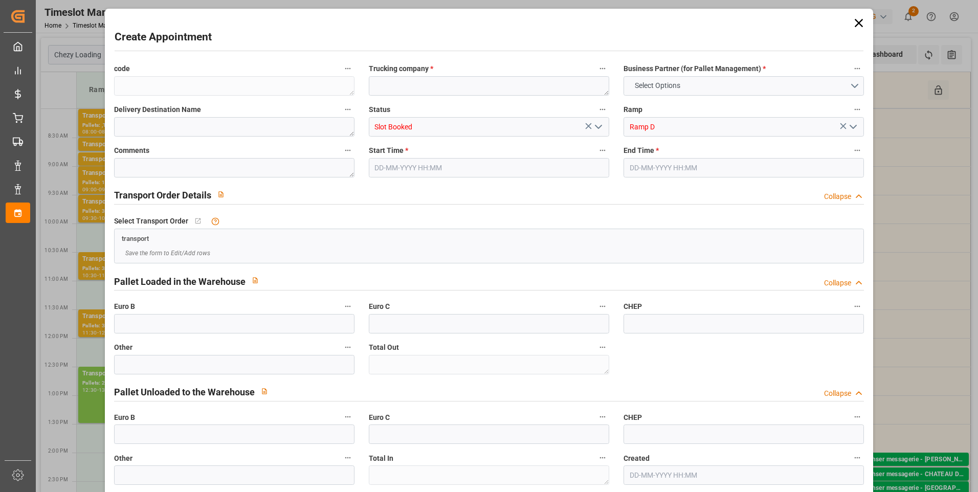
type input "0"
type input "[DATE] 10:30"
type input "[DATE] 11:00"
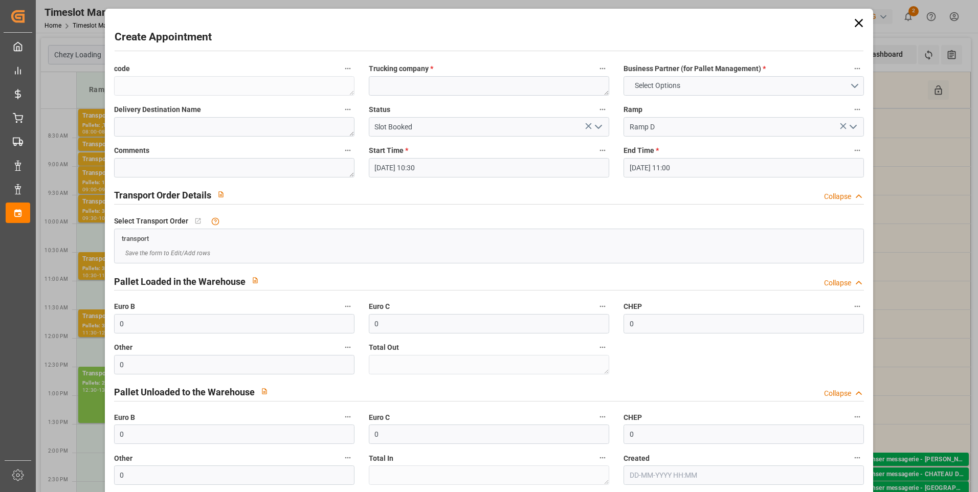
click at [855, 21] on icon at bounding box center [859, 23] width 14 height 14
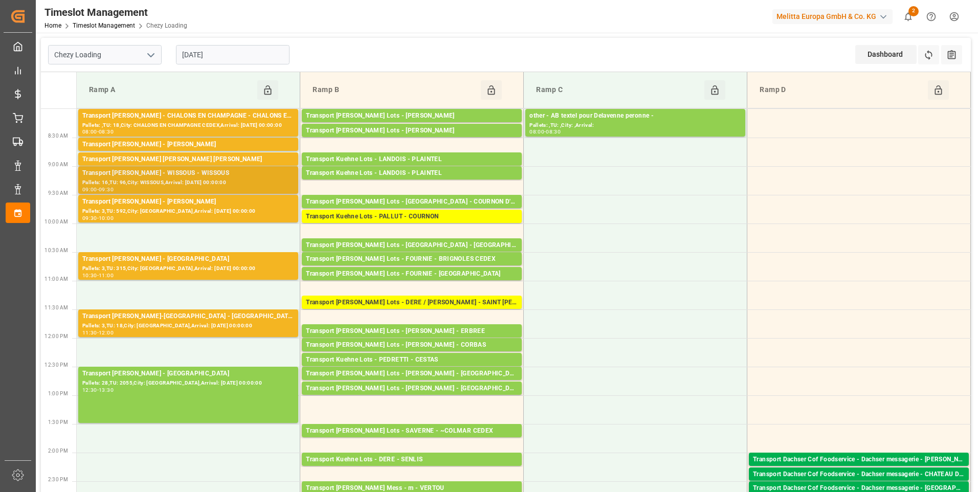
click at [164, 177] on div "Transport [PERSON_NAME] - WISSOUS - WISSOUS" at bounding box center [188, 173] width 212 height 10
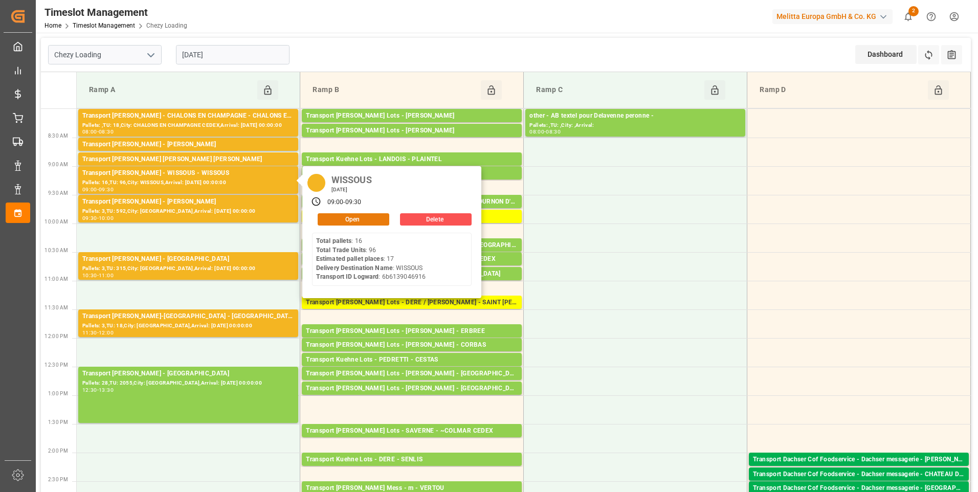
click at [338, 220] on button "Open" at bounding box center [354, 219] width 72 height 12
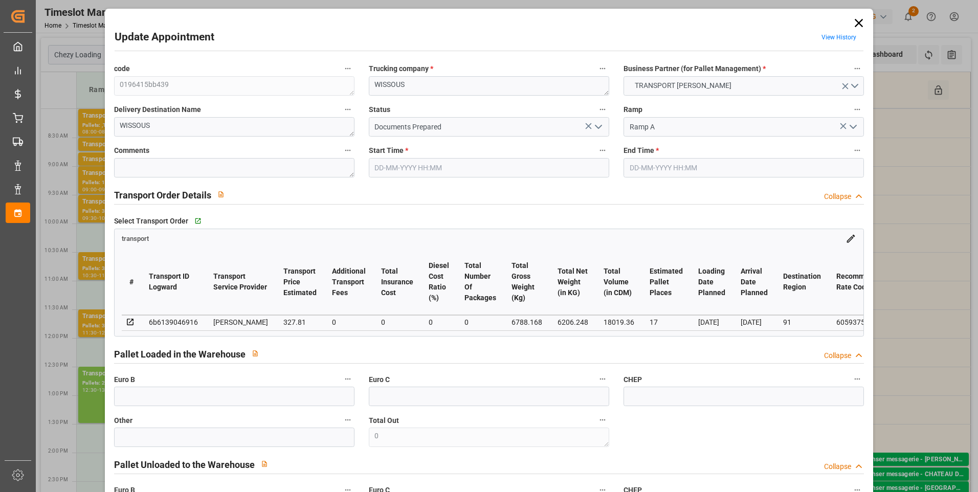
type input "17"
type input "327.81"
type input "0"
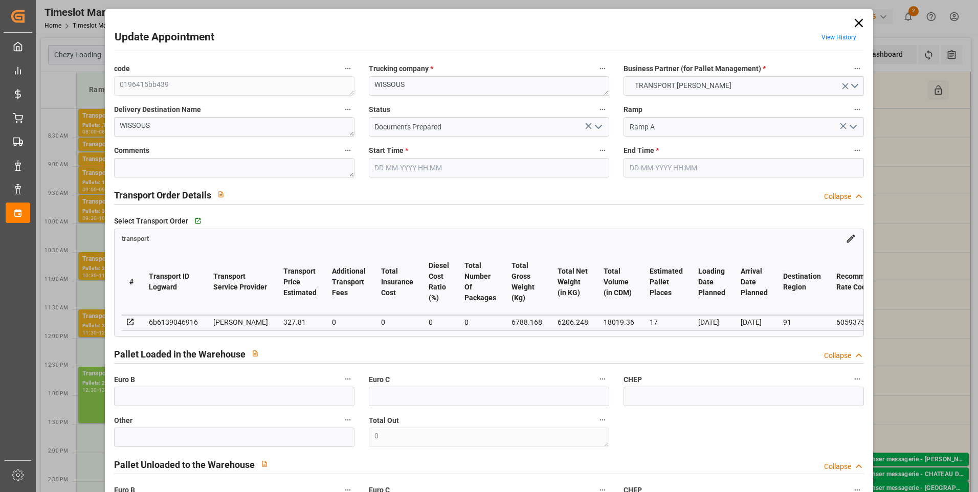
type input "314.5337"
type input "-13.2763"
type input "0"
type input "6206.248"
type input "7549.544"
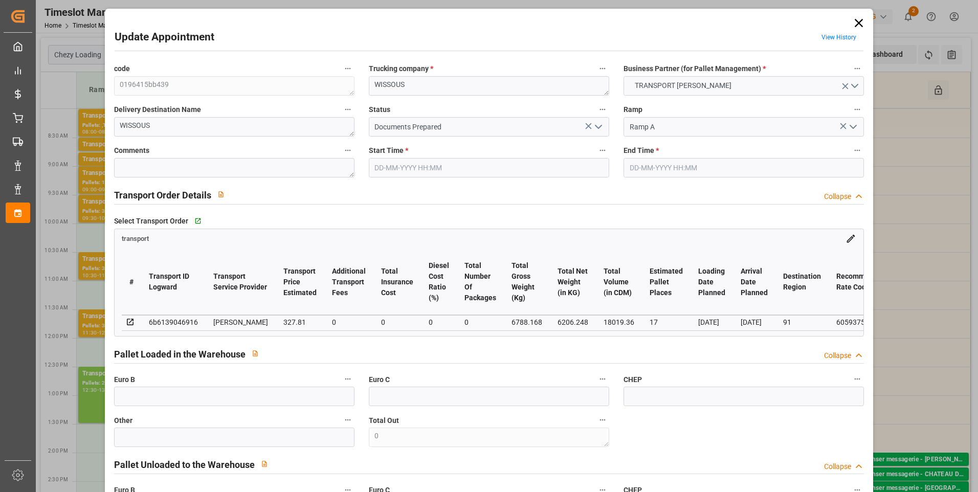
type input "18019.36"
type input "91"
type input "16"
type input "96"
type input "17"
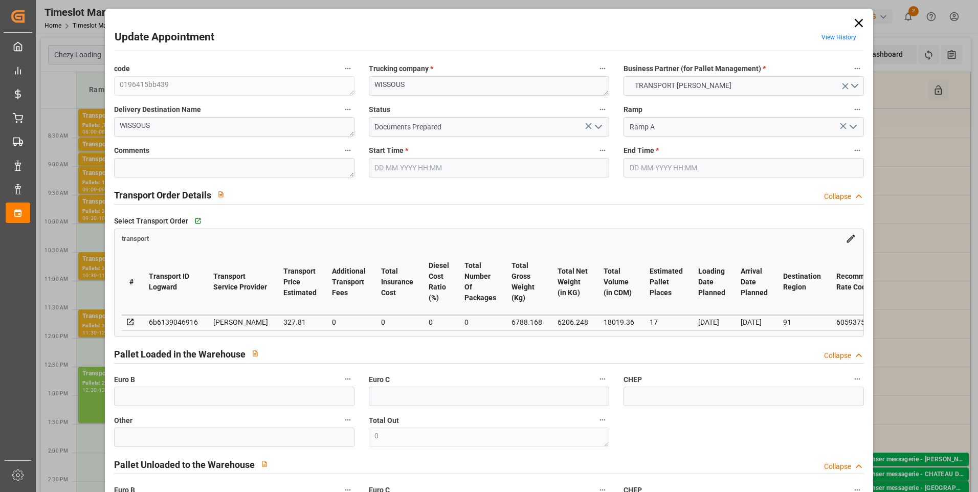
type input "101"
type input "6788.168"
type input "0"
type input "4710.8598"
type input "0"
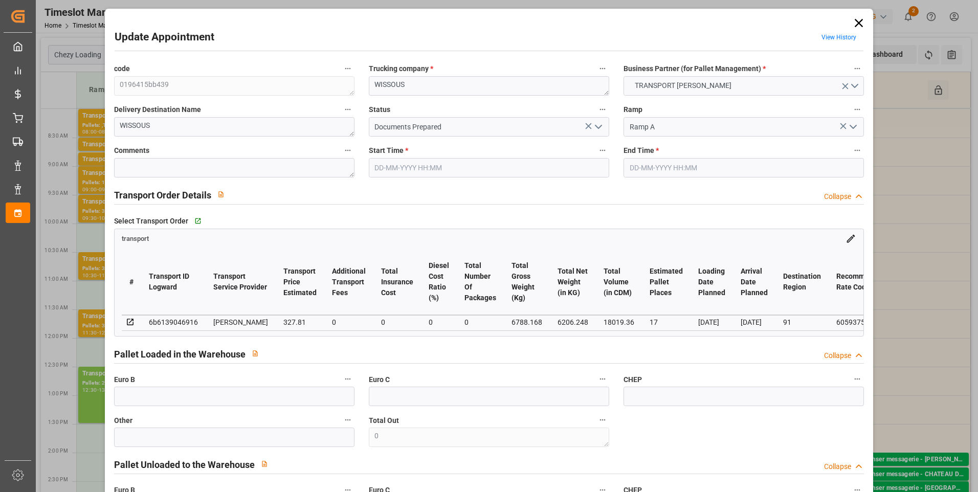
type input "0"
type input "21"
type input "35"
type input "[DATE] 09:00"
type input "[DATE] 09:30"
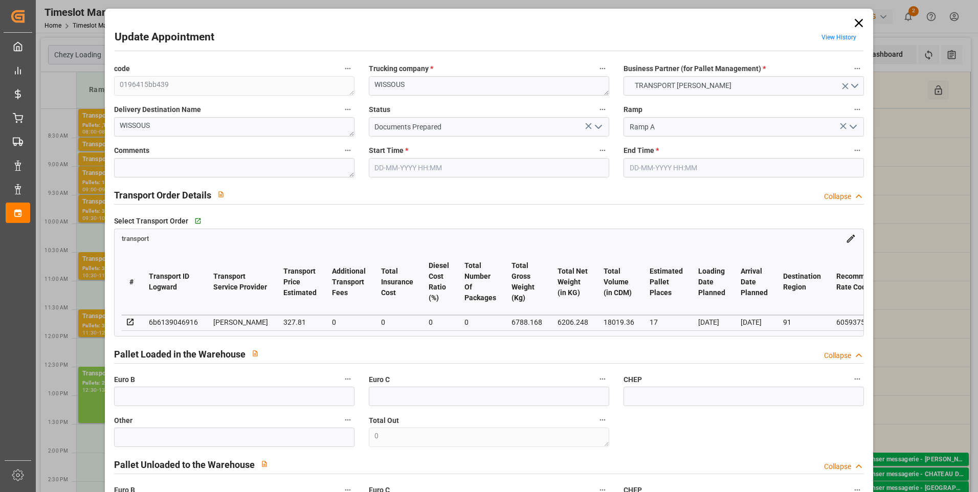
type input "[DATE] 16:47"
type input "[DATE] 11:53"
type input "[DATE]"
click at [596, 125] on icon "open menu" at bounding box center [598, 127] width 12 height 12
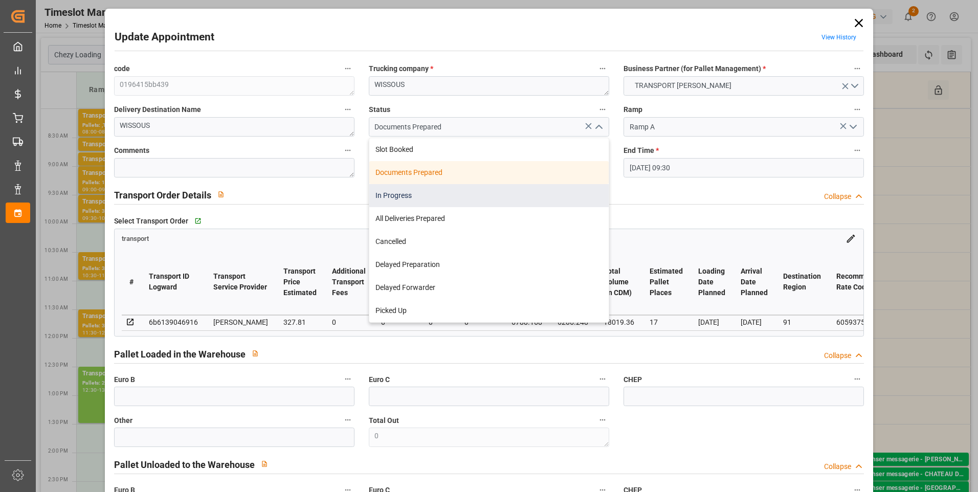
click at [410, 189] on div "In Progress" at bounding box center [488, 195] width 239 height 23
type input "In Progress"
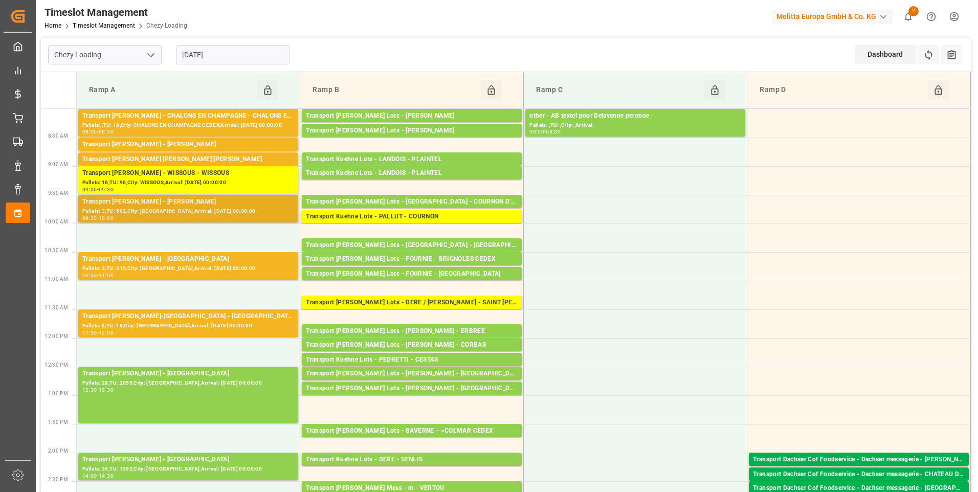
click at [177, 214] on div "Pallets: 3,TU: 592,City: [GEOGRAPHIC_DATA],Arrival: [DATE] 00:00:00" at bounding box center [188, 211] width 212 height 9
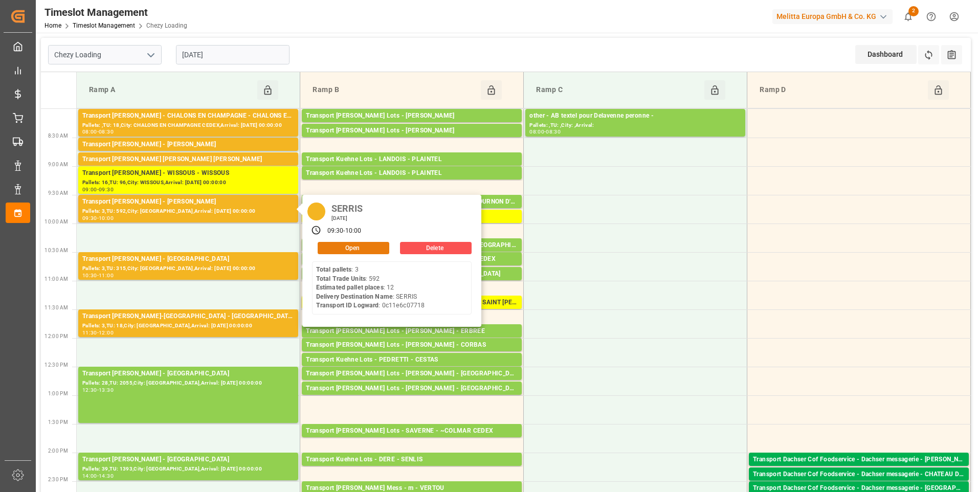
click at [369, 250] on button "Open" at bounding box center [354, 248] width 72 height 12
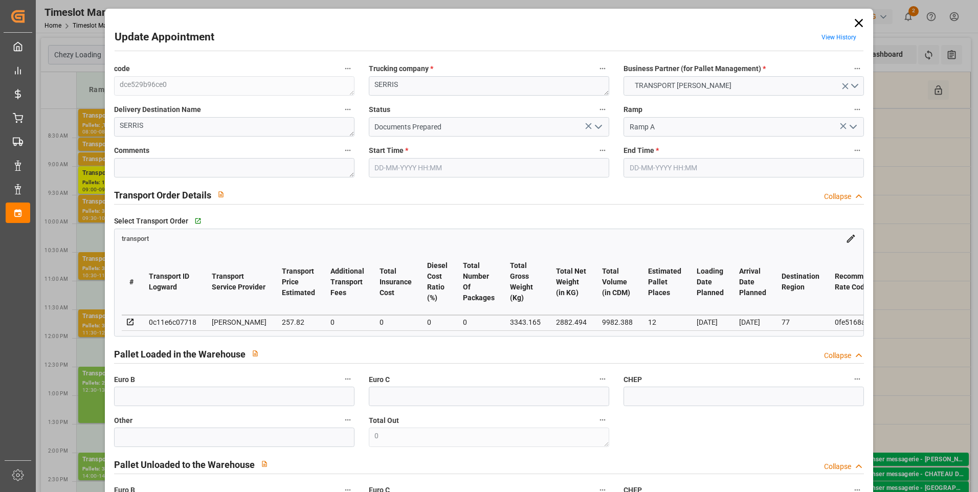
type input "[DATE] 09:30"
type input "[DATE] 10:00"
type input "[DATE] 15:19"
type input "[DATE] 11:27"
type input "[DATE]"
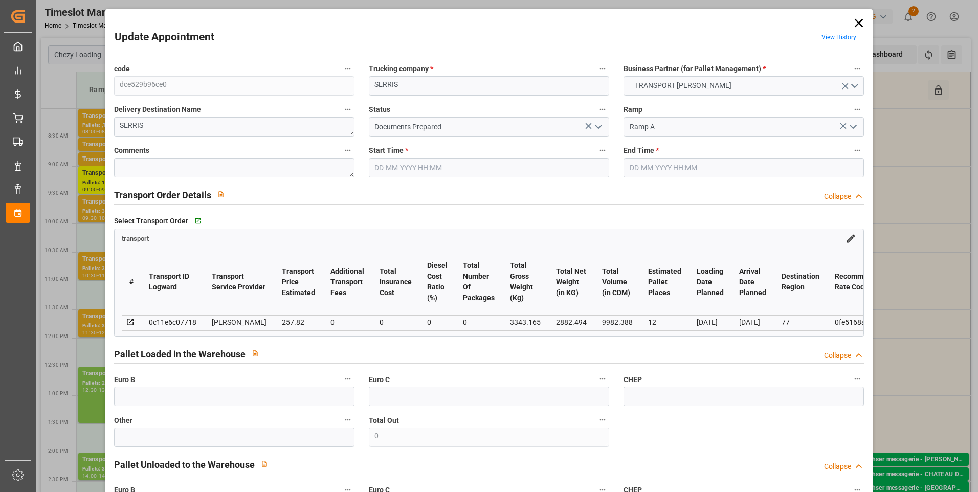
type input "[DATE]"
click at [595, 127] on polyline "open menu" at bounding box center [598, 126] width 6 height 3
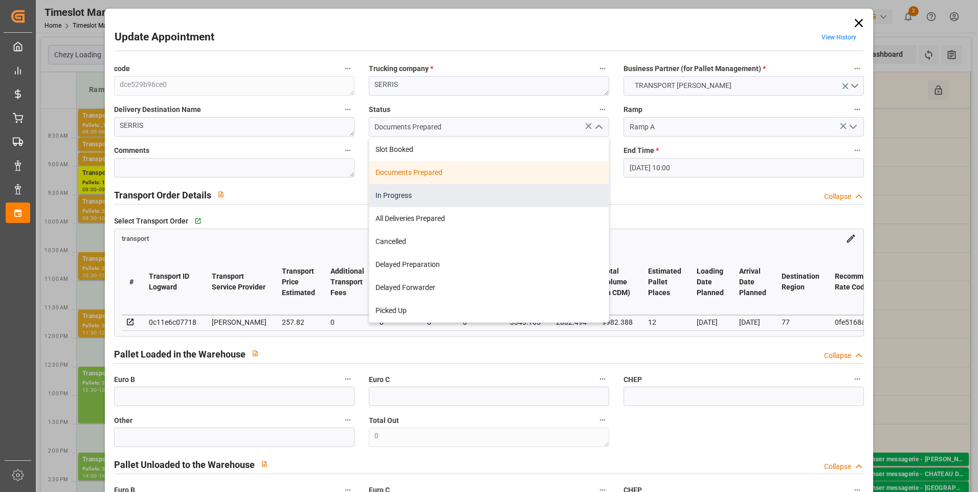
click at [432, 197] on div "In Progress" at bounding box center [488, 195] width 239 height 23
type input "In Progress"
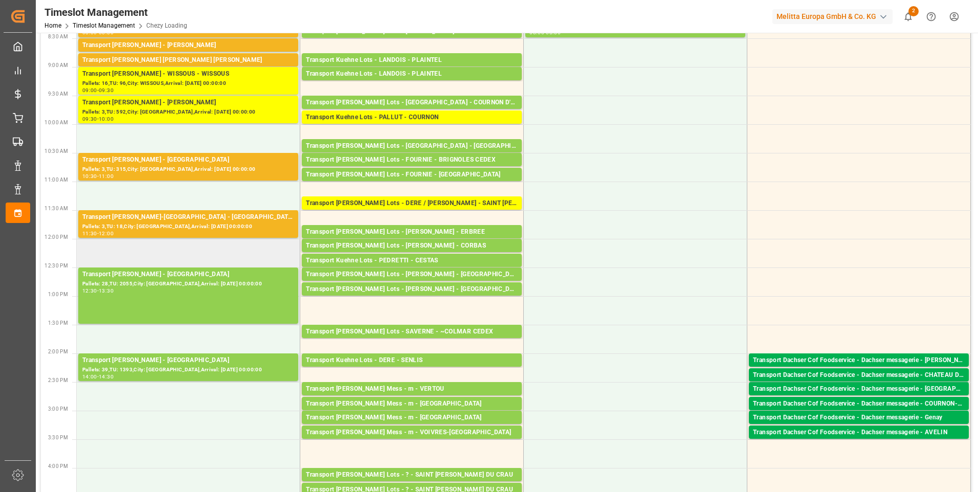
scroll to position [51, 0]
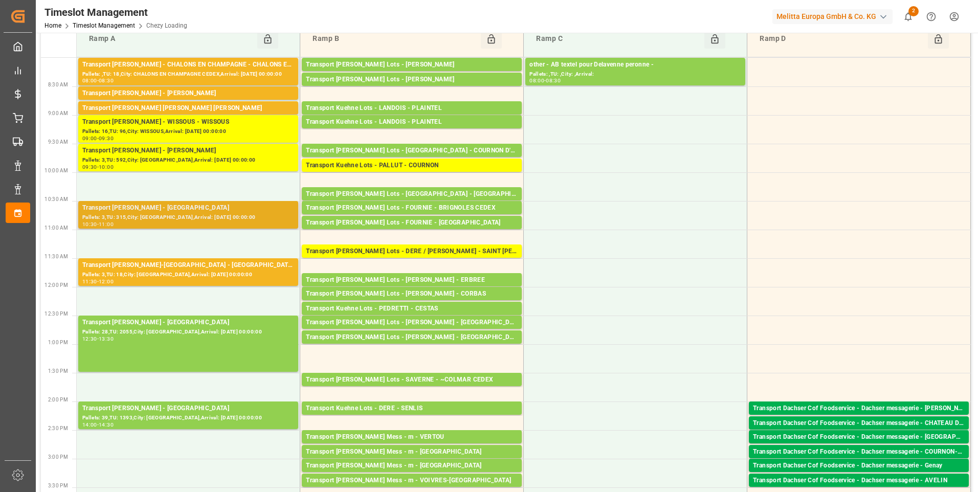
click at [190, 218] on div "Pallets: 3,TU: 315,City: [GEOGRAPHIC_DATA],Arrival: [DATE] 00:00:00" at bounding box center [188, 217] width 212 height 9
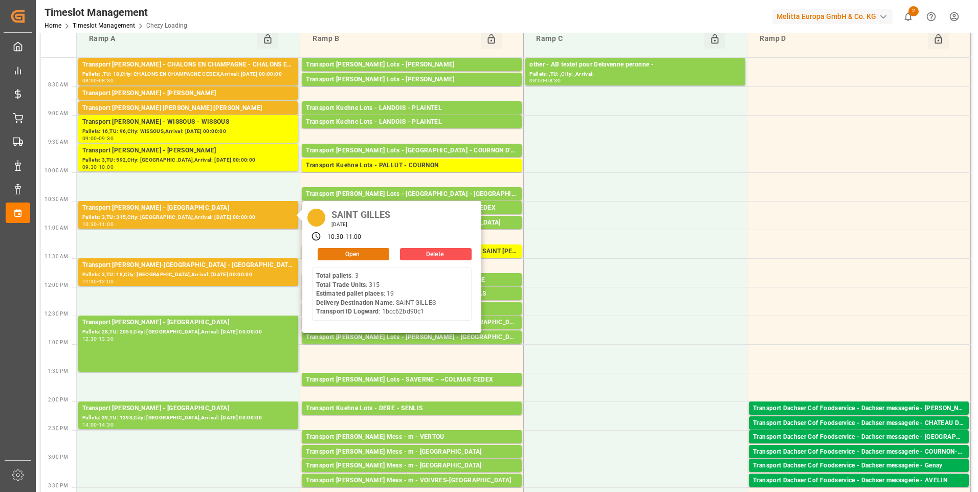
click at [340, 251] on button "Open" at bounding box center [354, 254] width 72 height 12
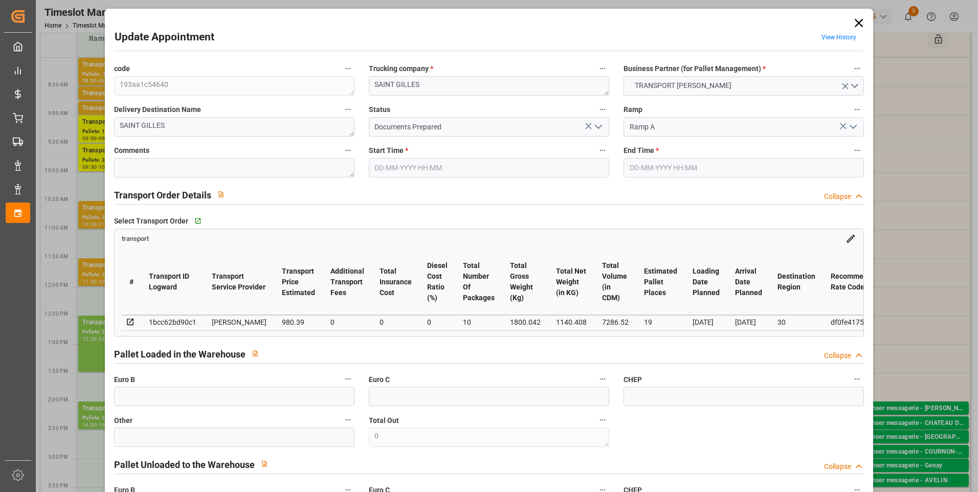
type input "19"
type input "980.39"
type input "0"
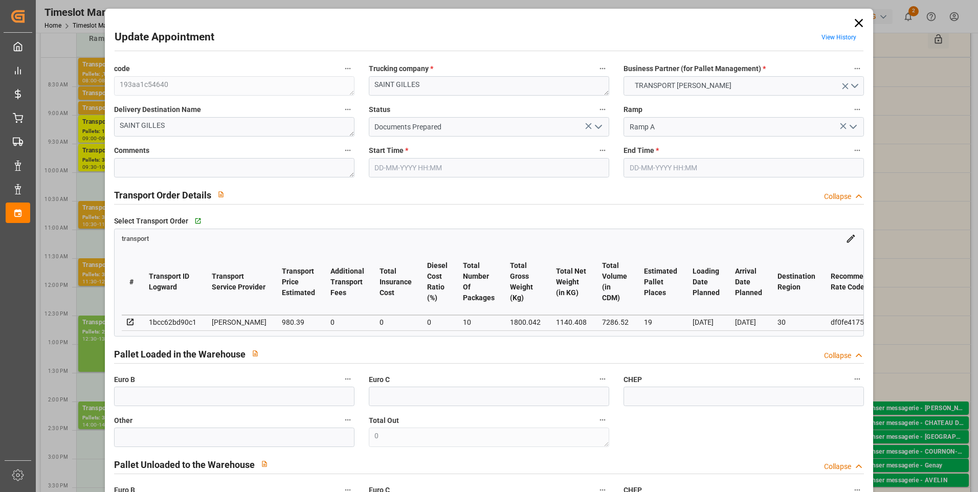
type input "940.6842"
type input "-39.7058"
type input "10"
type input "1140.408"
type input "2279.422"
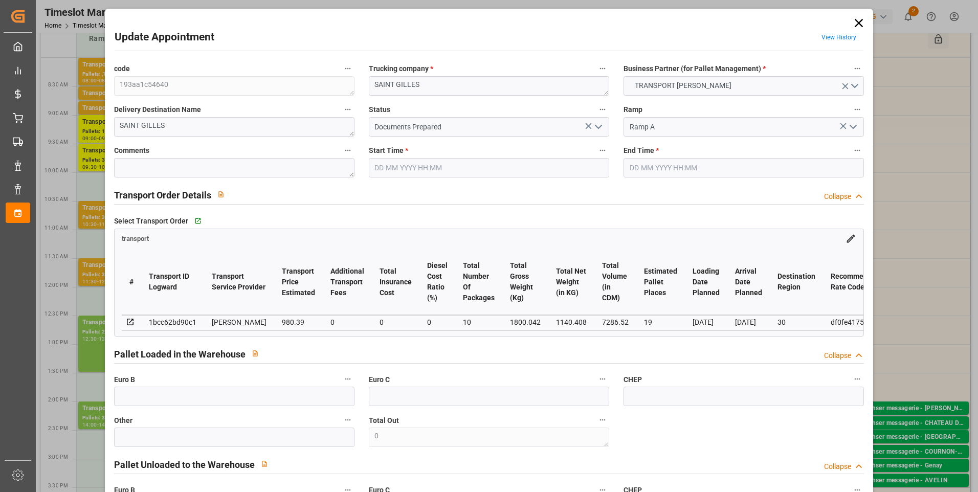
type input "7286.52"
type input "30"
type input "3"
type input "315"
type input "20"
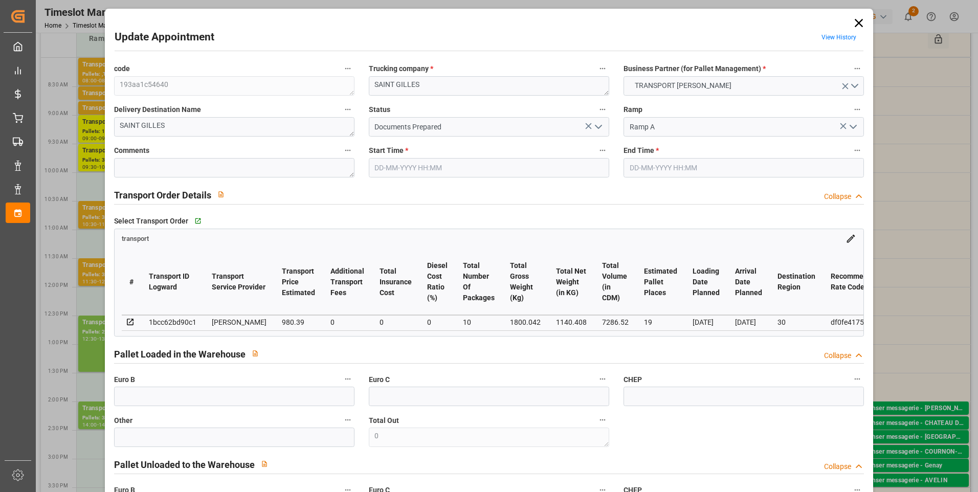
type input "101"
type input "1800.042"
type input "0"
type input "4710.8598"
type input "0"
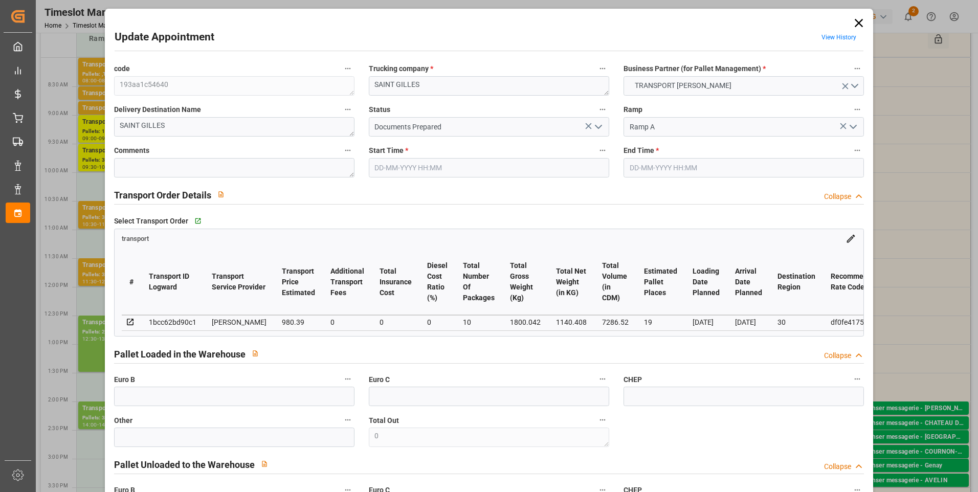
type input "0"
type input "21"
type input "35"
type input "[DATE] 10:30"
type input "[DATE] 11:00"
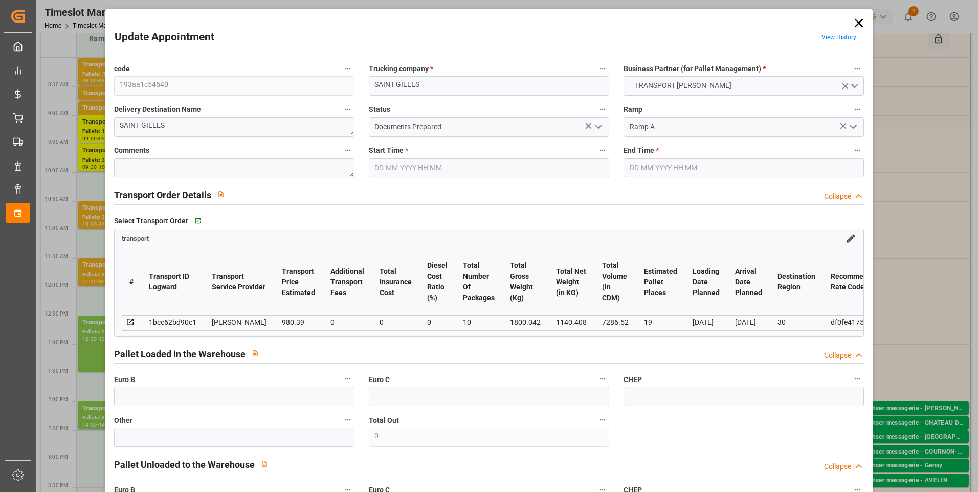
type input "[DATE] 16:09"
type input "[DATE] 11:49"
type input "[DATE]"
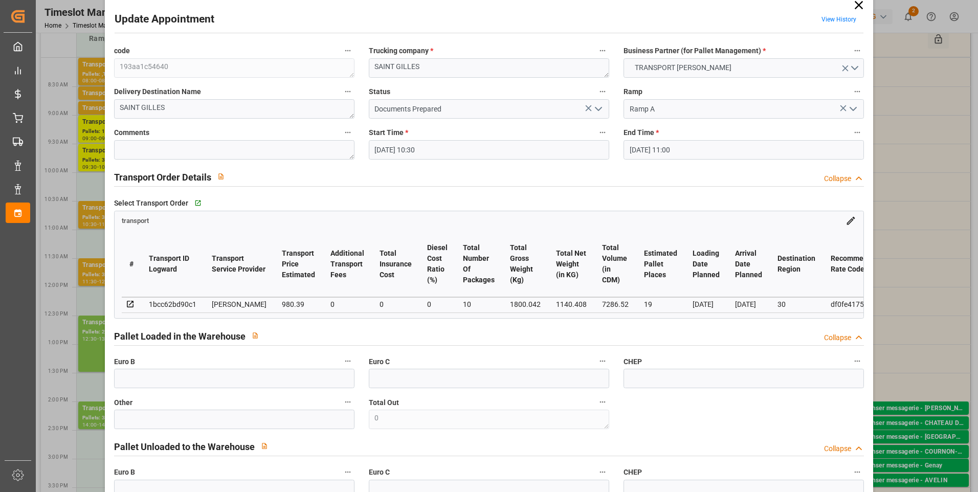
scroll to position [0, 0]
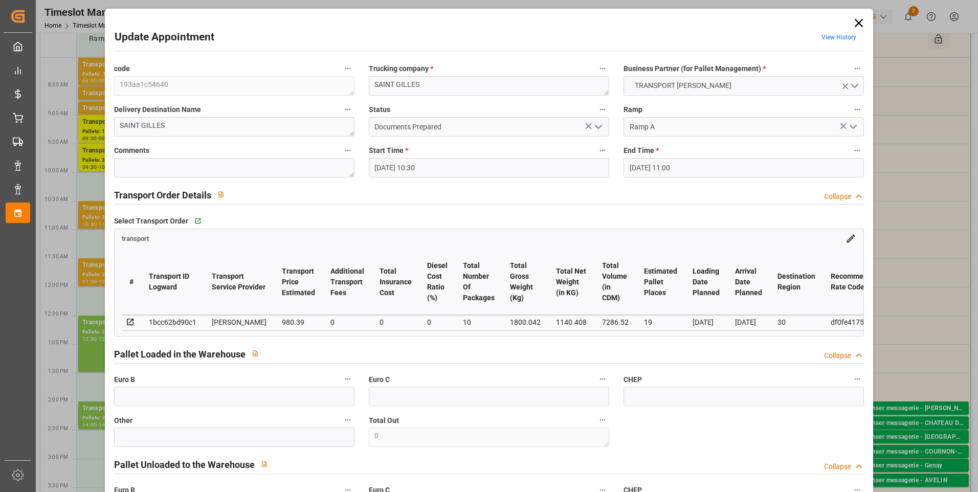
click at [595, 123] on icon "open menu" at bounding box center [598, 127] width 12 height 12
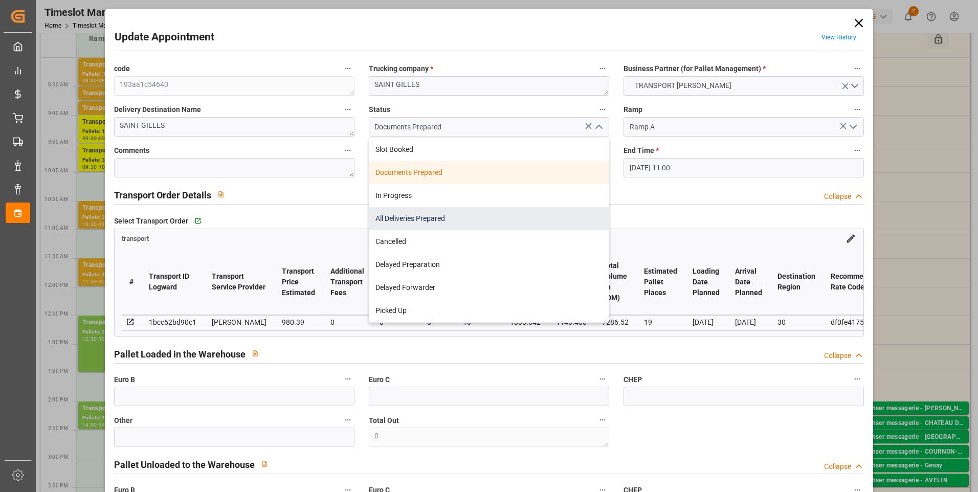
click at [430, 218] on div "All Deliveries Prepared" at bounding box center [488, 218] width 239 height 23
type input "All Deliveries Prepared"
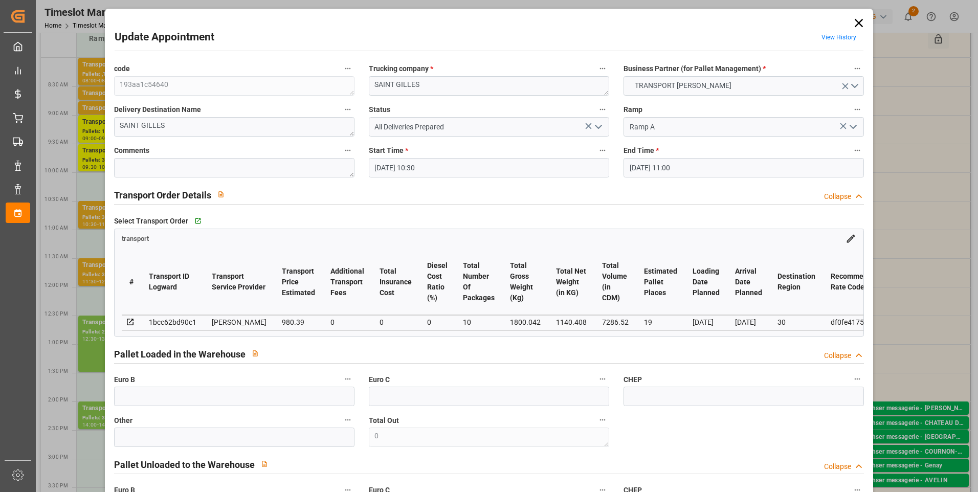
click at [599, 129] on icon "open menu" at bounding box center [598, 127] width 12 height 12
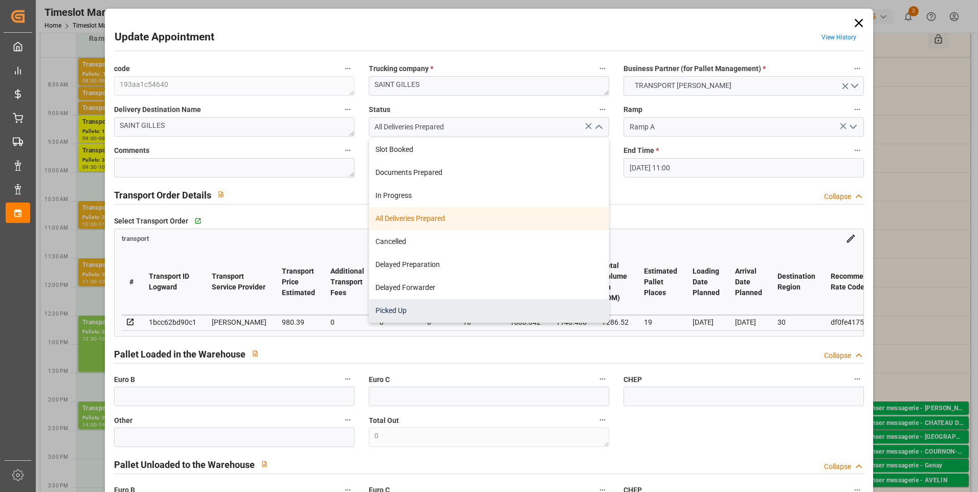
click at [406, 301] on div "Picked Up" at bounding box center [488, 310] width 239 height 23
type input "Picked Up"
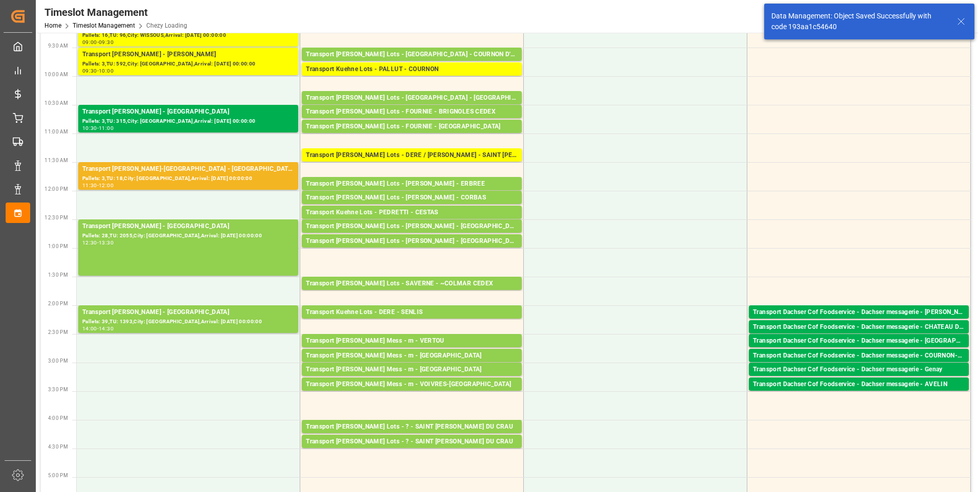
scroll to position [205, 0]
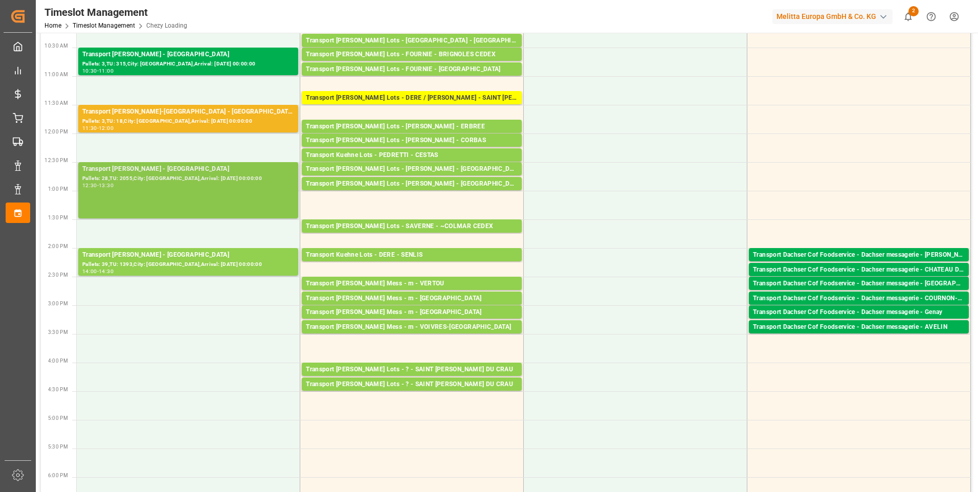
click at [183, 173] on div "Transport [PERSON_NAME] - [GEOGRAPHIC_DATA]" at bounding box center [188, 169] width 212 height 10
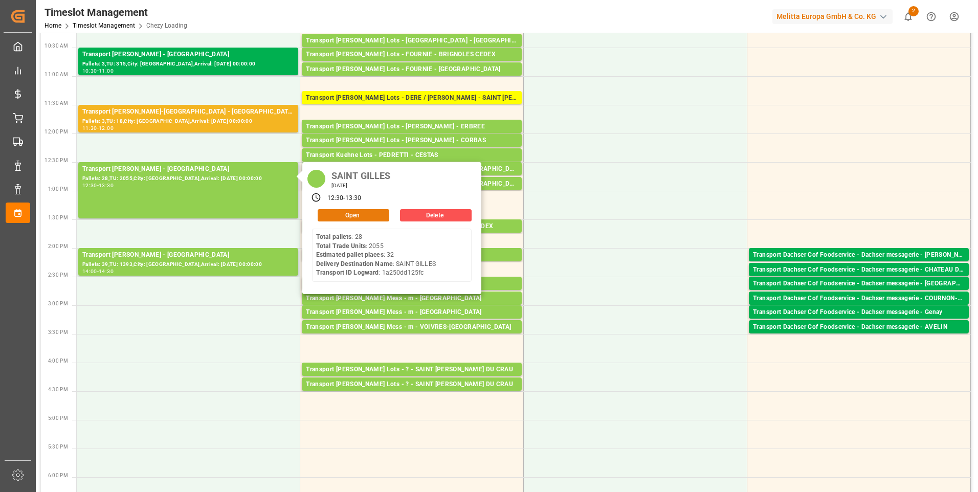
click at [338, 209] on button "Open" at bounding box center [354, 215] width 72 height 12
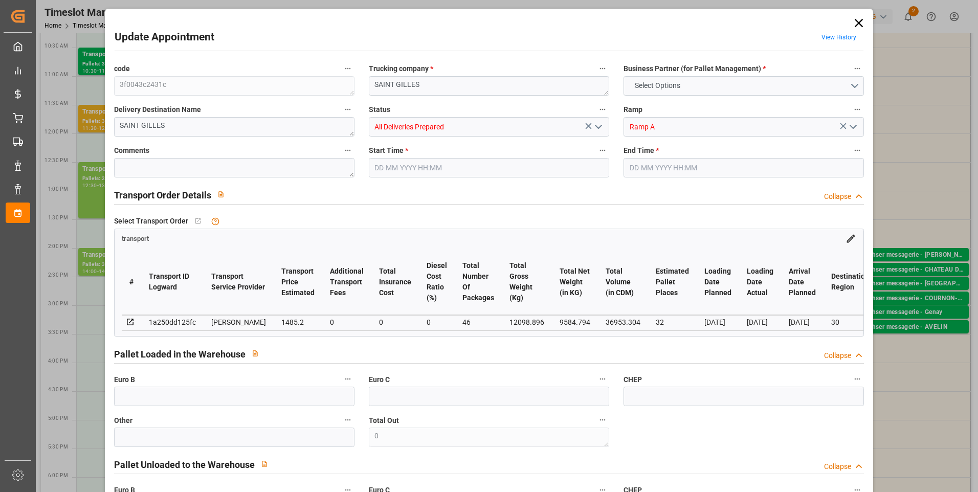
type input "32"
type input "1485.2"
type input "0"
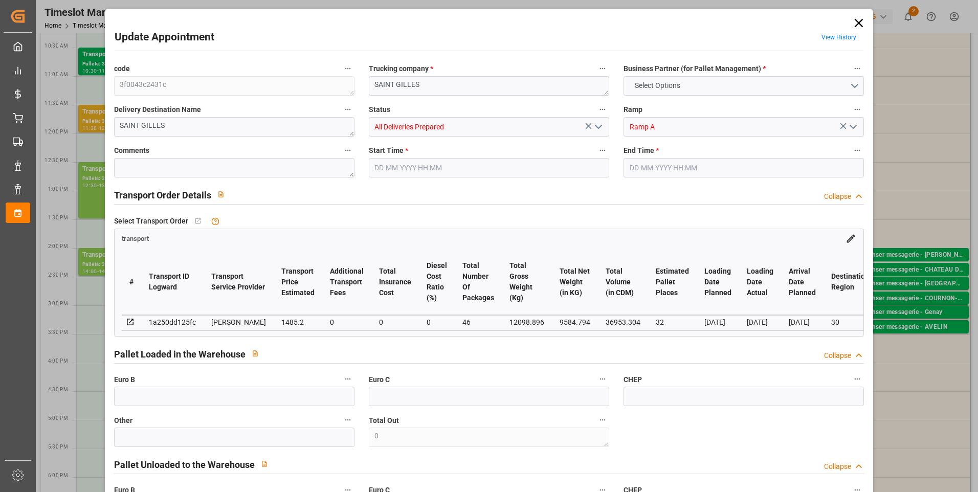
type input "1425.0494"
type input "-60.1506"
type input "46"
type input "9584.794"
type input "13652.952"
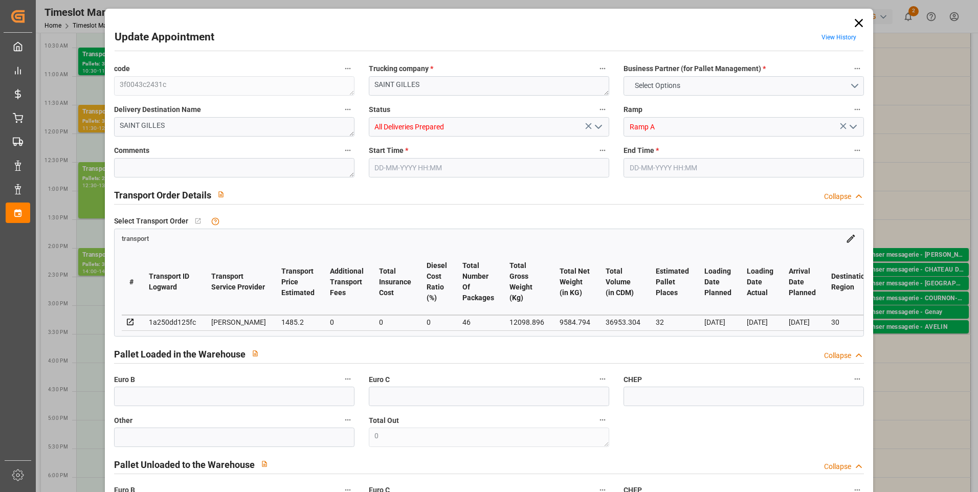
type input "36953.304"
type input "30"
type input "28"
type input "2055"
type input "46"
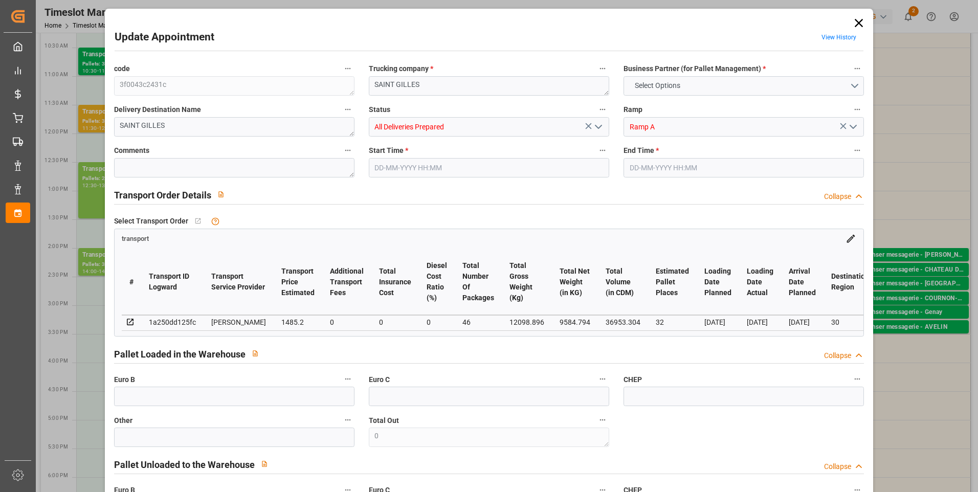
type input "101"
type input "12098.896"
type input "0"
type input "4710.8598"
type input "0"
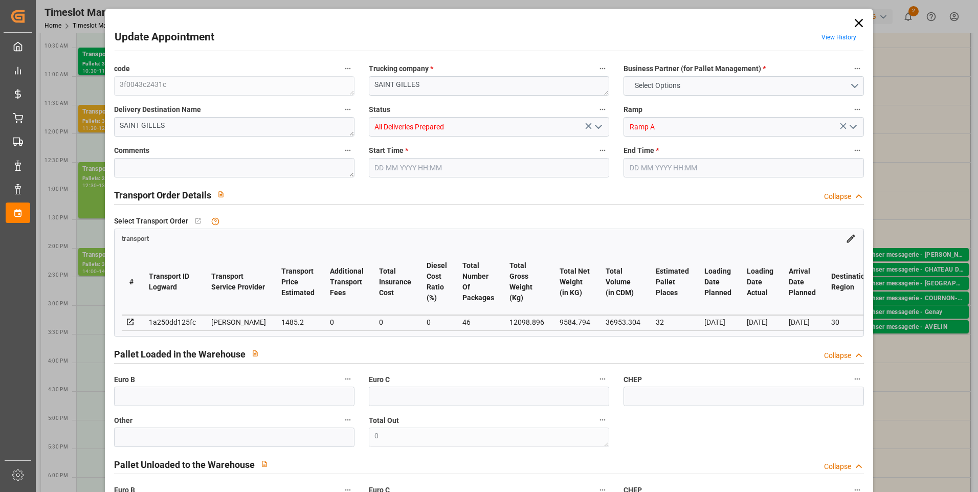
type input "0"
type input "21"
type input "35"
type input "[DATE] 12:30"
type input "[DATE] 13:30"
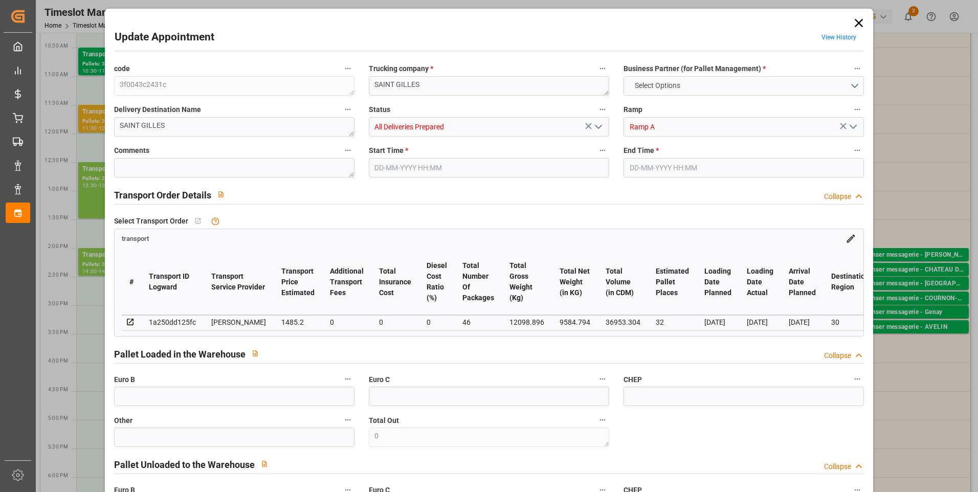
type input "[DATE] 16:09"
type input "[DATE] 11:54"
type input "[DATE]"
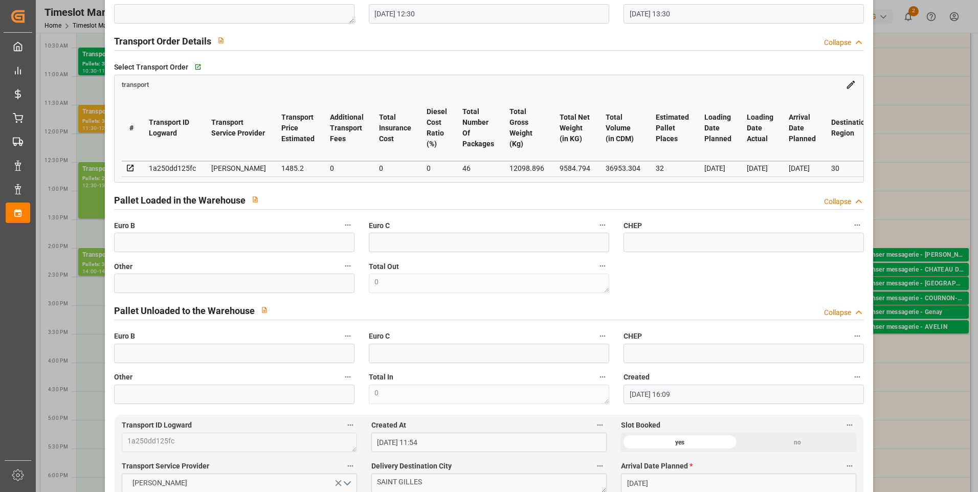
scroll to position [0, 0]
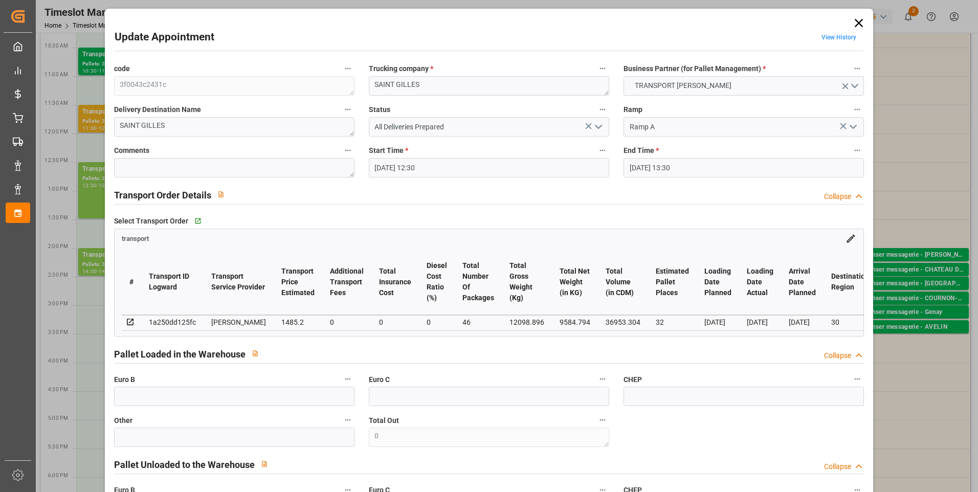
click at [853, 21] on icon at bounding box center [859, 23] width 14 height 14
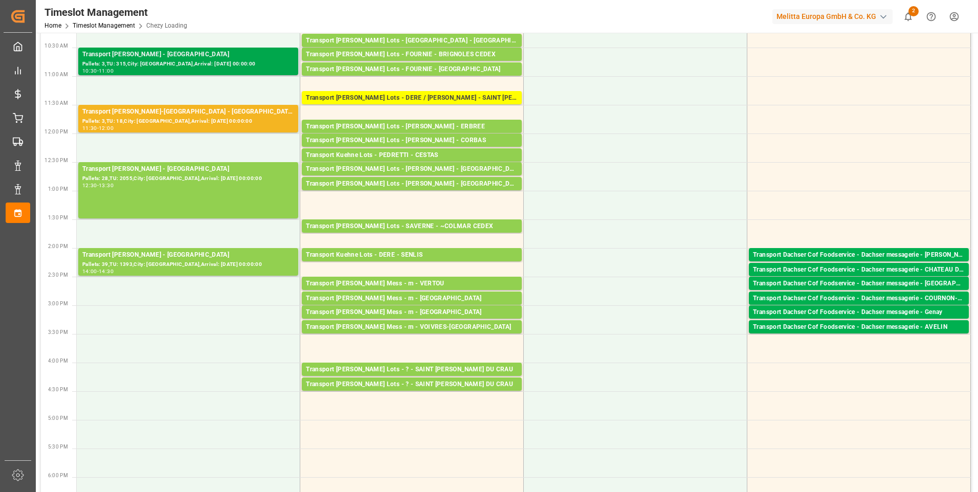
click at [205, 62] on div "Pallets: 3,TU: 315,City: [GEOGRAPHIC_DATA],Arrival: [DATE] 00:00:00" at bounding box center [188, 64] width 212 height 9
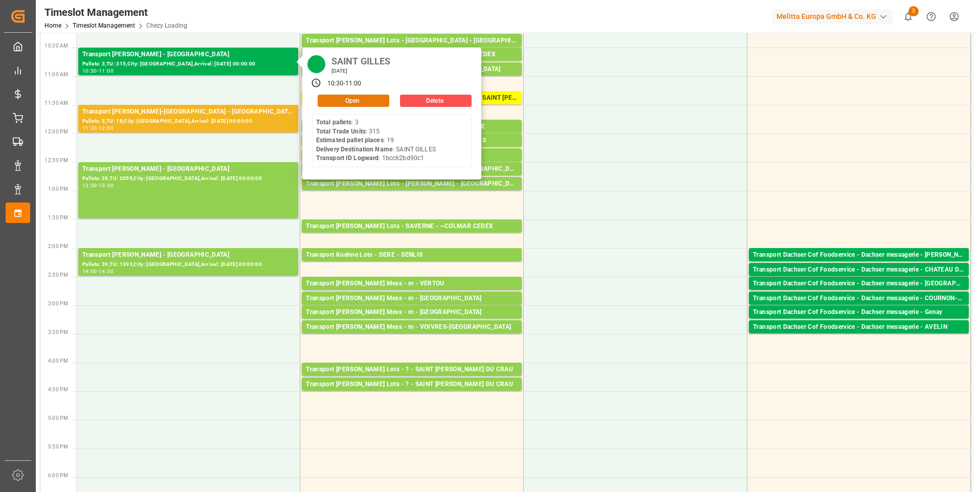
click at [331, 99] on button "Open" at bounding box center [354, 101] width 72 height 12
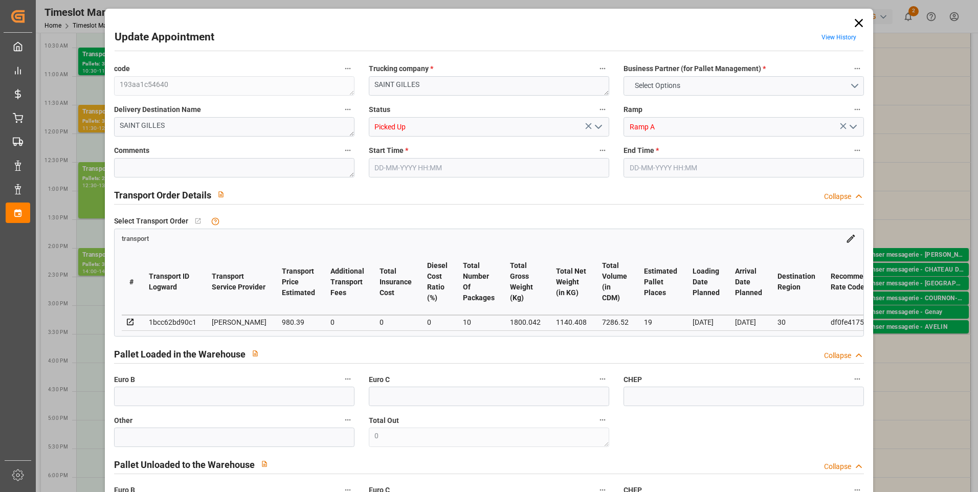
type input "19"
type input "980.39"
type input "0"
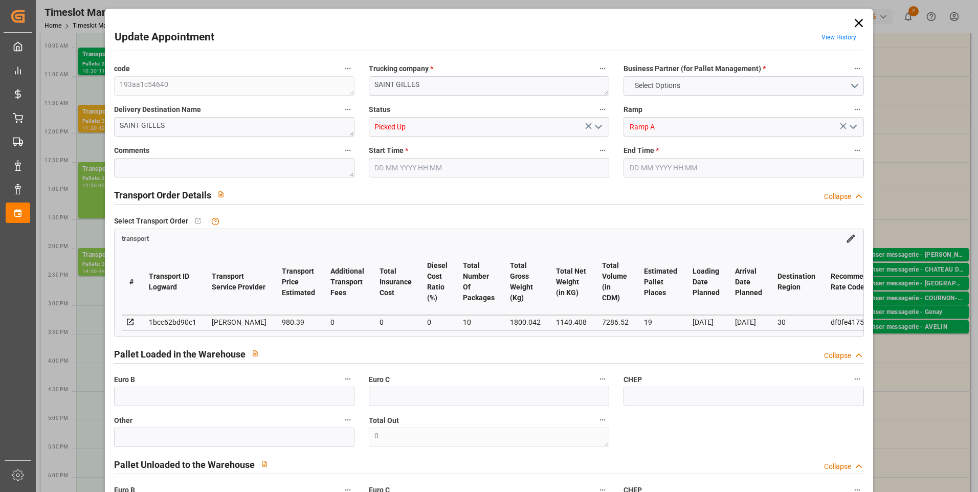
type input "940.6842"
type input "-39.7058"
type input "10"
type input "1140.408"
type input "2279.422"
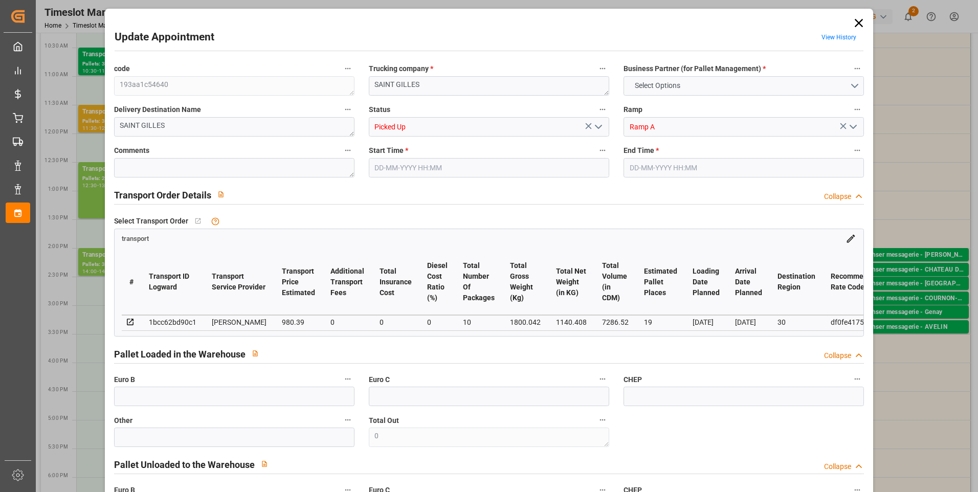
type input "7286.52"
type input "30"
type input "3"
type input "315"
type input "20"
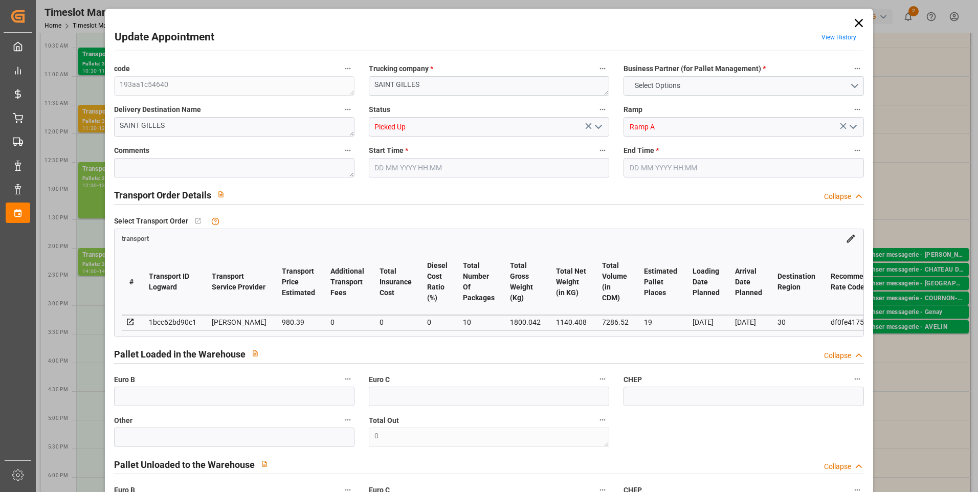
type input "101"
type input "1800.042"
type input "0"
type input "4710.8598"
type input "0"
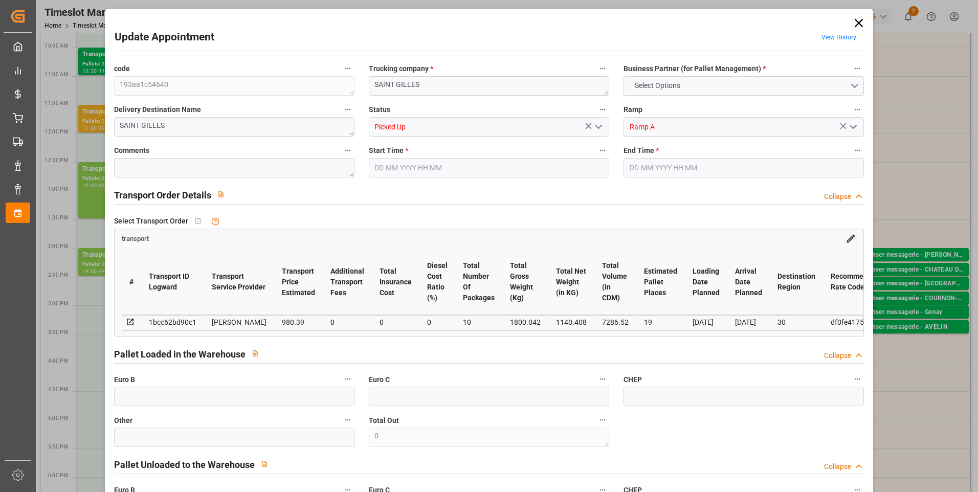
type input "0"
type input "21"
type input "35"
type input "[DATE] 10:30"
type input "[DATE] 11:00"
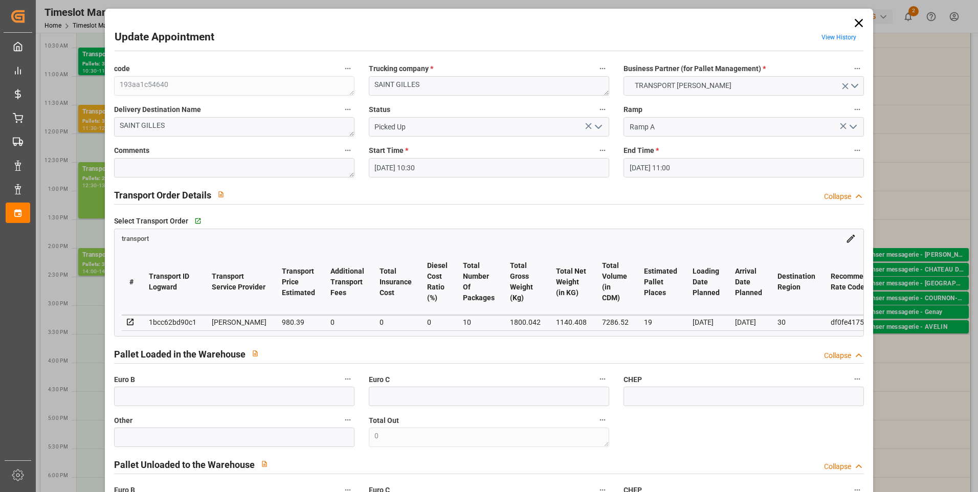
type input "[DATE] 16:09"
type input "[DATE] 11:49"
type input "[DATE]"
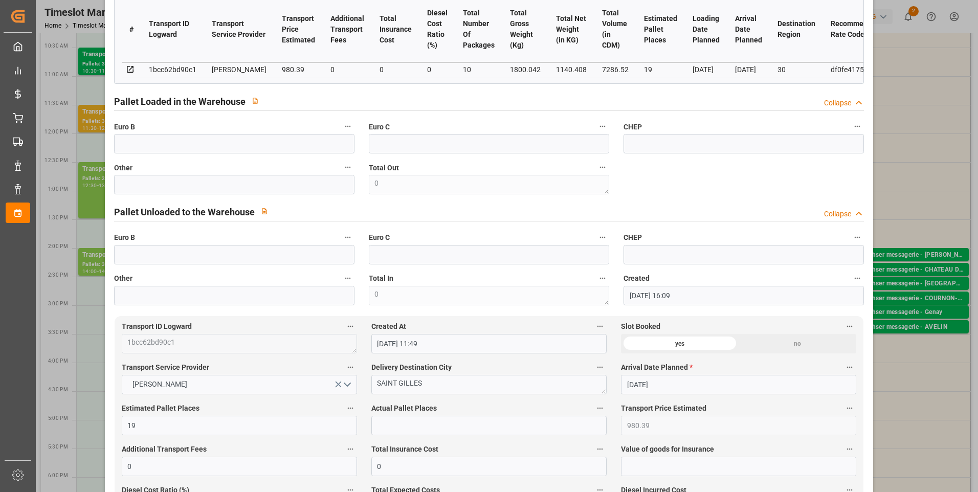
scroll to position [256, 0]
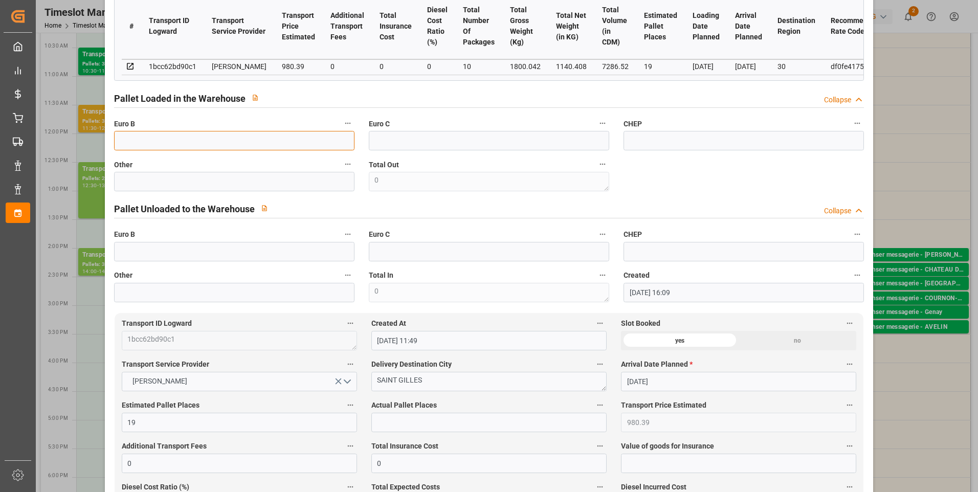
click at [165, 139] on input "text" at bounding box center [234, 140] width 240 height 19
type input "20"
click at [373, 428] on input "text" at bounding box center [488, 422] width 235 height 19
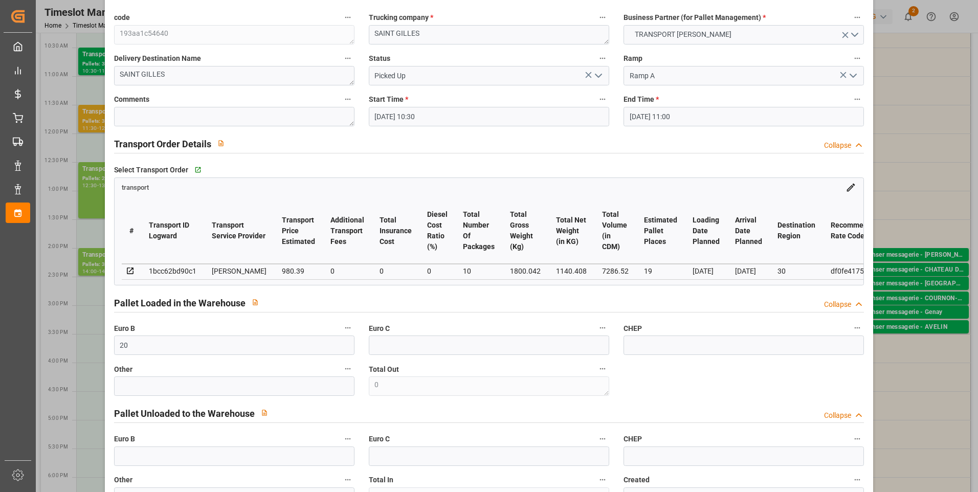
scroll to position [0, 0]
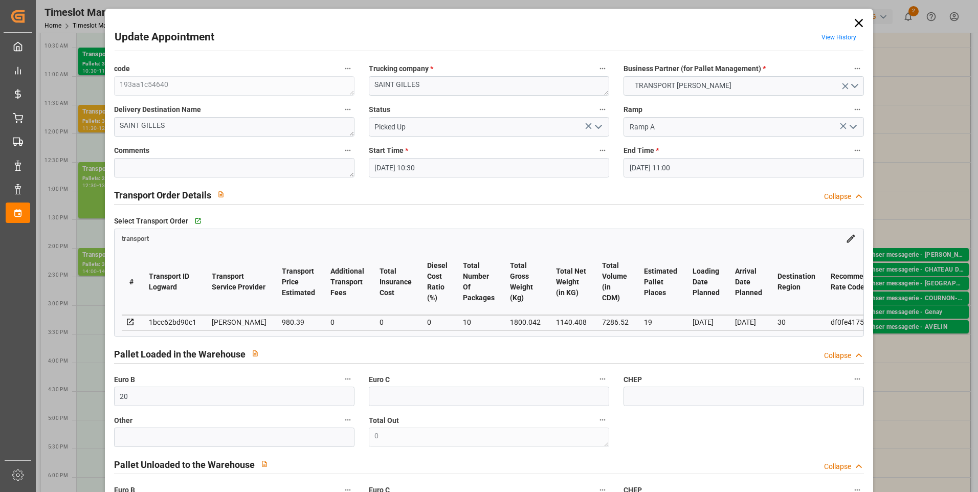
type input "19"
click at [597, 130] on icon "open menu" at bounding box center [598, 127] width 12 height 12
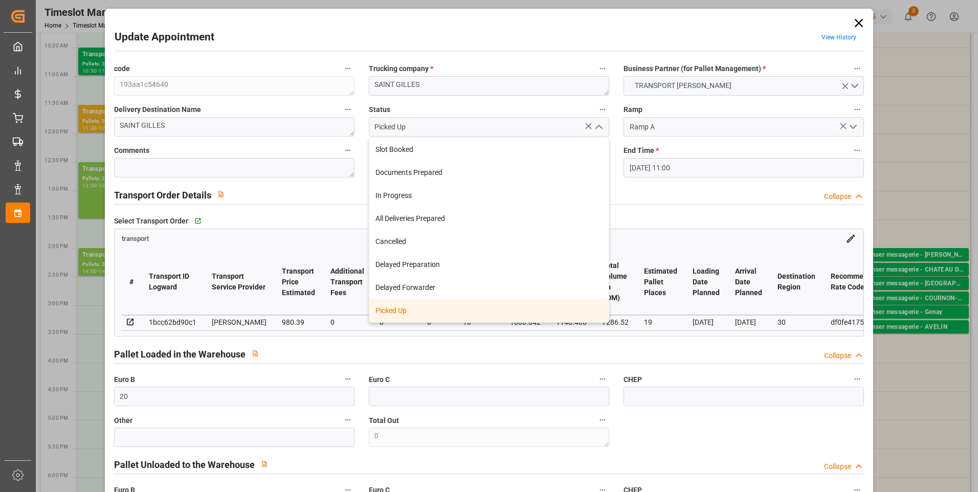
click at [388, 305] on div "Picked Up" at bounding box center [488, 310] width 239 height 23
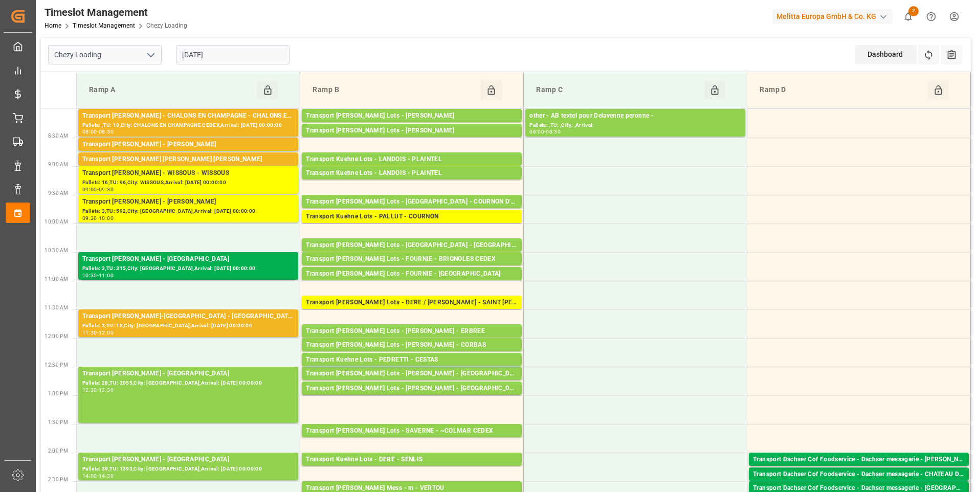
click at [231, 59] on input "[DATE]" at bounding box center [233, 54] width 114 height 19
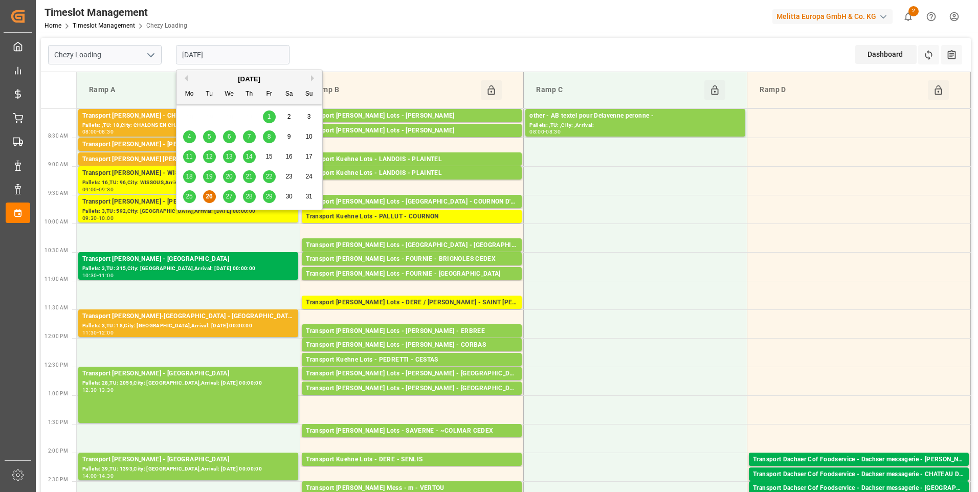
click at [187, 193] on span "25" at bounding box center [189, 196] width 7 height 7
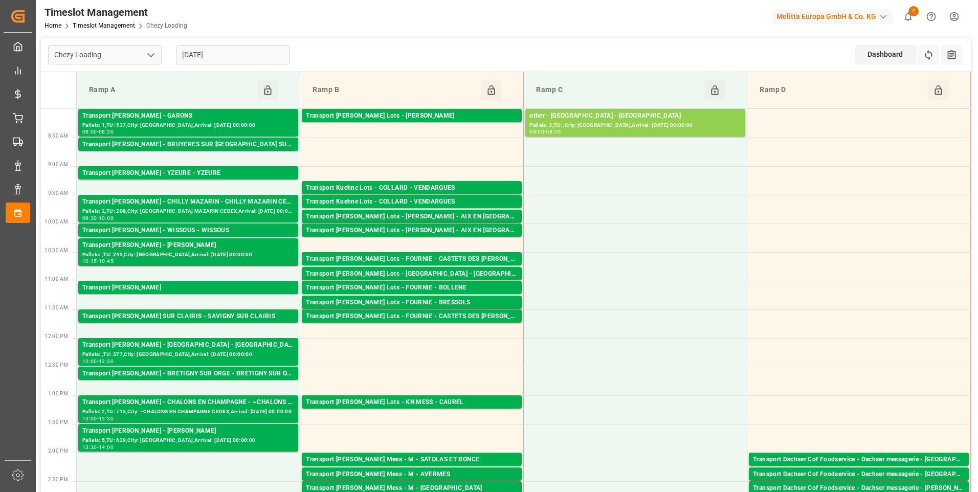
click at [267, 57] on input "[DATE]" at bounding box center [233, 54] width 114 height 19
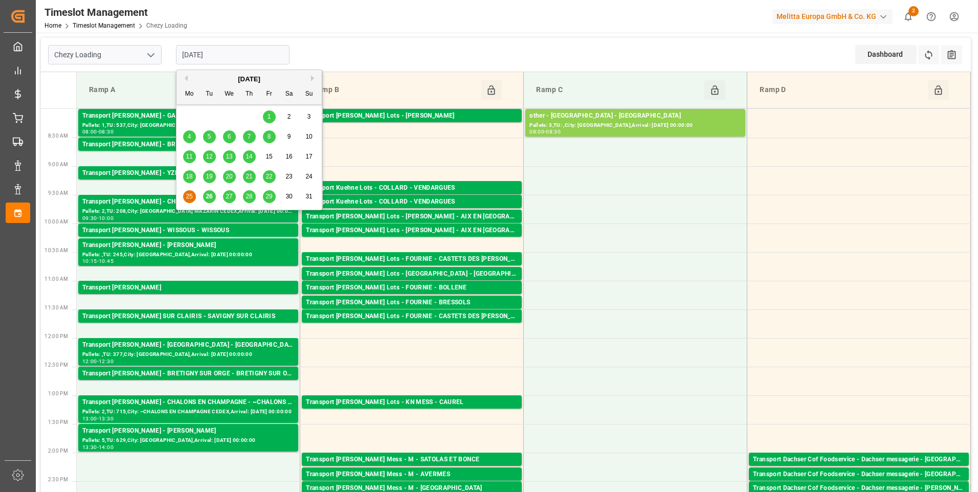
click at [211, 194] on span "26" at bounding box center [209, 196] width 7 height 7
type input "[DATE]"
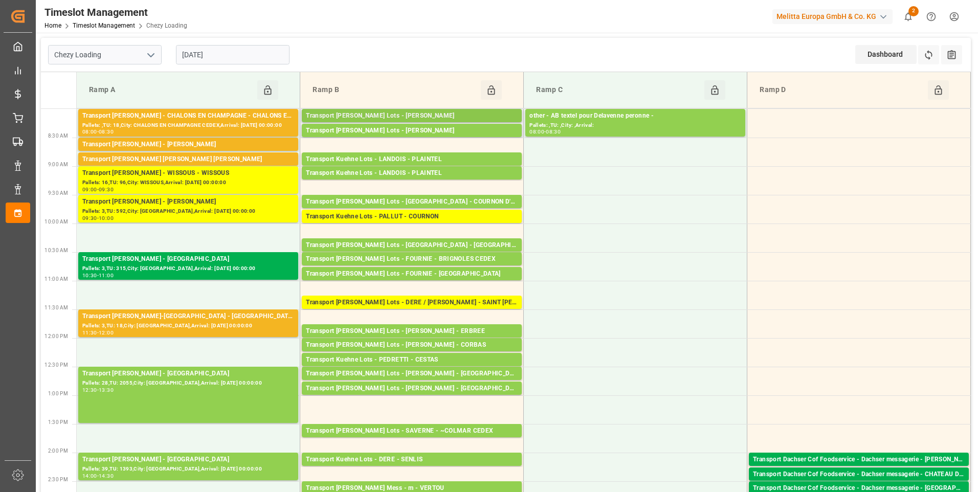
click at [475, 113] on div "Transport [PERSON_NAME] Lots - [PERSON_NAME]" at bounding box center [412, 116] width 212 height 10
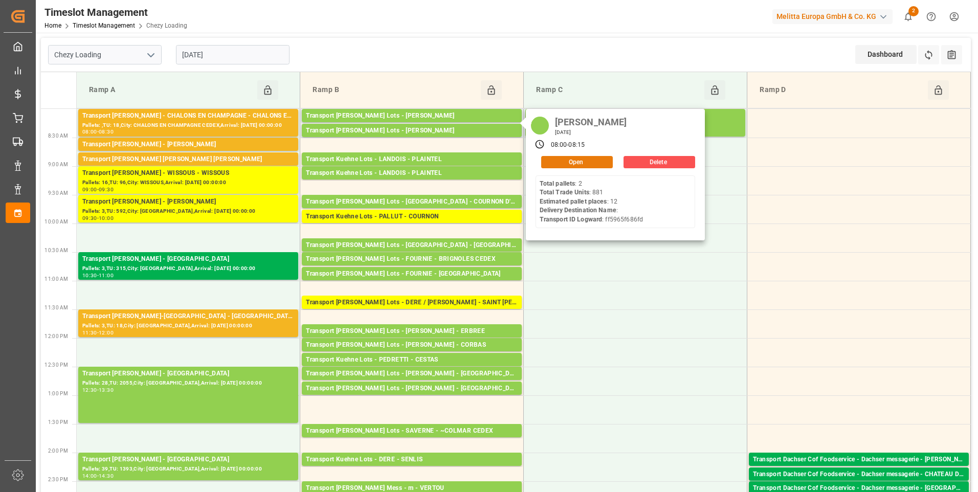
click at [548, 162] on button "Open" at bounding box center [577, 162] width 72 height 12
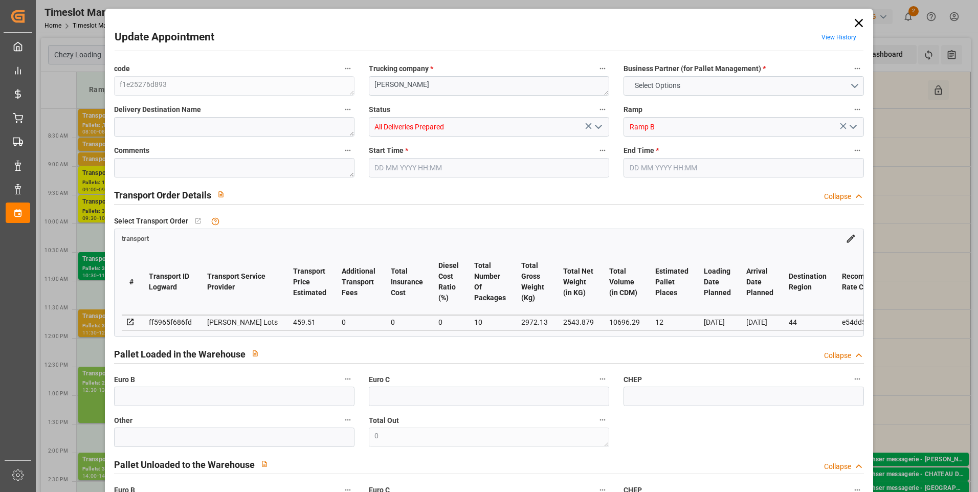
type input "12"
type input "459.51"
type input "0"
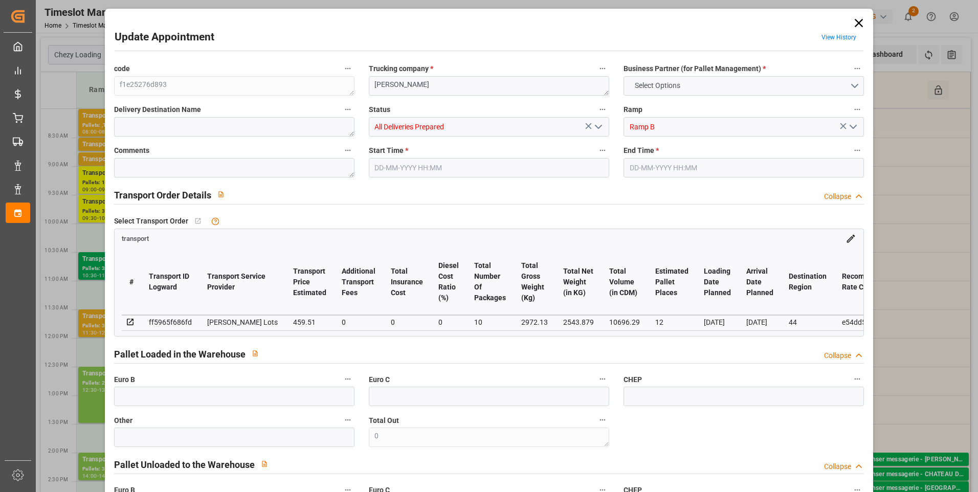
type input "459.51"
type input "0"
type input "10"
type input "2543.879"
type input "3772.754"
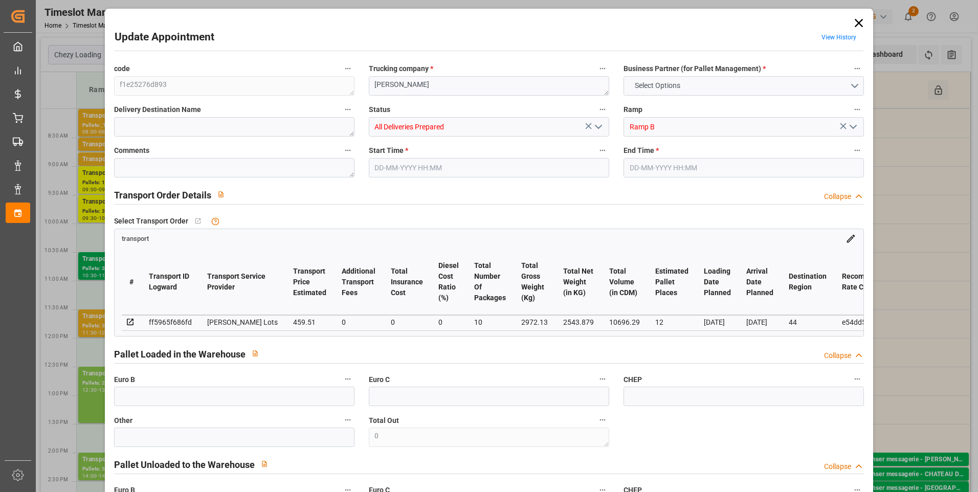
type input "10696.29"
type input "44"
type input "2"
type input "881"
type input "34"
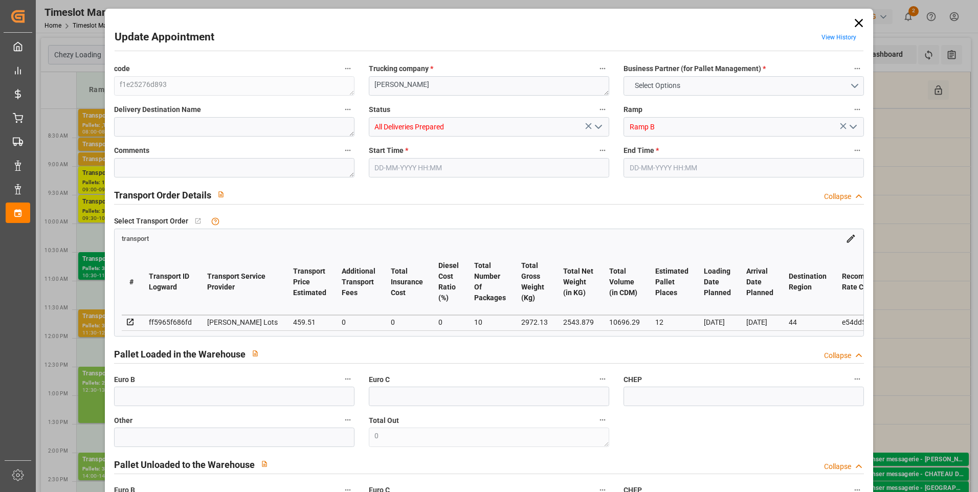
type input "101"
type input "2972.13"
type input "0"
type input "4710.8598"
type input "0"
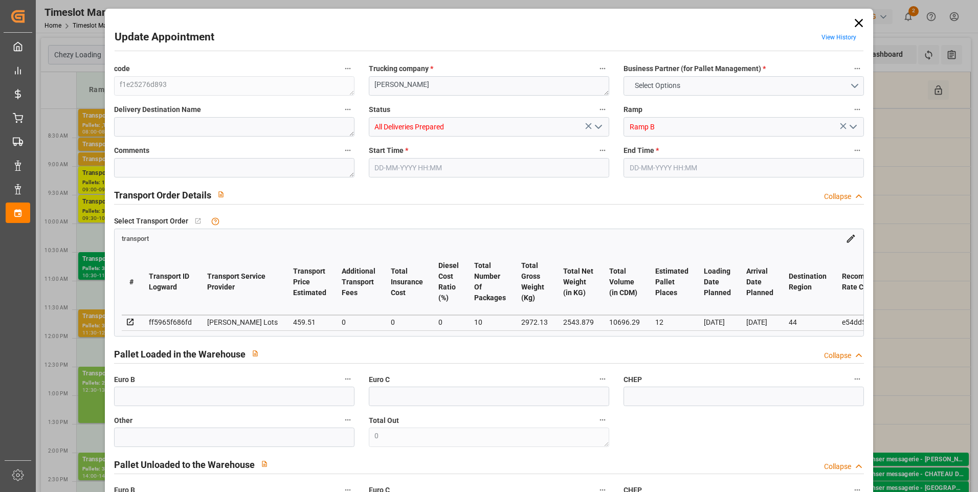
type input "0"
type input "21"
type input "35"
type input "[DATE] 08:00"
type input "[DATE] 08:15"
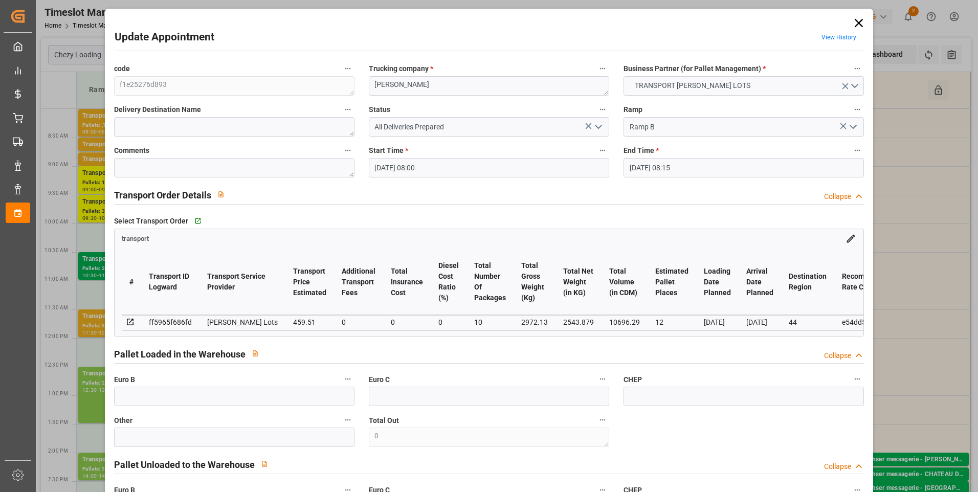
type input "[DATE] 12:39"
type input "[DATE] 11:48"
type input "[DATE]"
click at [852, 19] on icon at bounding box center [859, 23] width 14 height 14
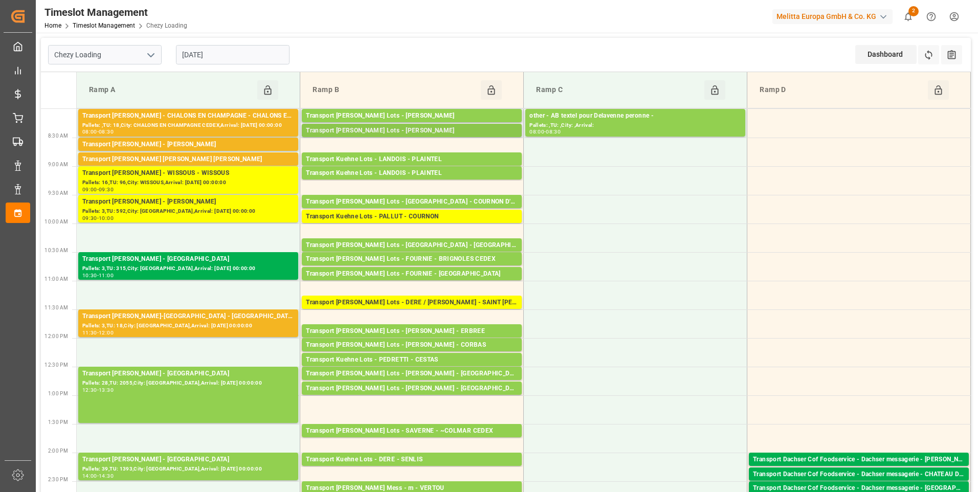
click at [401, 132] on div "Transport [PERSON_NAME] Lots - [PERSON_NAME]" at bounding box center [412, 131] width 212 height 10
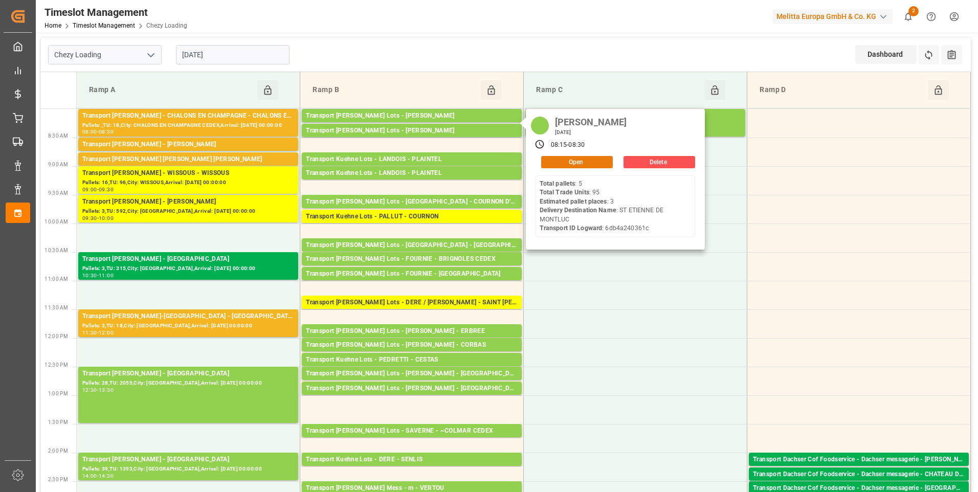
click at [585, 161] on button "Open" at bounding box center [577, 162] width 72 height 12
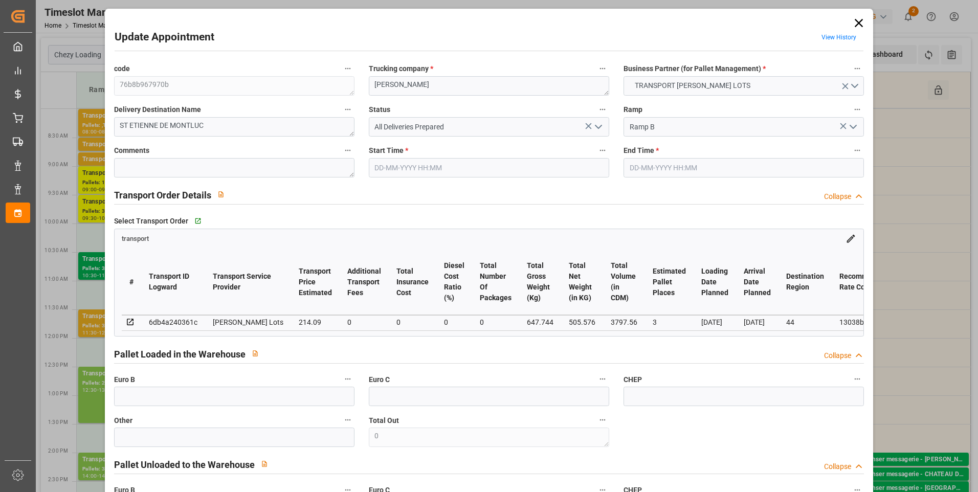
type input "3"
type input "214.09"
type input "0"
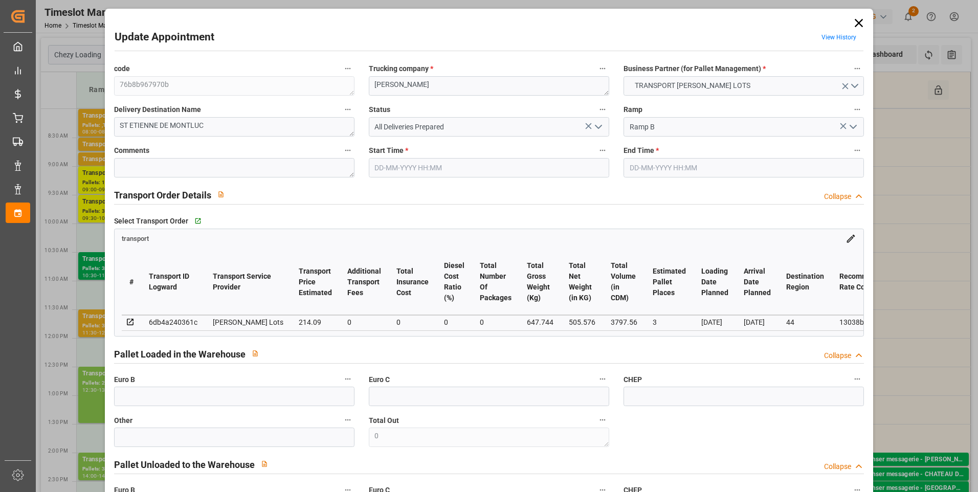
type input "214.09"
type input "0"
type input "505.576"
type input "816"
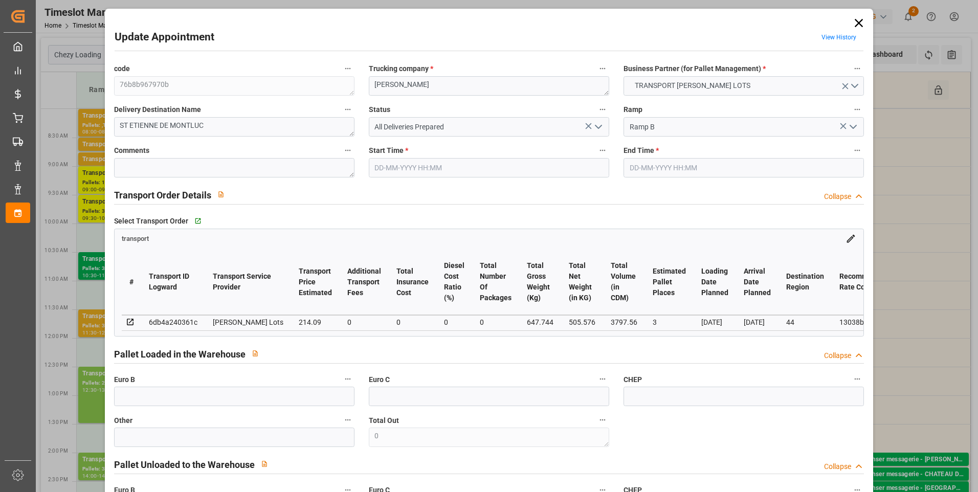
type input "3797.56"
type input "44"
type input "5"
type input "95"
type input "6"
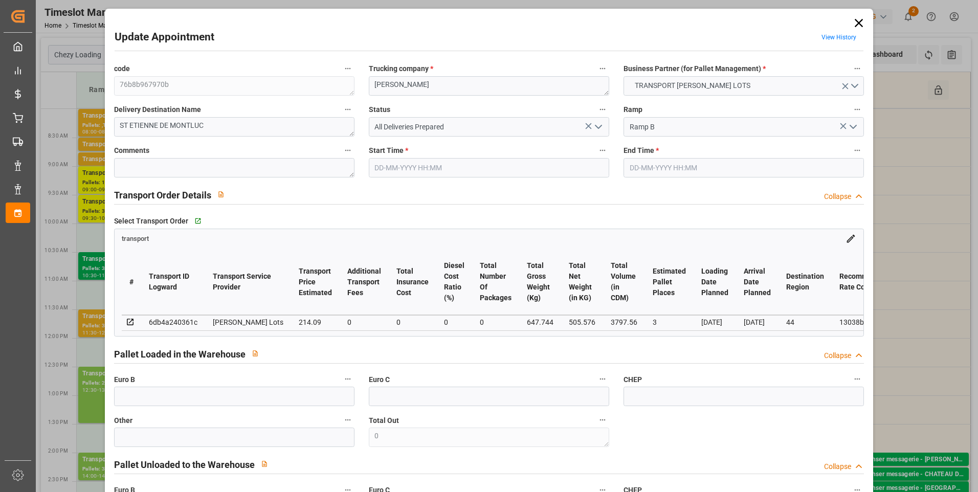
type input "101"
type input "647.744"
type input "0"
type input "4710.8598"
type input "0"
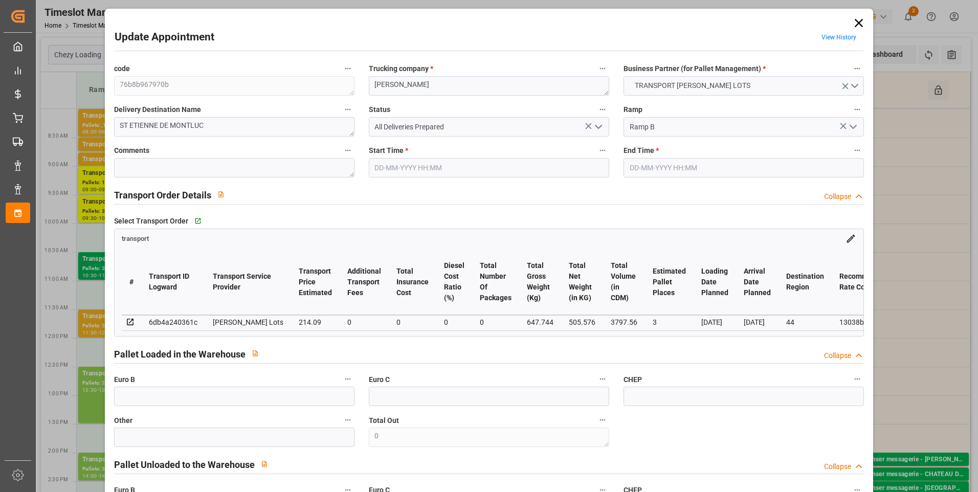
type input "0"
type input "21"
type input "35"
type input "[DATE] 08:15"
type input "[DATE] 08:30"
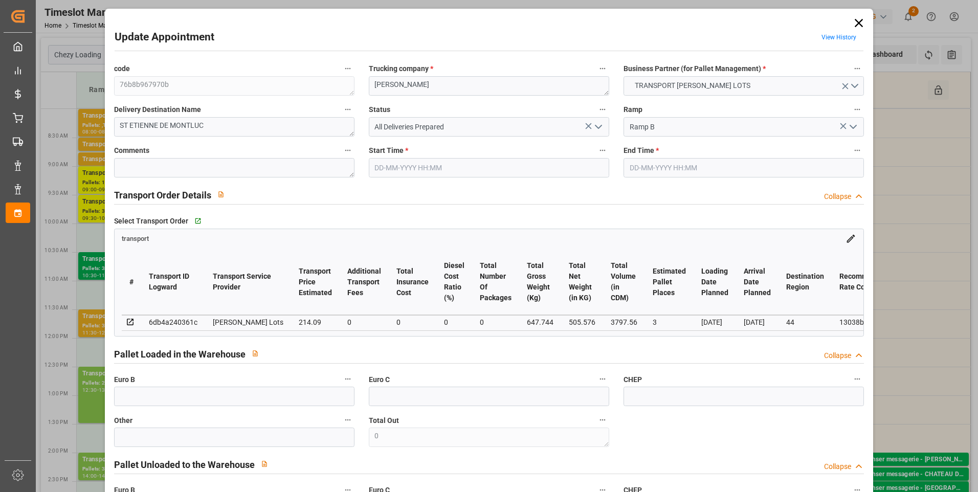
type input "[DATE] 12:40"
click at [858, 24] on icon at bounding box center [859, 23] width 14 height 14
